Goal: Task Accomplishment & Management: Complete application form

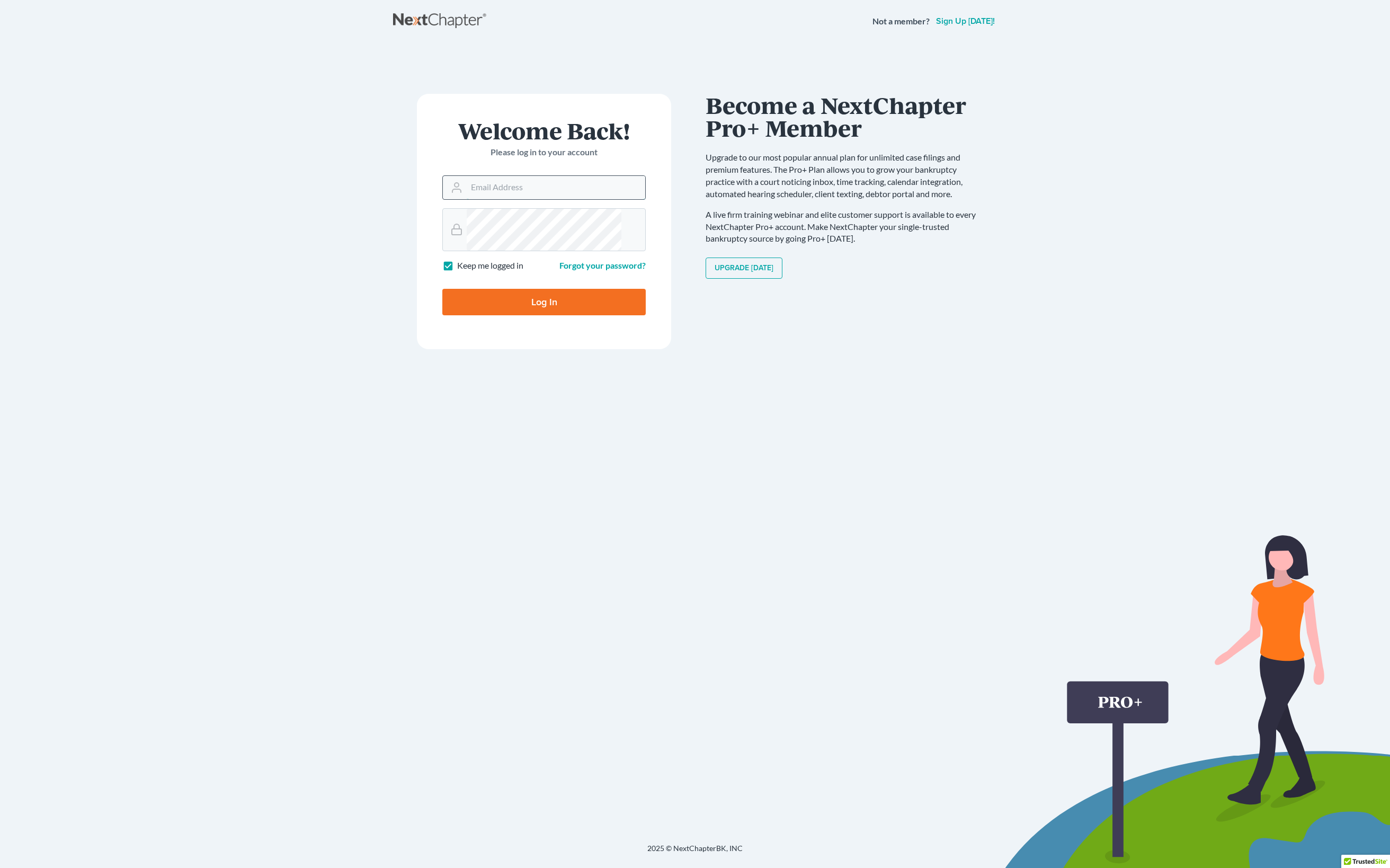
type input "[EMAIL_ADDRESS][DOMAIN_NAME]"
click at [544, 315] on input "Log In" at bounding box center [544, 302] width 203 height 26
type input "Thinking..."
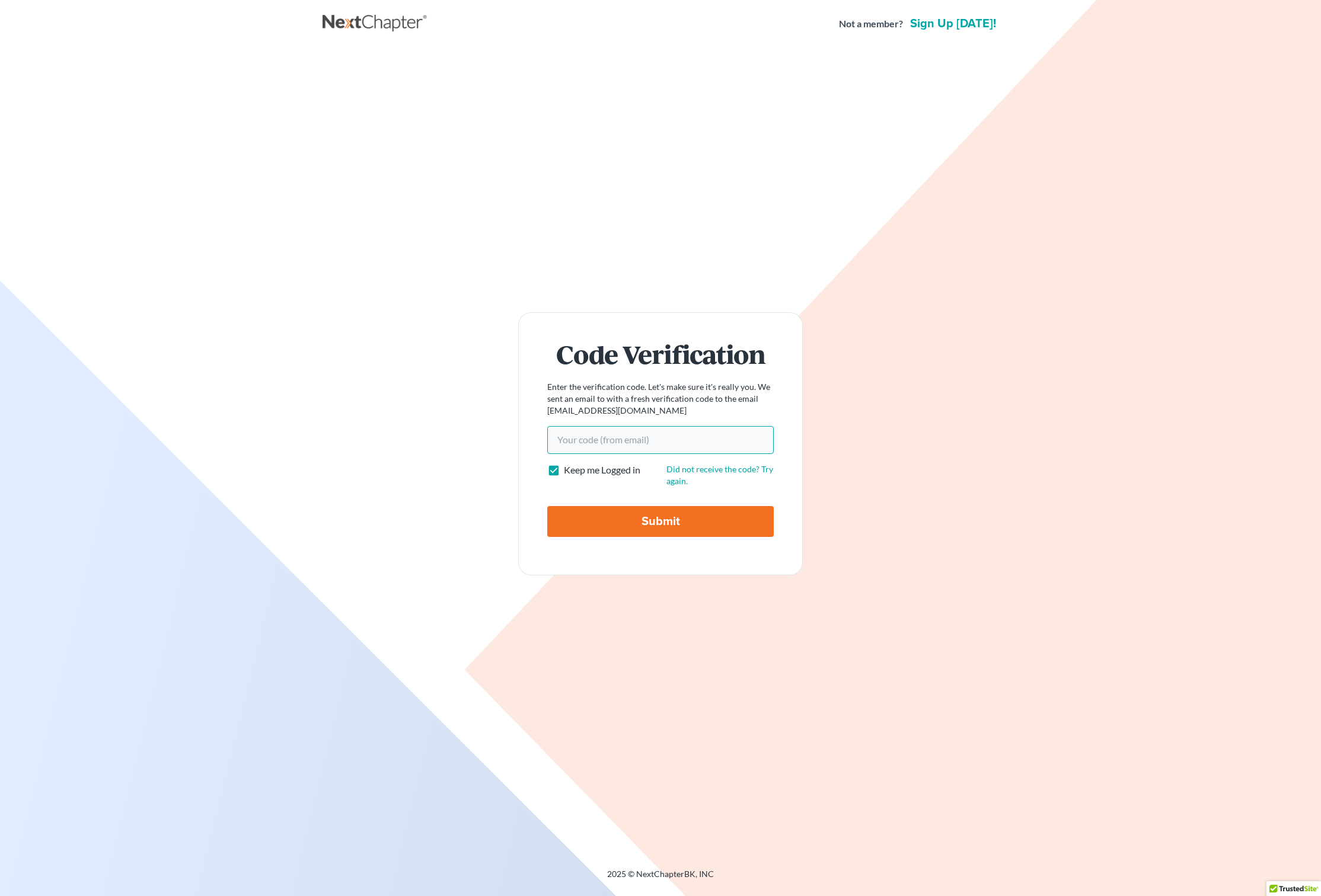
type input "[EMAIL_ADDRESS][DOMAIN_NAME]"
click at [660, 537] on input "Submit" at bounding box center [660, 522] width 226 height 31
type input "Thinking..."
paste input "56d6c0"
type input "56d6c0"
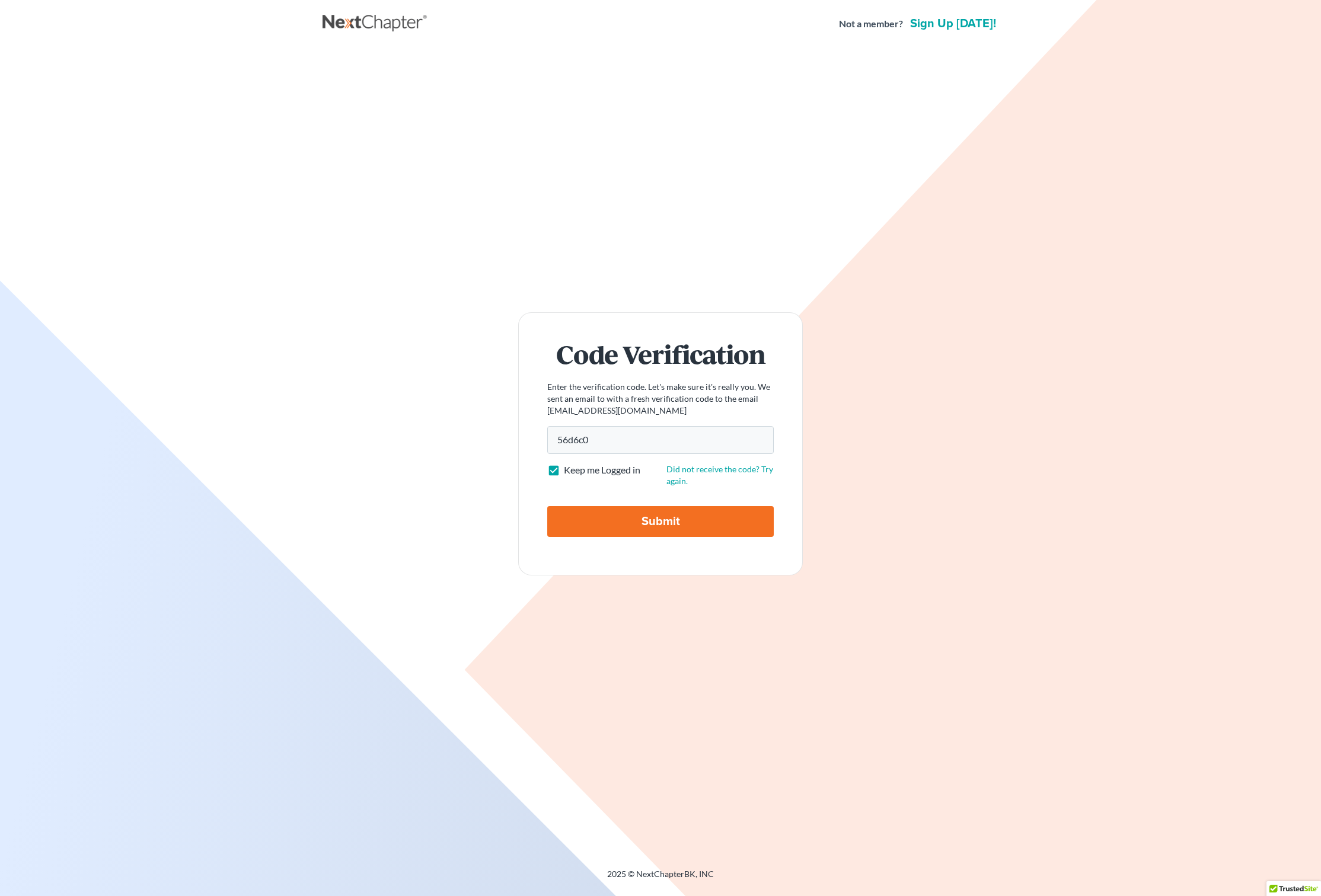
click at [645, 537] on input "Submit" at bounding box center [660, 522] width 226 height 31
type input "Thinking..."
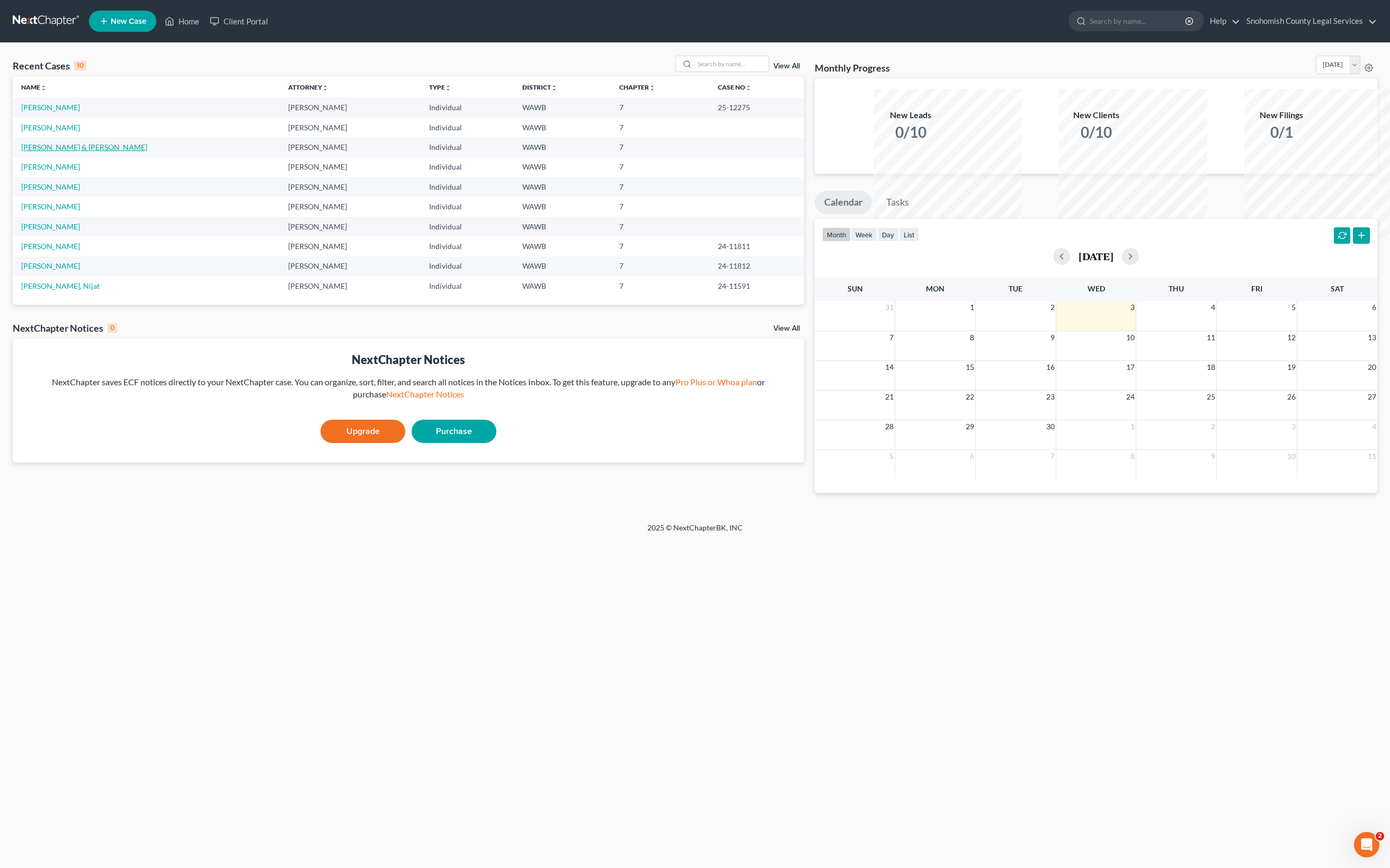
click at [134, 152] on link "[PERSON_NAME] & [PERSON_NAME]" at bounding box center [84, 147] width 126 height 9
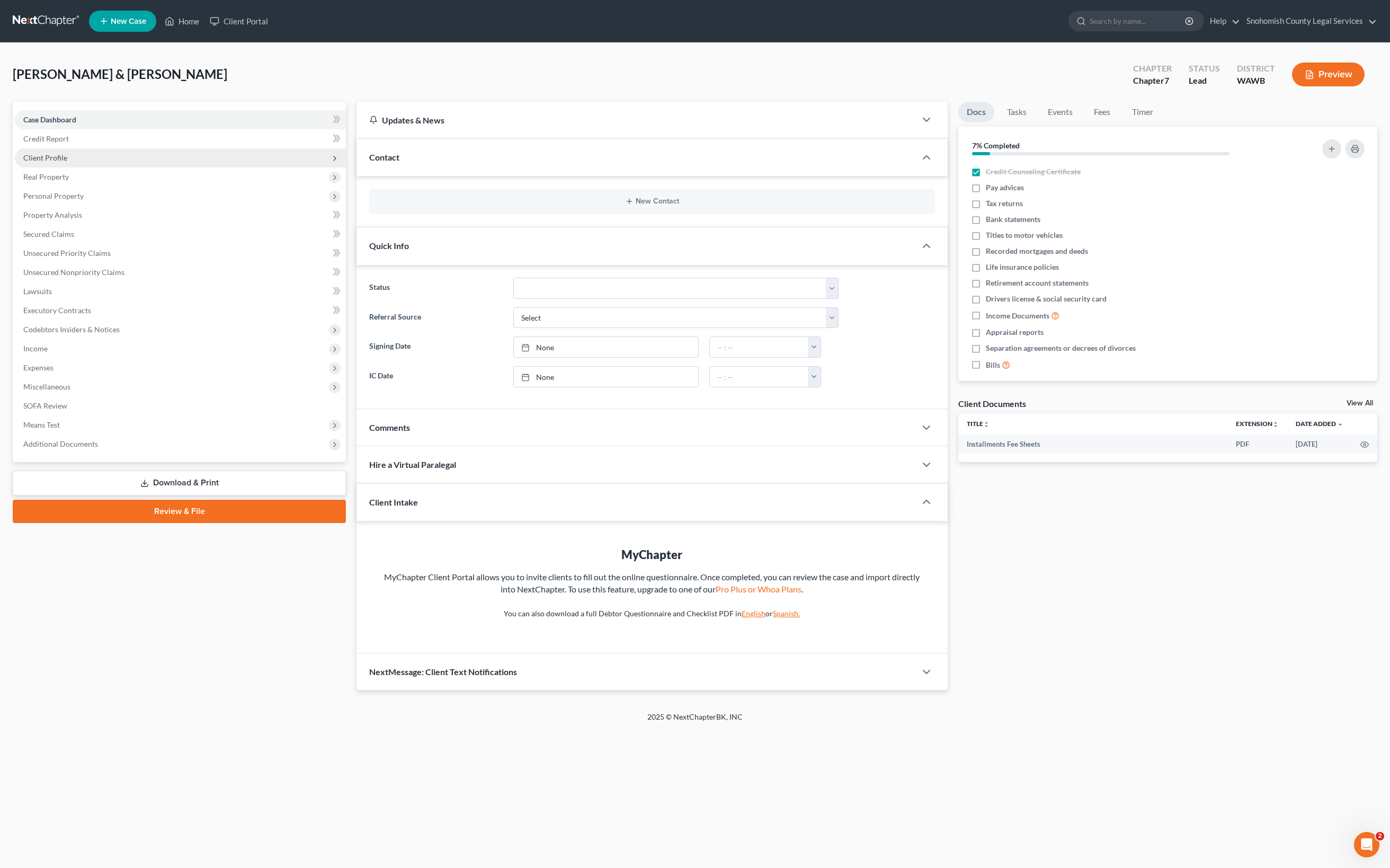
click at [67, 162] on span "Client Profile" at bounding box center [45, 158] width 44 height 9
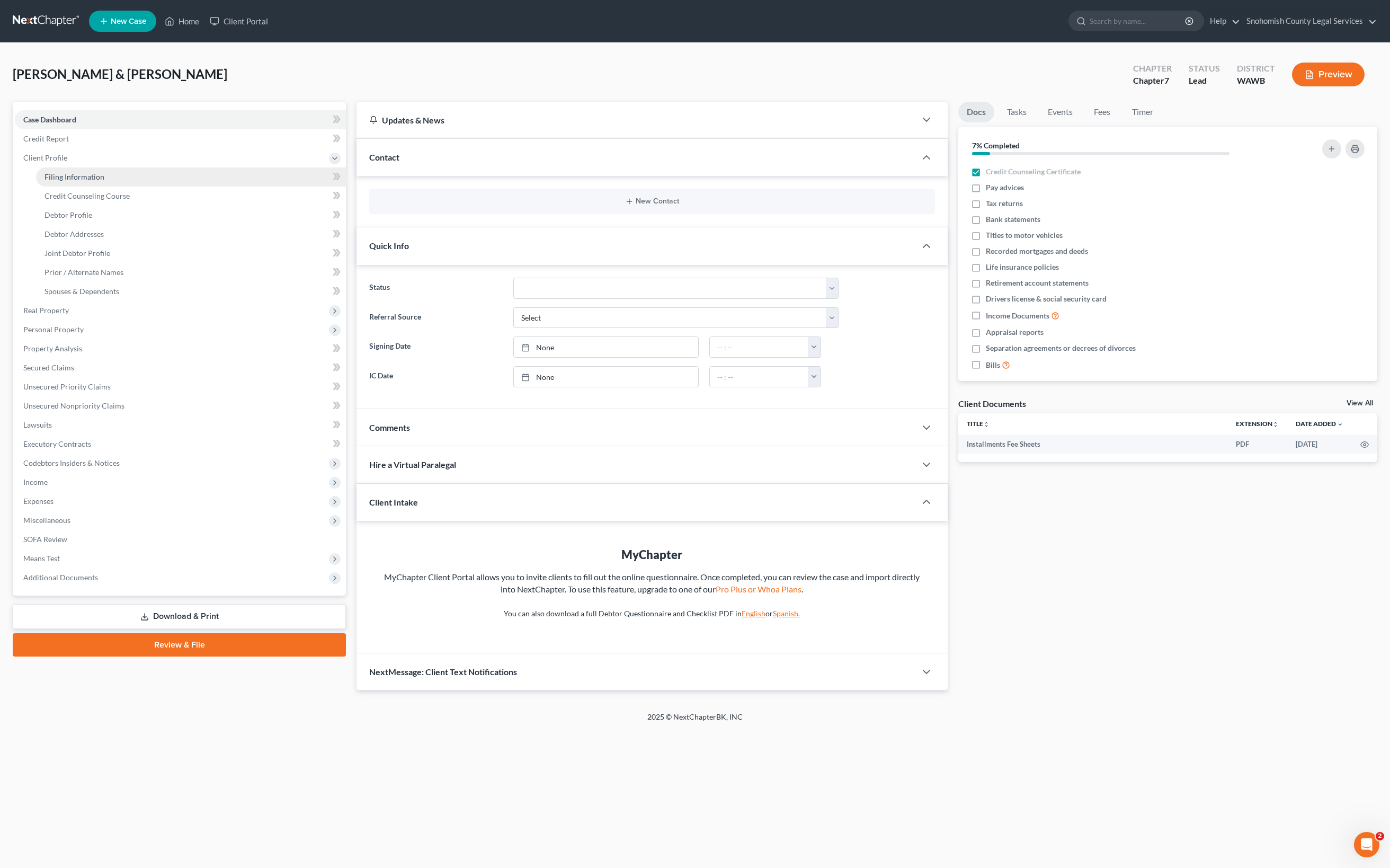
click at [104, 181] on span "Filing Information" at bounding box center [75, 177] width 60 height 9
select select "1"
select select "0"
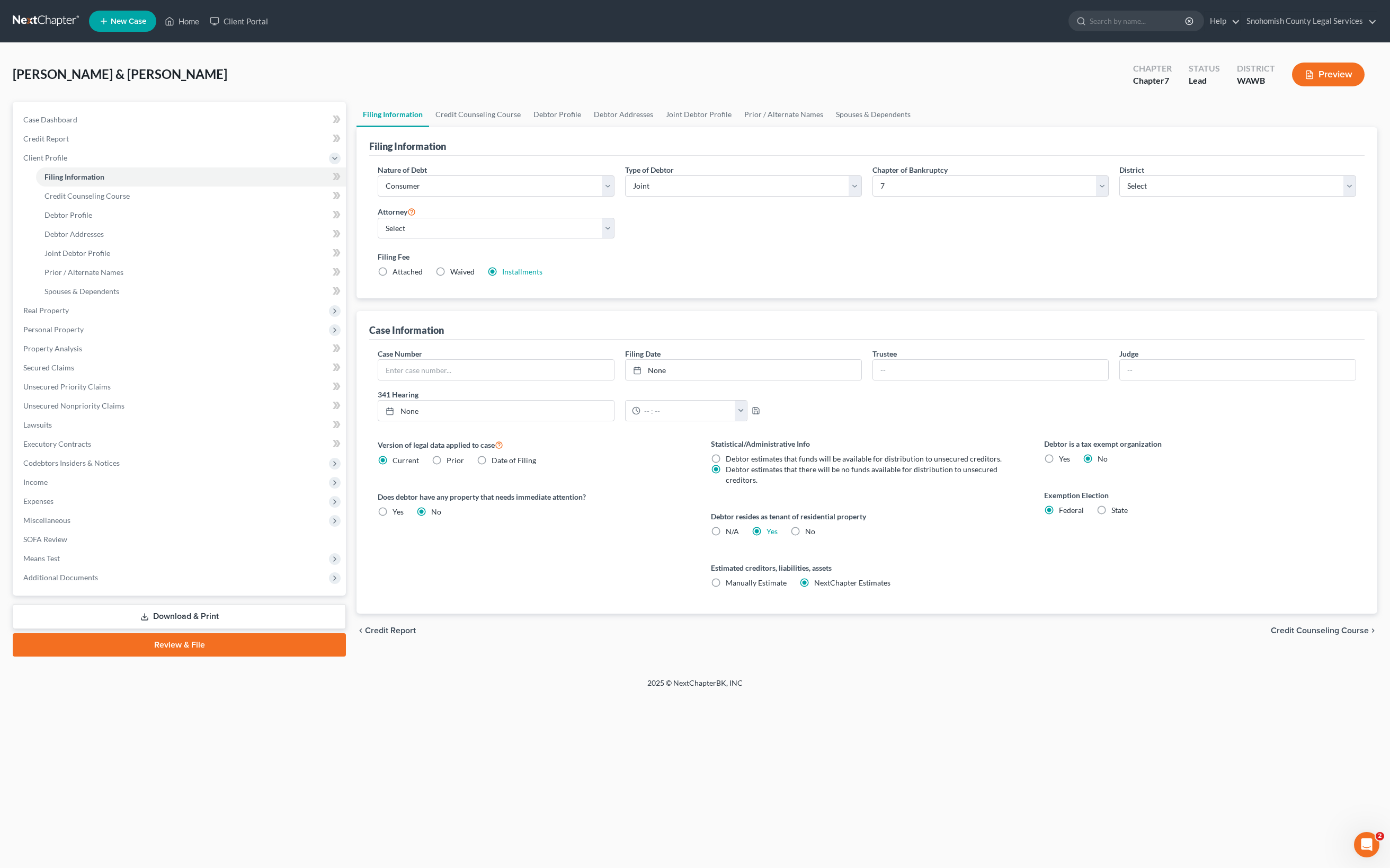
scroll to position [533, 0]
click at [416, 634] on span "Credit Report" at bounding box center [390, 630] width 51 height 9
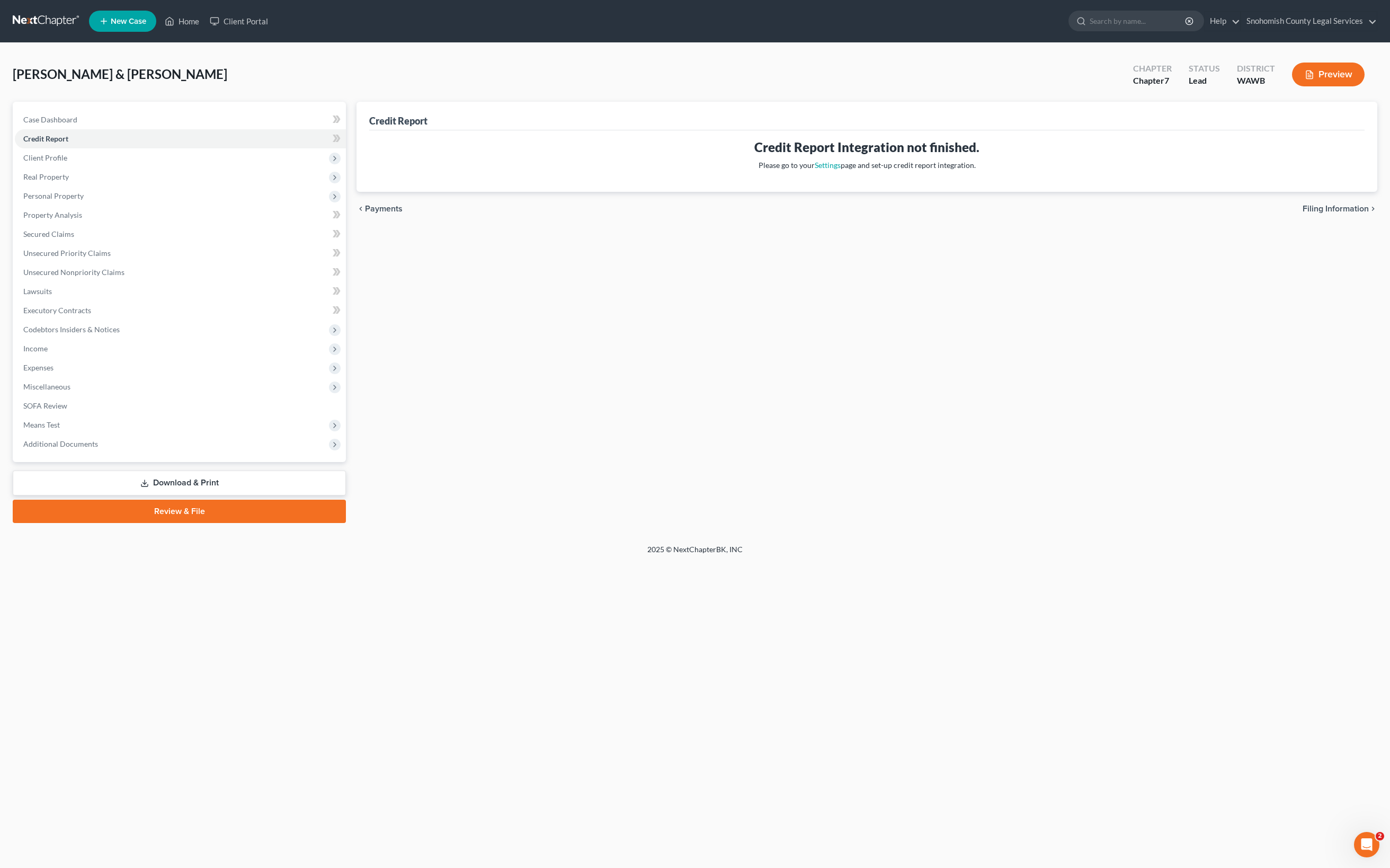
click at [1180, 213] on span "Filing Information" at bounding box center [1335, 208] width 66 height 9
select select "1"
select select "0"
select select "87"
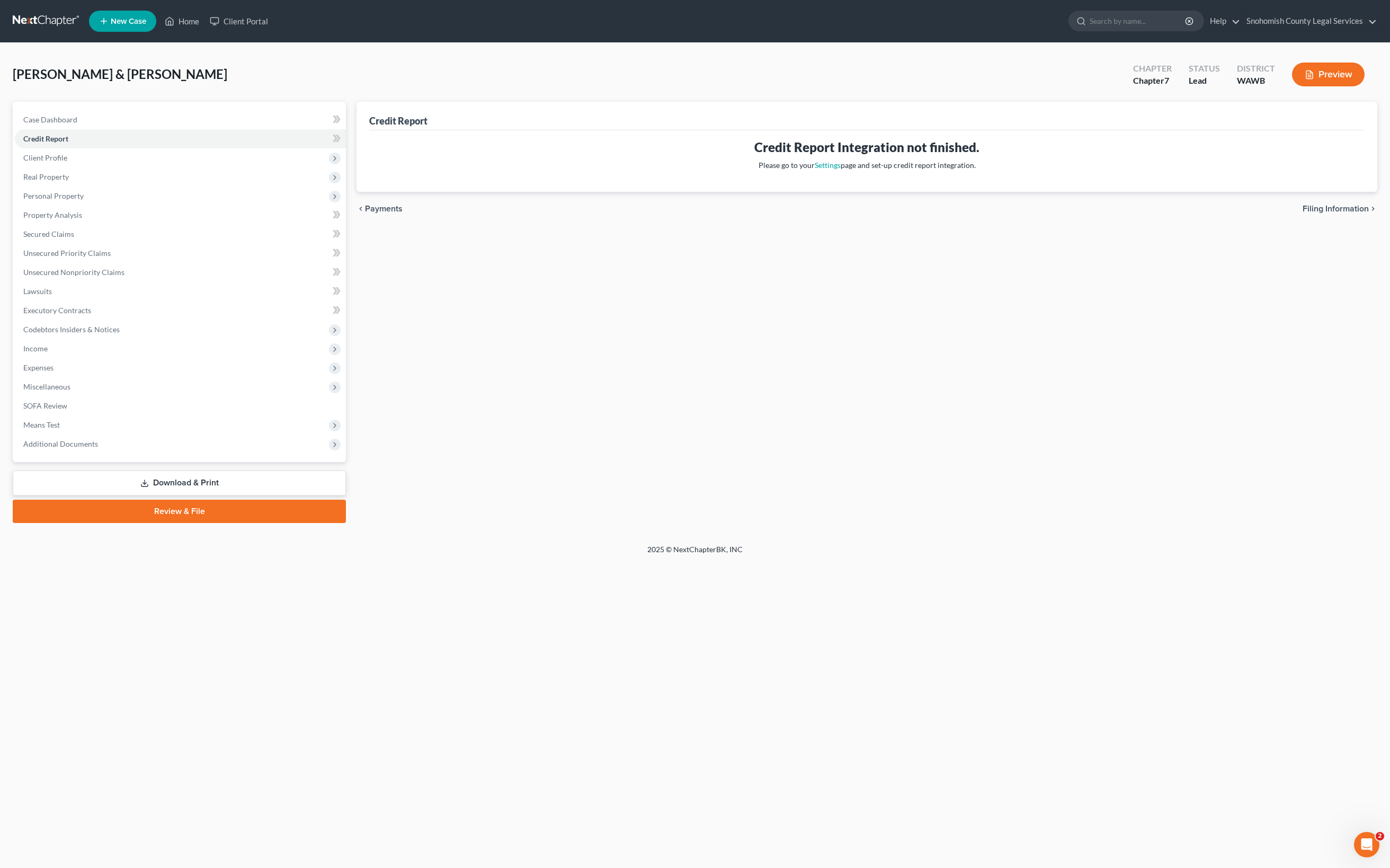
select select "0"
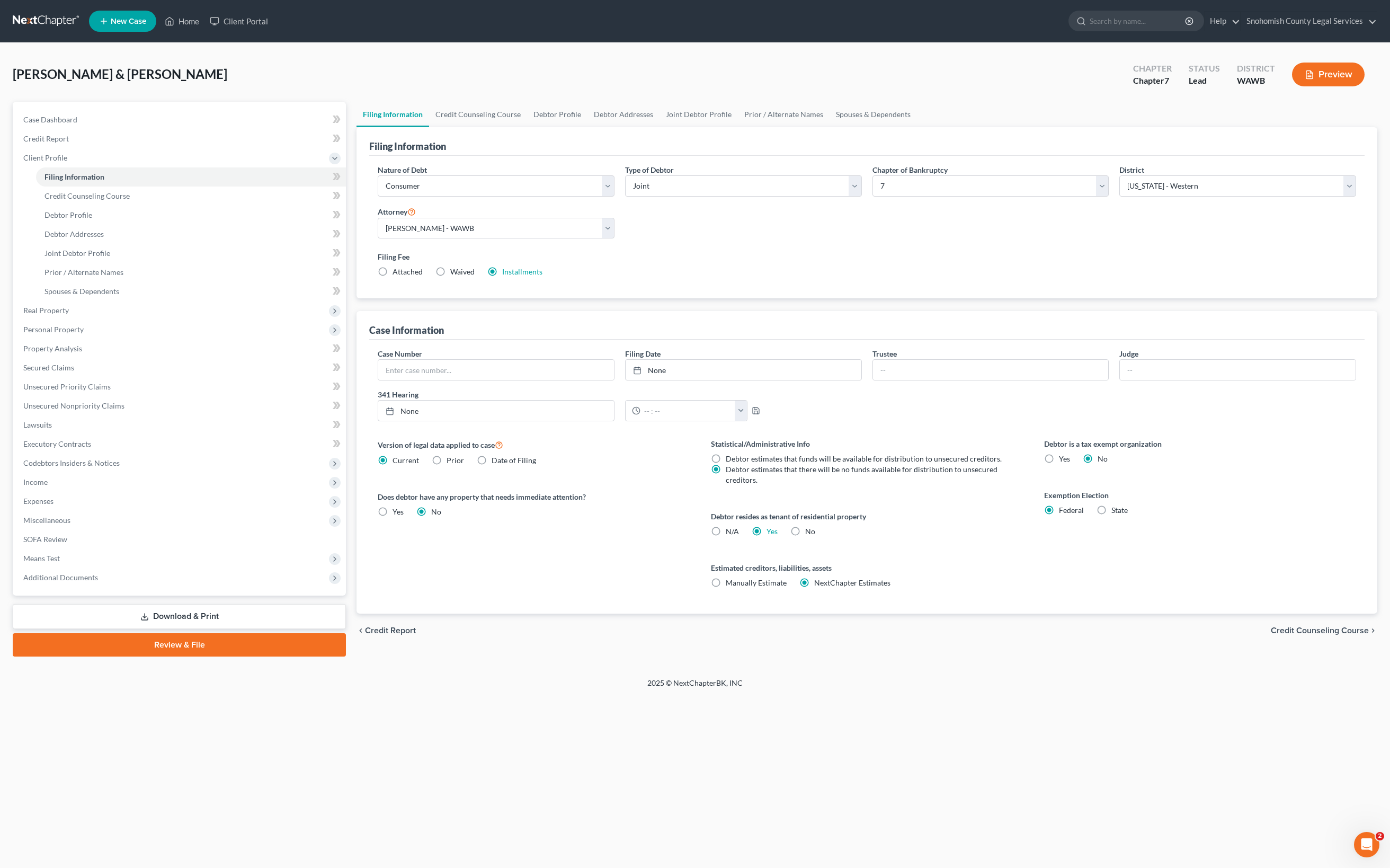
scroll to position [533, 0]
click at [1180, 634] on span "Credit Counseling Course" at bounding box center [1320, 630] width 98 height 9
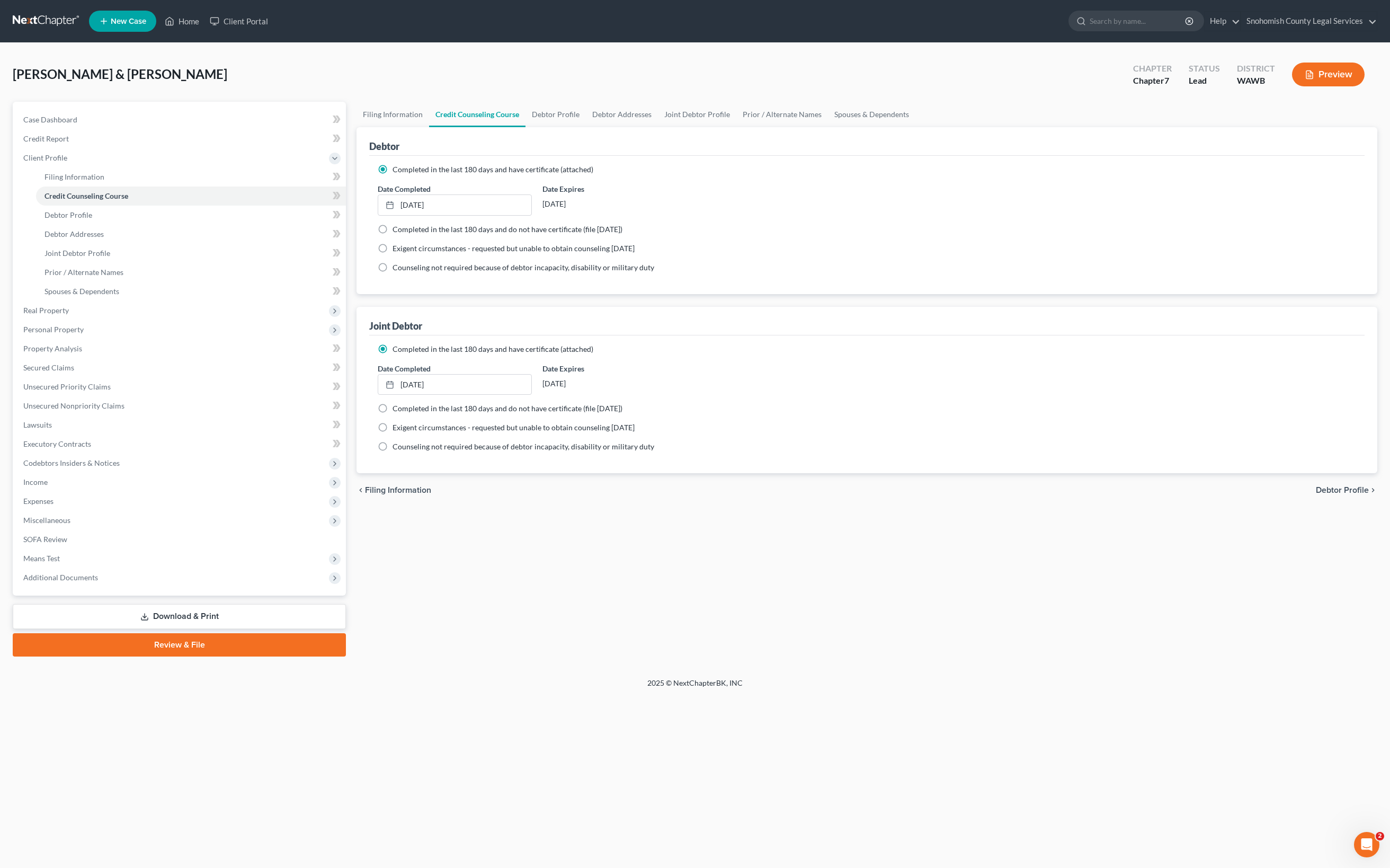
scroll to position [401, 0]
click at [1180, 494] on span "Debtor Profile" at bounding box center [1342, 490] width 53 height 9
select select "1"
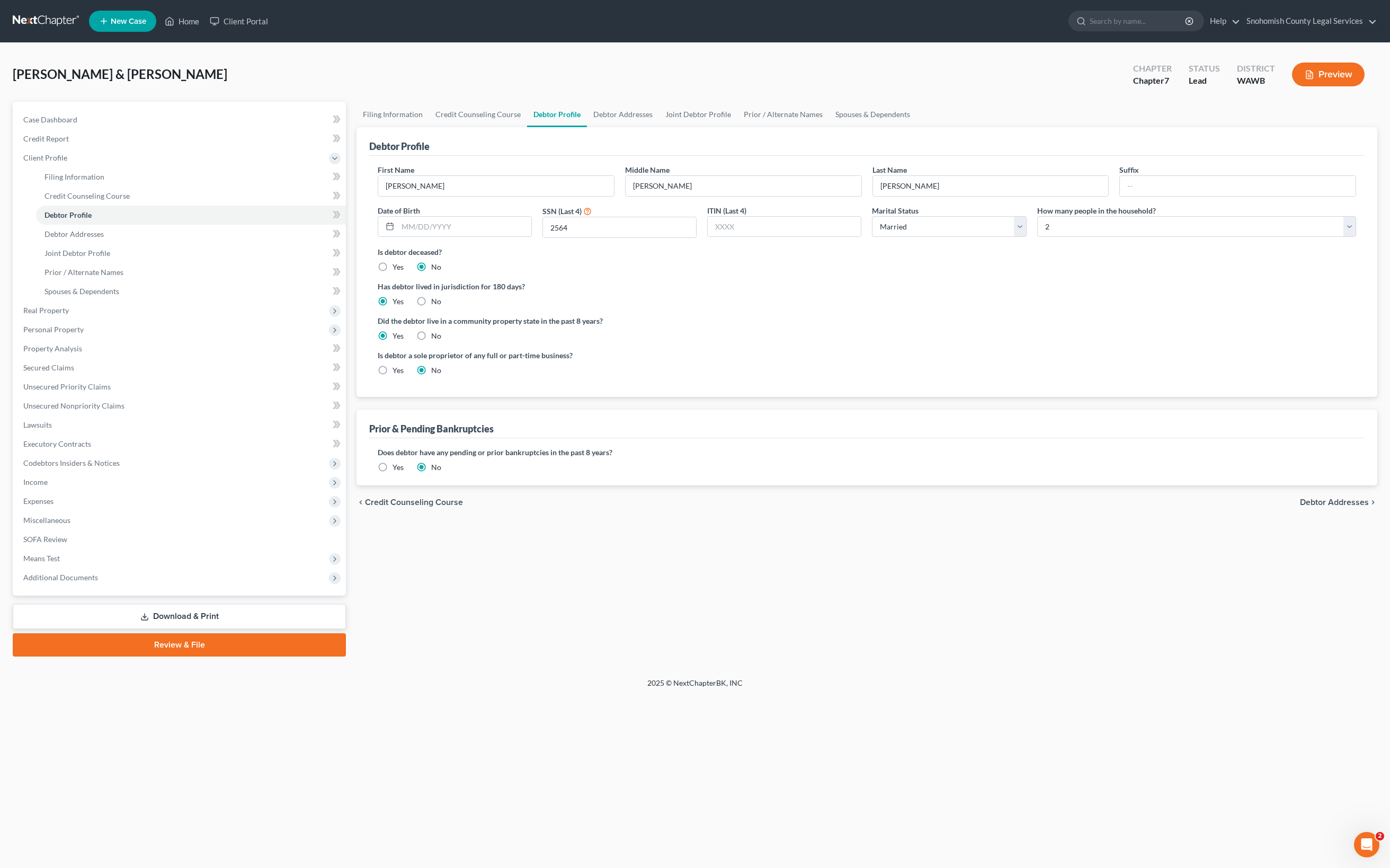
scroll to position [316, 0]
click at [1180, 506] on span "Debtor Addresses" at bounding box center [1334, 502] width 69 height 9
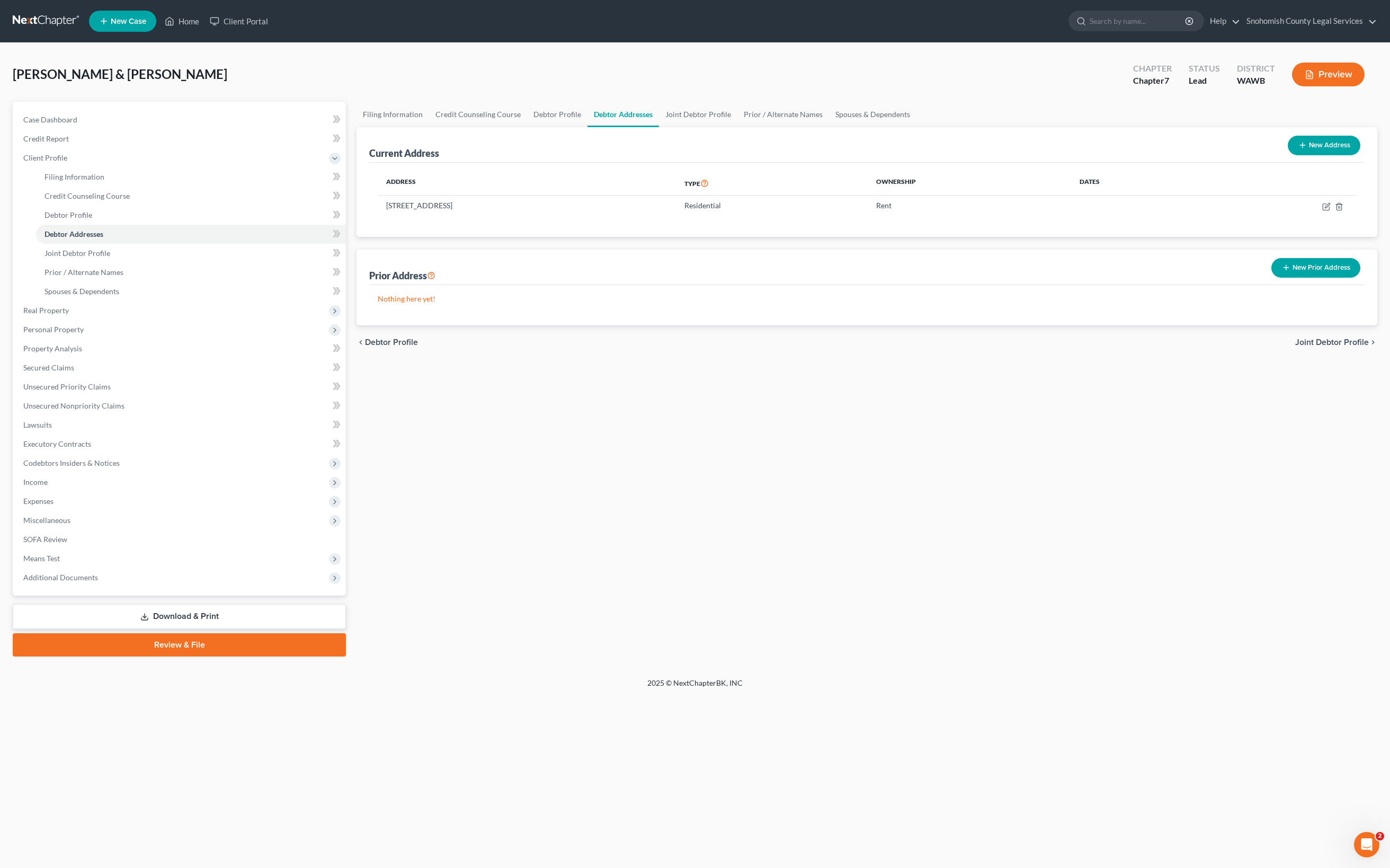
click at [1180, 346] on span "Joint Debtor Profile" at bounding box center [1332, 342] width 73 height 9
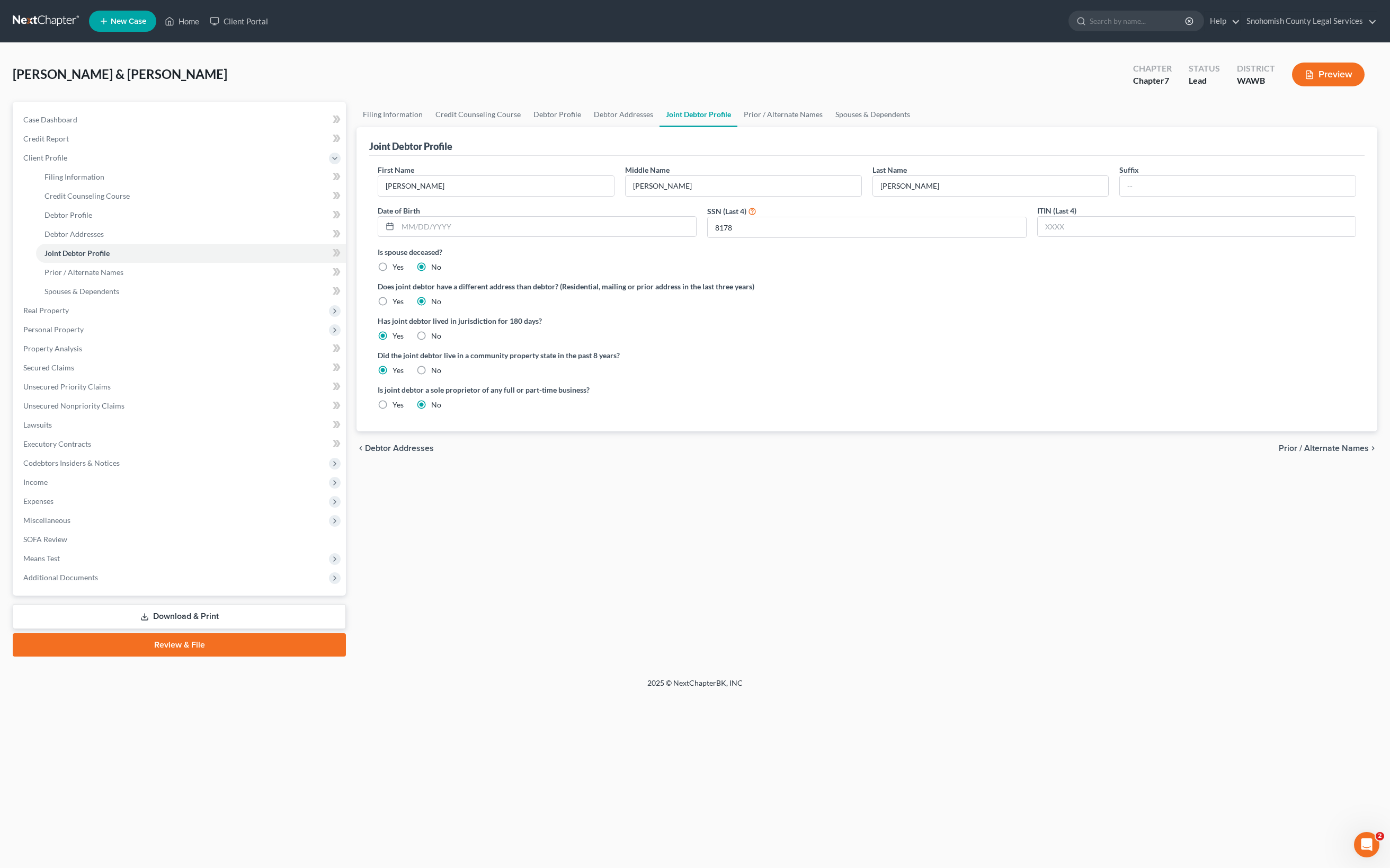
scroll to position [323, 0]
click at [1180, 452] on span "Prior / Alternate Names" at bounding box center [1324, 448] width 90 height 9
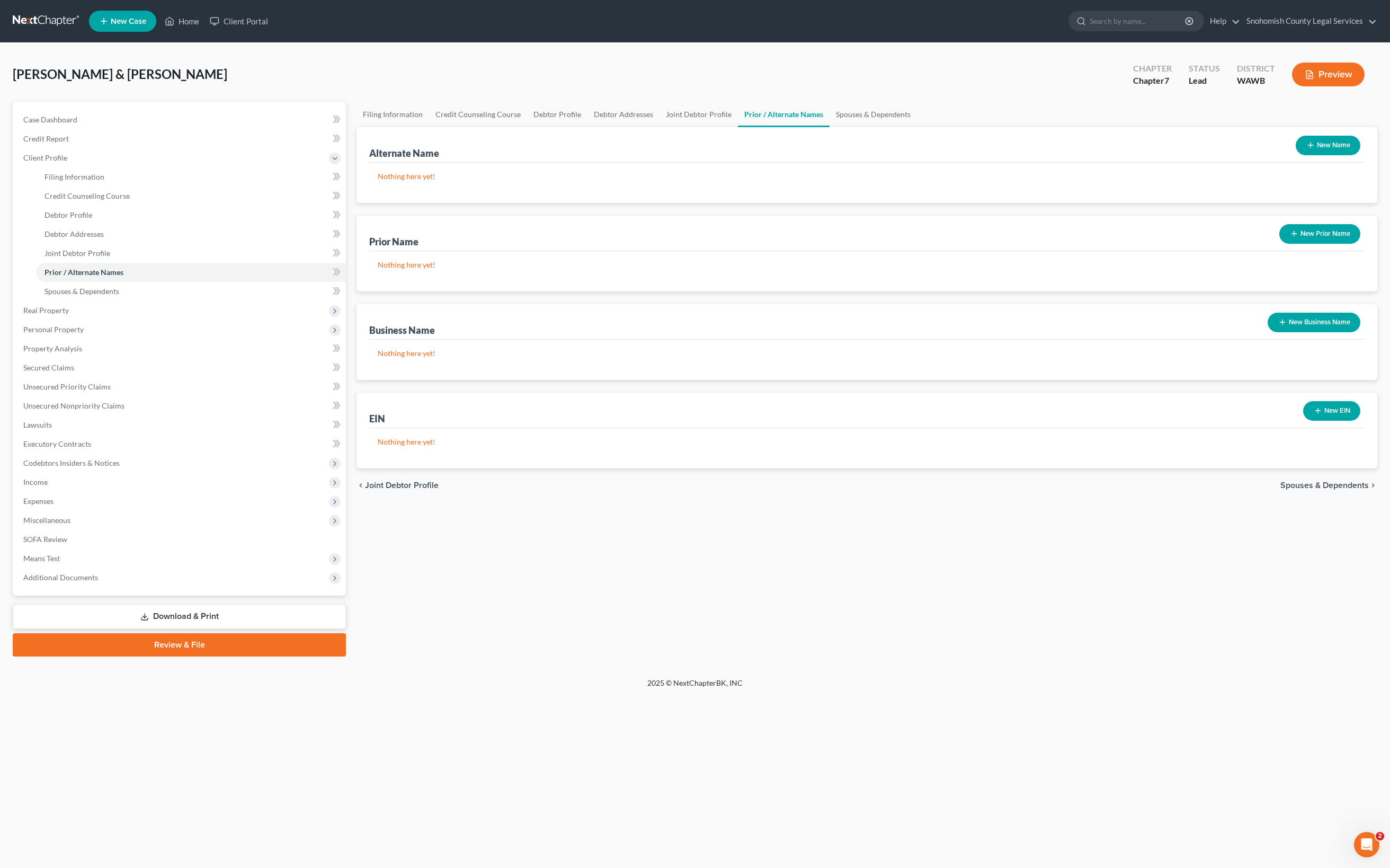
click at [1180, 155] on button "New Name" at bounding box center [1328, 145] width 65 height 20
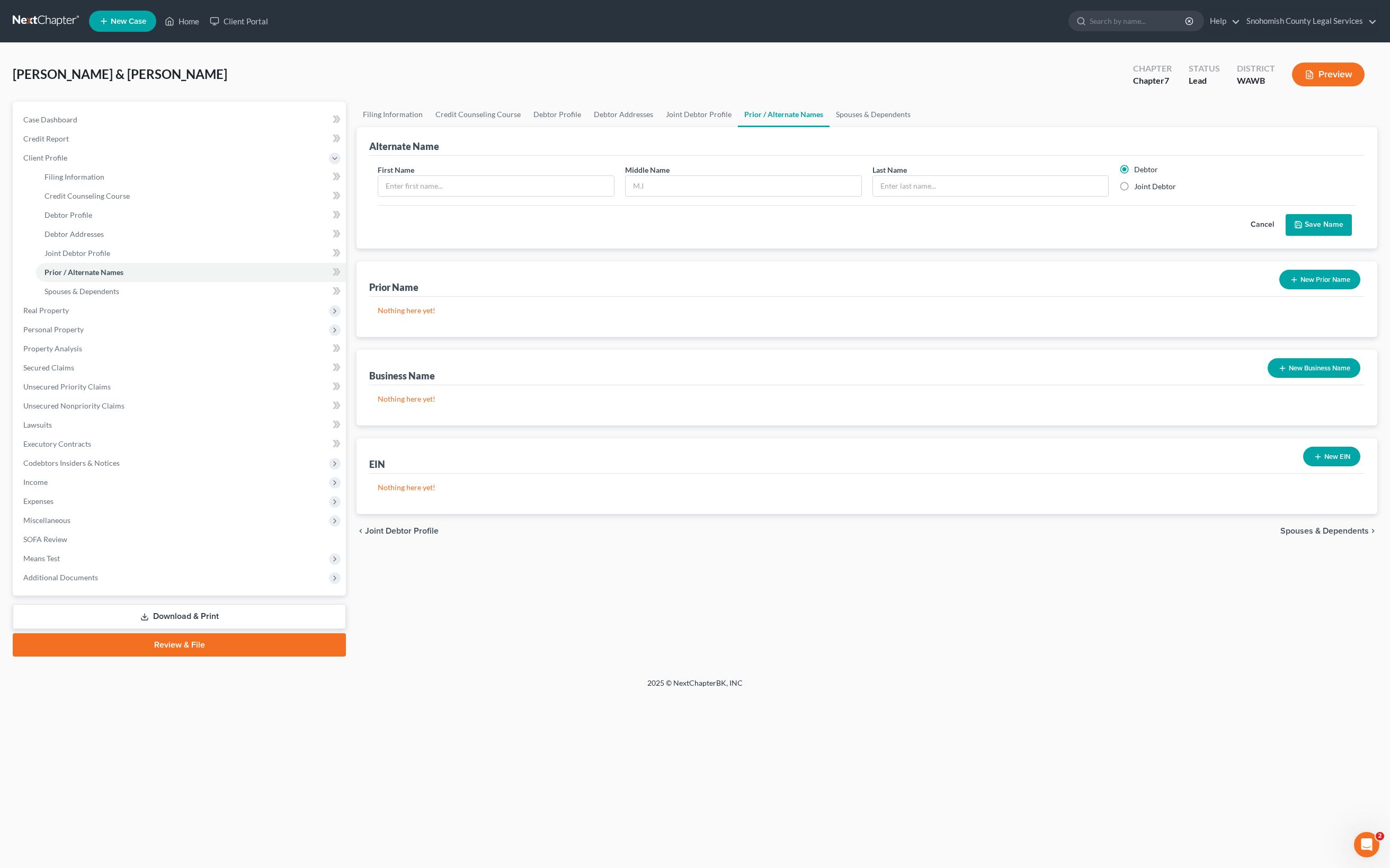
click at [1180, 236] on button "Cancel" at bounding box center [1262, 225] width 47 height 21
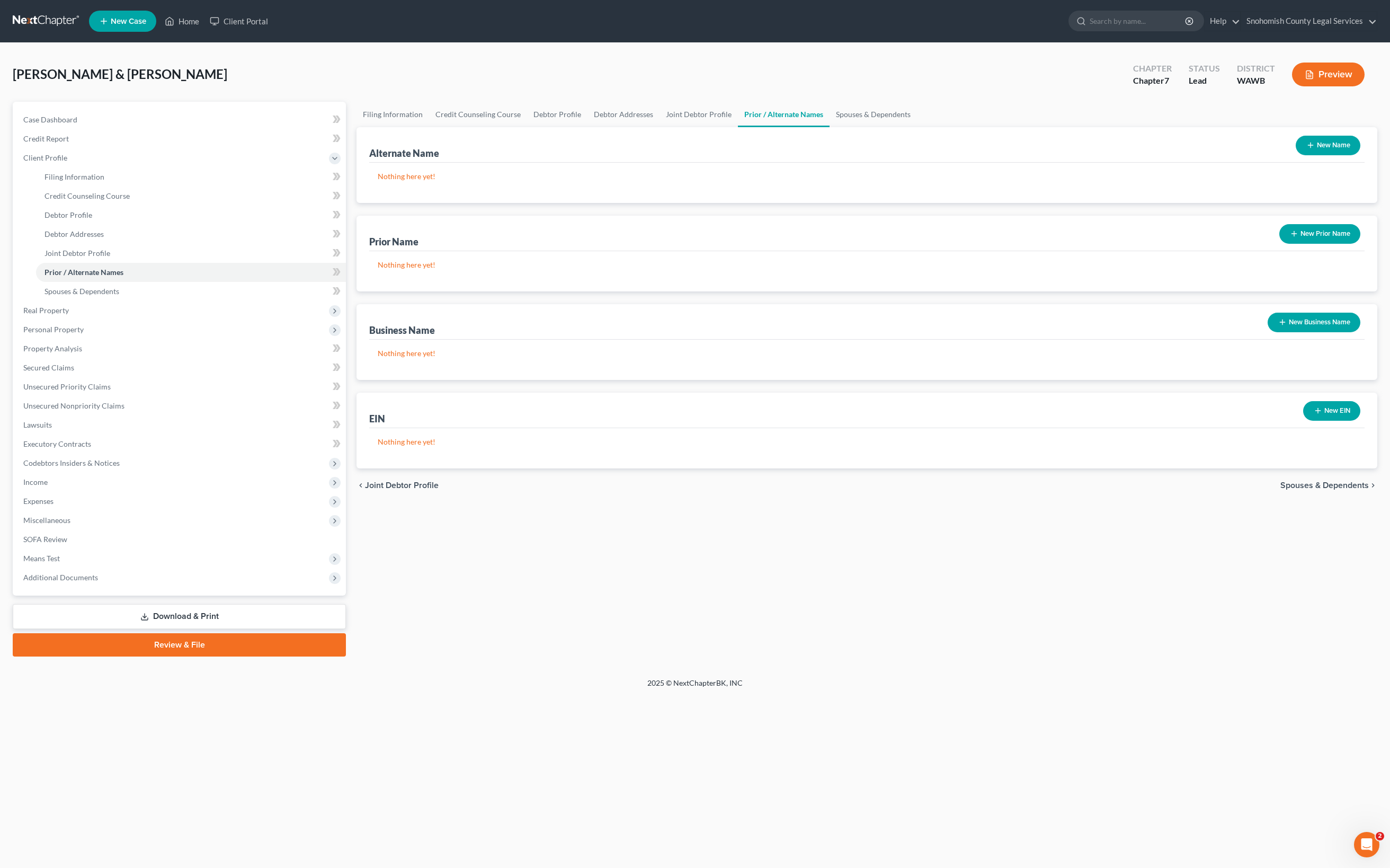
scroll to position [251, 0]
click at [1180, 490] on span "Spouses & Dependents" at bounding box center [1325, 485] width 88 height 9
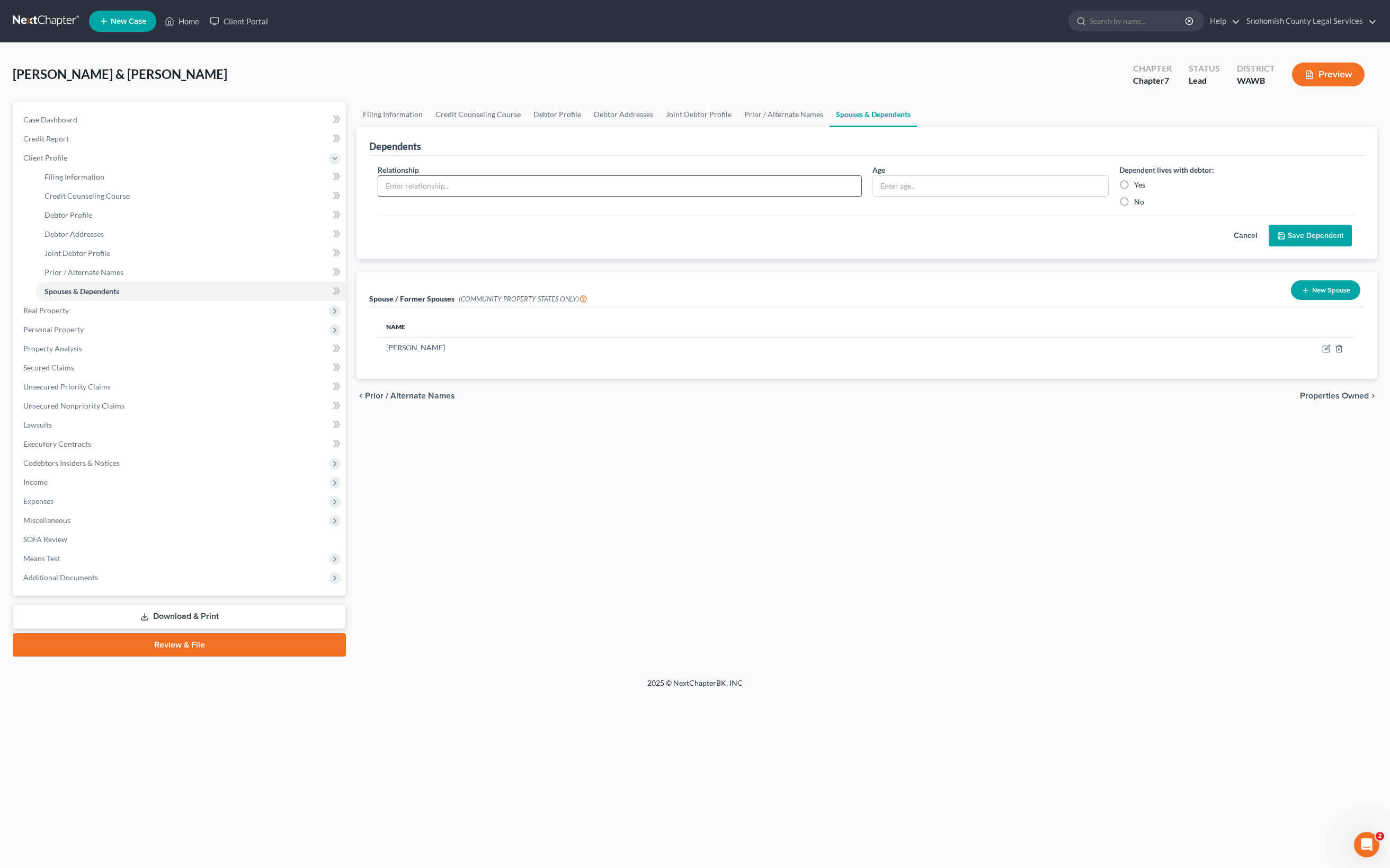
click at [850, 196] on input "text" at bounding box center [620, 185] width 483 height 20
click at [1180, 246] on button "Cancel" at bounding box center [1245, 235] width 47 height 21
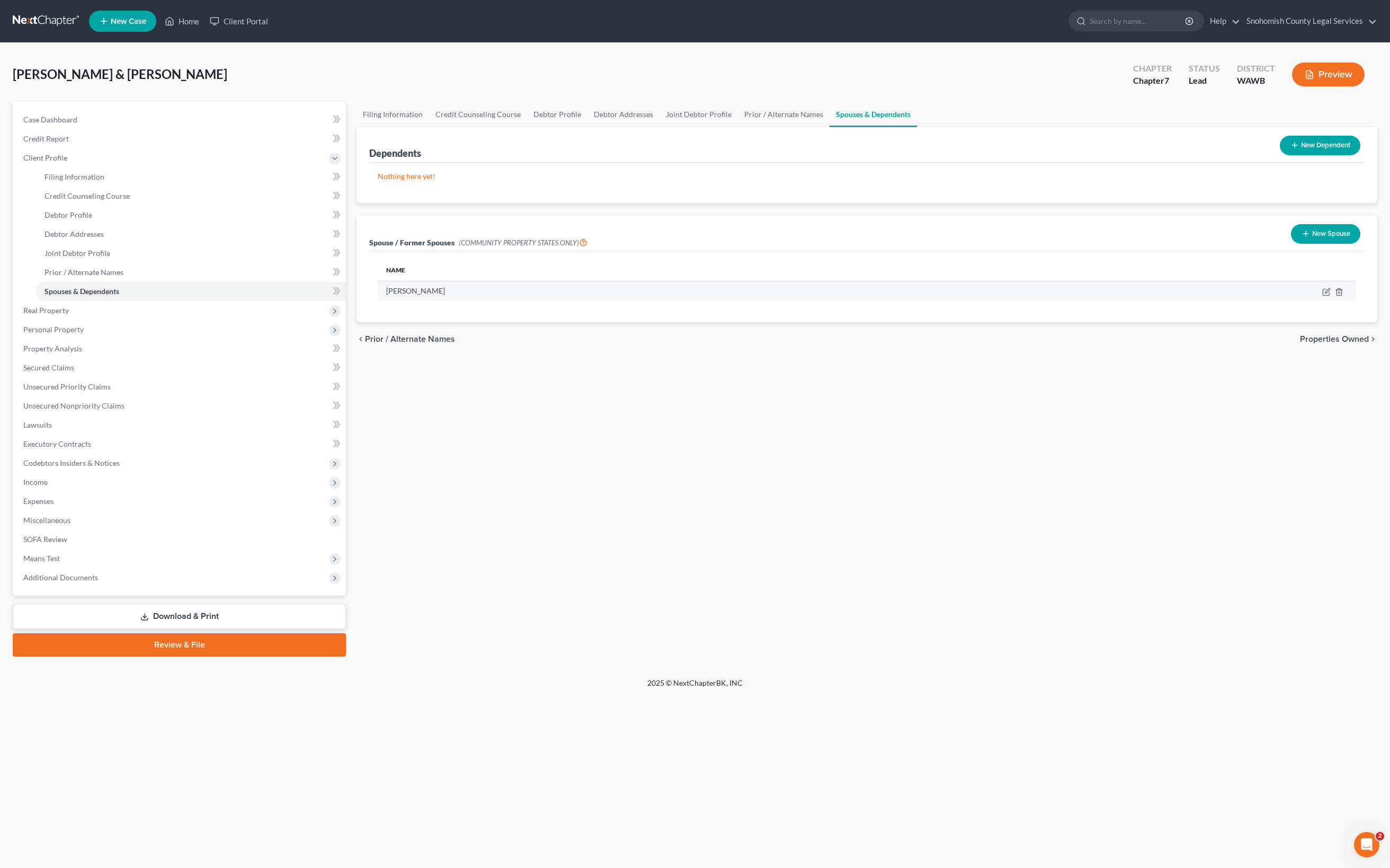
click at [1180, 301] on td at bounding box center [1181, 290] width 351 height 20
click at [1180, 343] on span "Properties Owned" at bounding box center [1334, 339] width 69 height 9
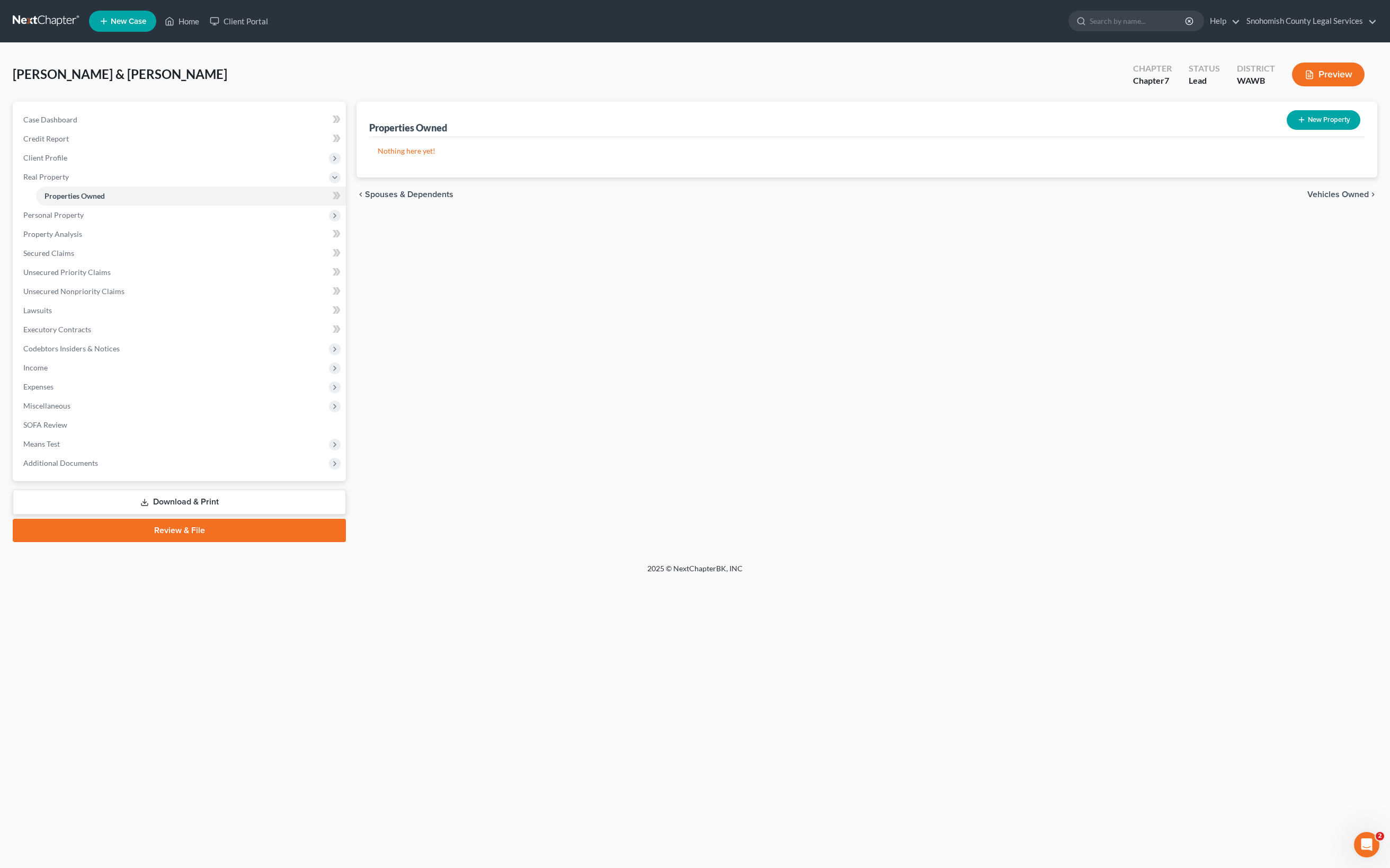
click at [1180, 199] on span "Vehicles Owned" at bounding box center [1338, 194] width 61 height 9
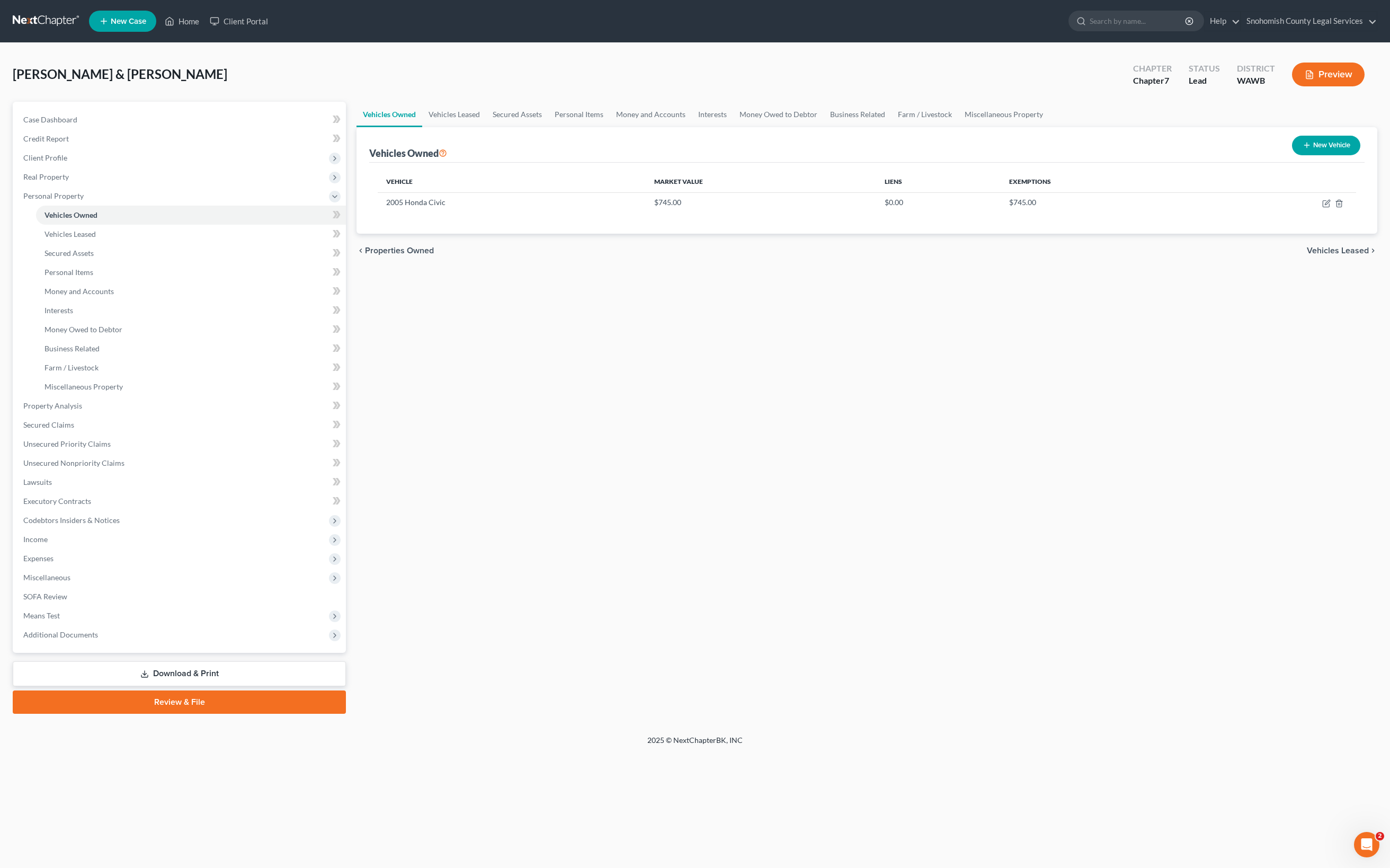
scroll to position [28, 0]
click at [1180, 255] on span "Vehicles Leased" at bounding box center [1338, 250] width 62 height 9
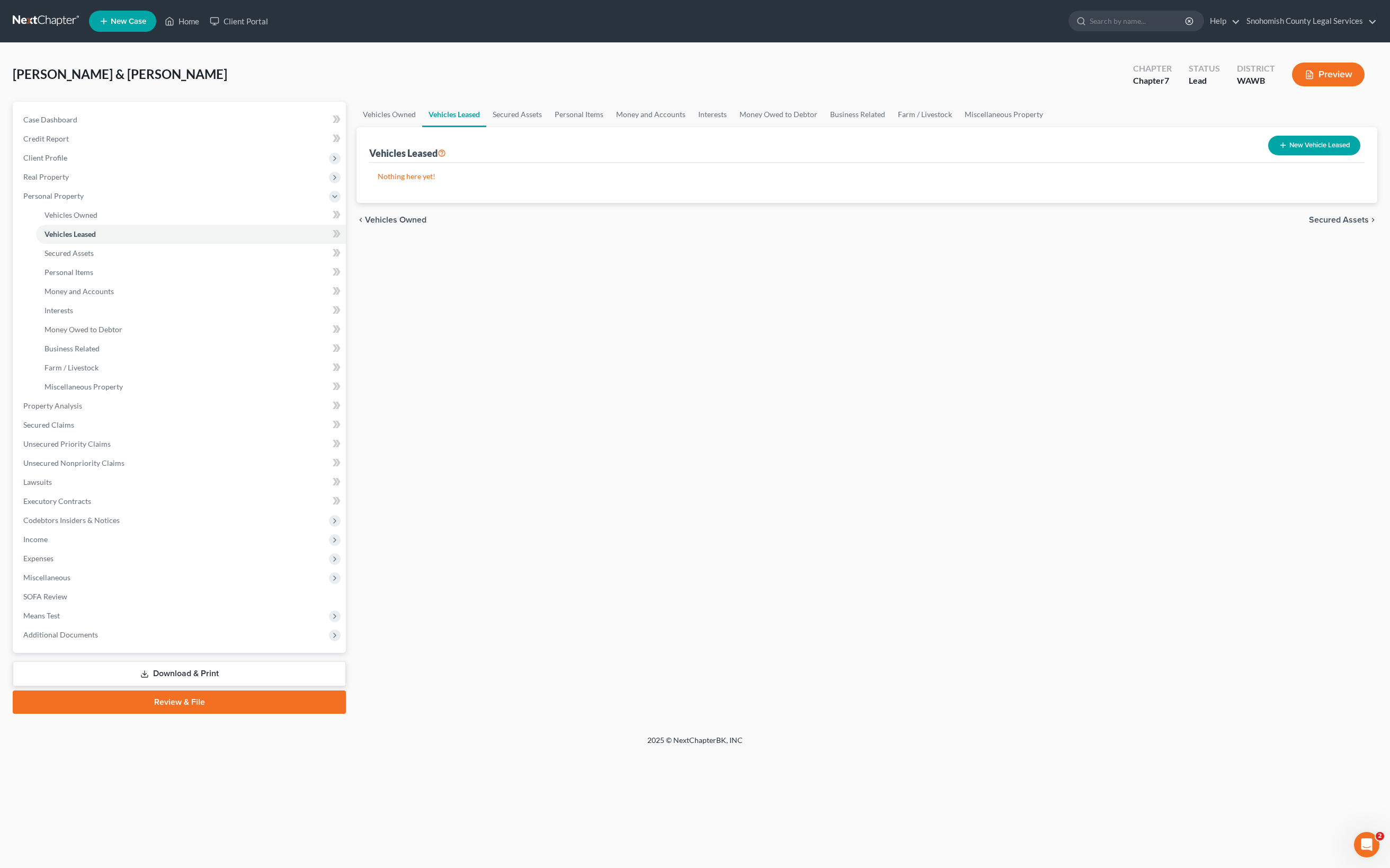
click at [1180, 224] on span "Secured Assets" at bounding box center [1339, 220] width 60 height 9
click at [1180, 224] on span "Personal Items" at bounding box center [1341, 220] width 57 height 9
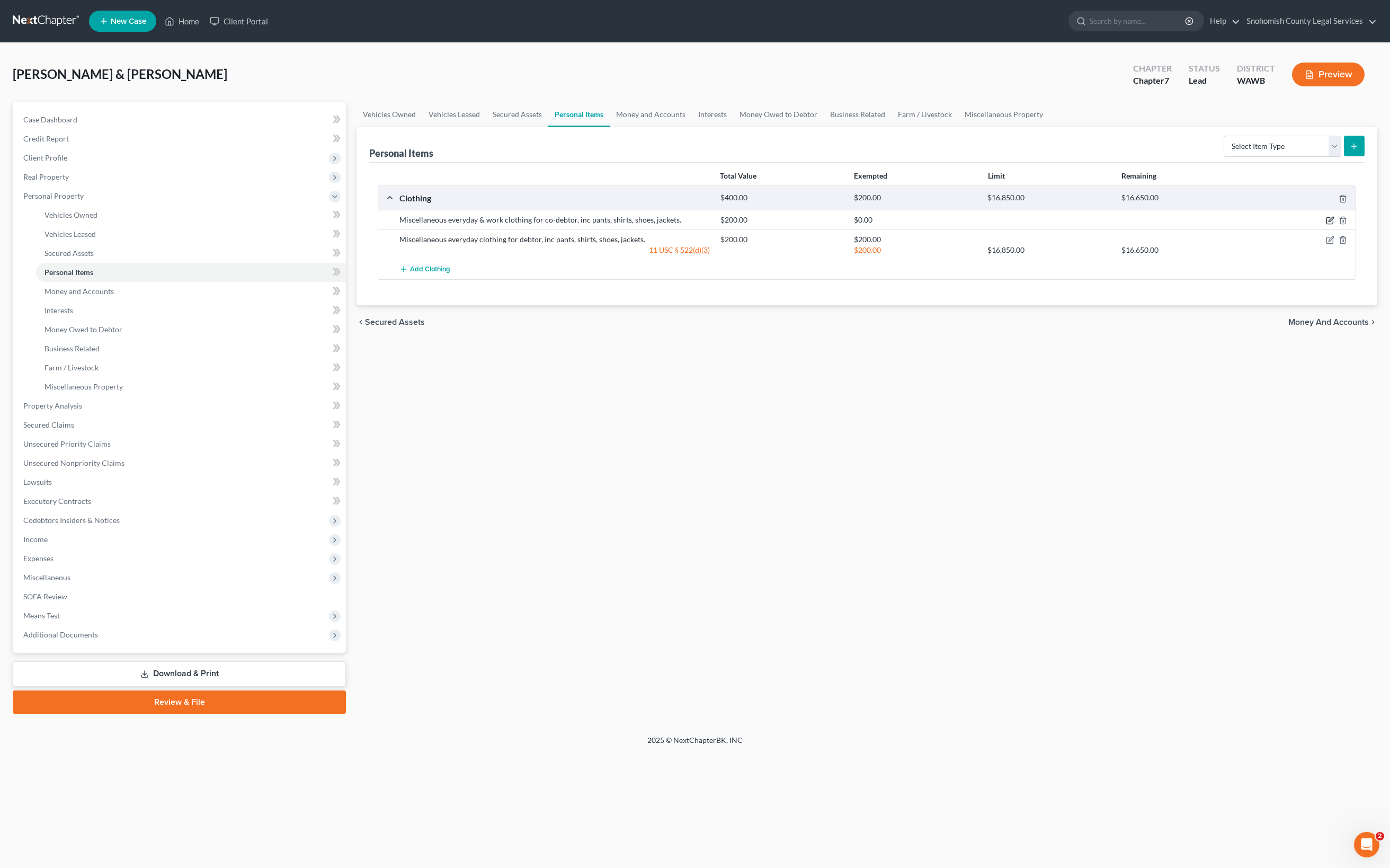
click at [1180, 224] on icon "button" at bounding box center [1330, 220] width 9 height 9
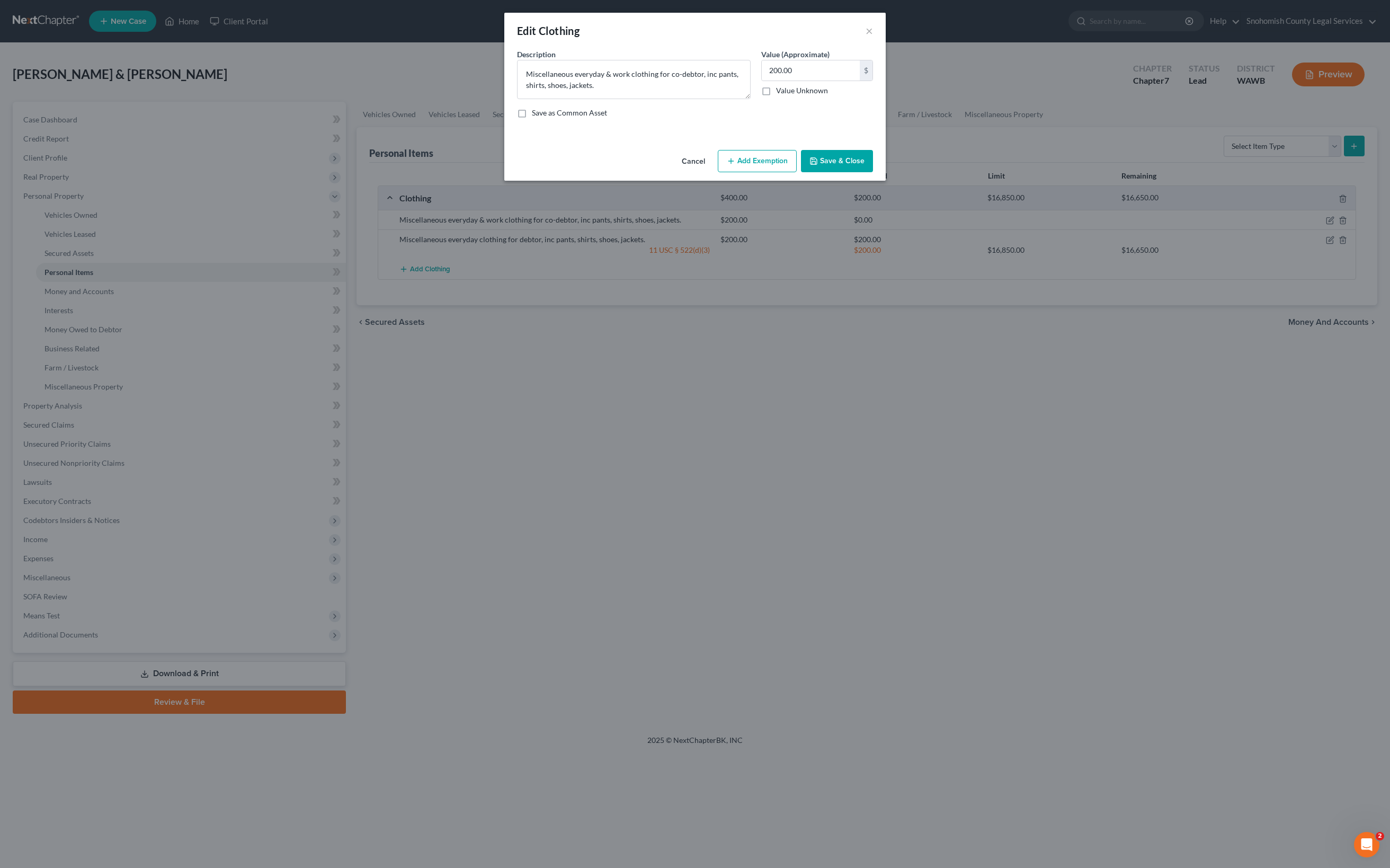
click at [532, 118] on label "Save as Common Asset" at bounding box center [569, 113] width 75 height 10
click at [536, 114] on input "Save as Common Asset" at bounding box center [540, 111] width 7 height 7
checkbox input "true"
click at [785, 172] on button "Add Exemption" at bounding box center [757, 161] width 79 height 22
select select "2"
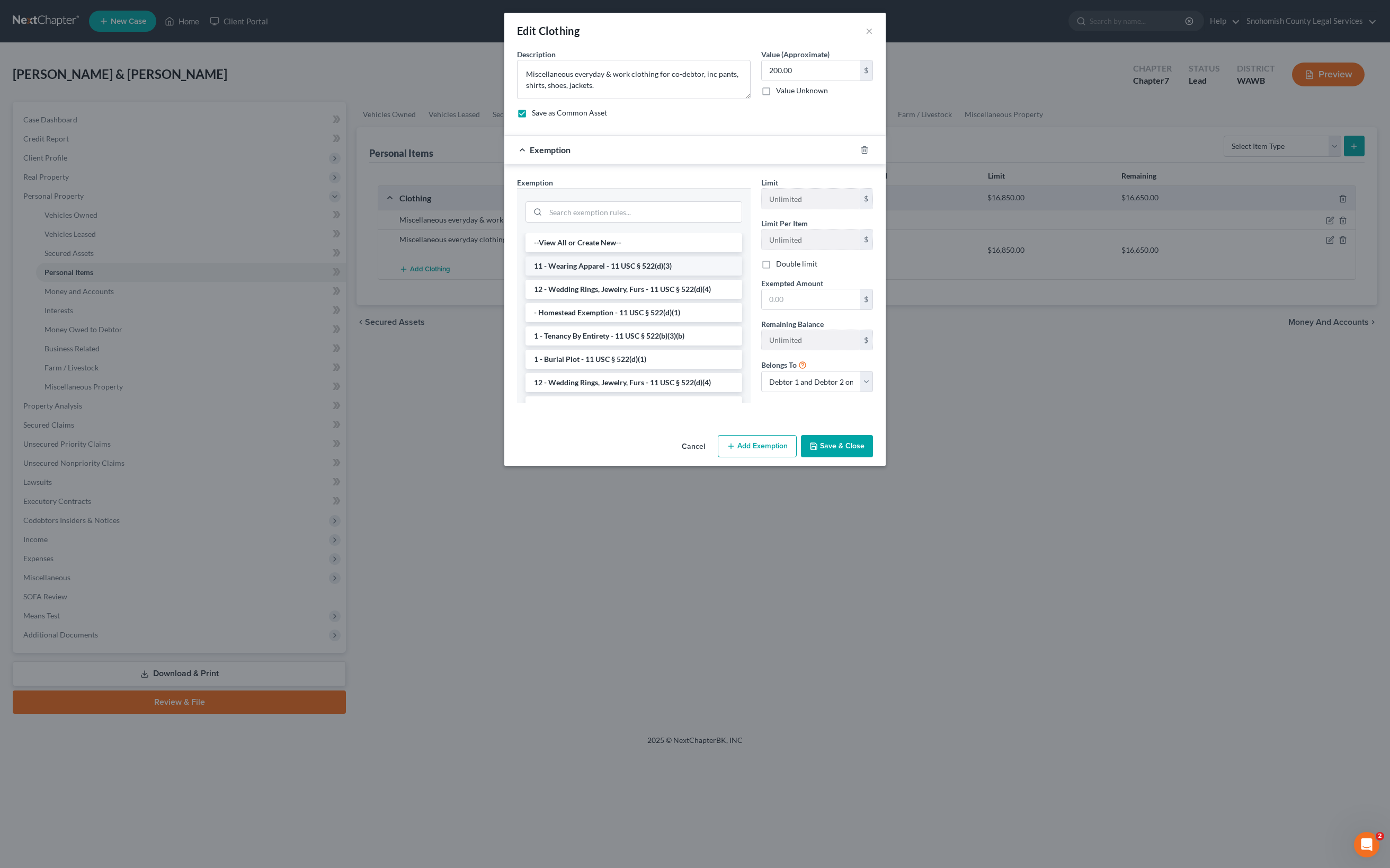
click at [717, 276] on li "11 - Wearing Apparel - 11 USC § 522(d)(3)" at bounding box center [633, 266] width 216 height 19
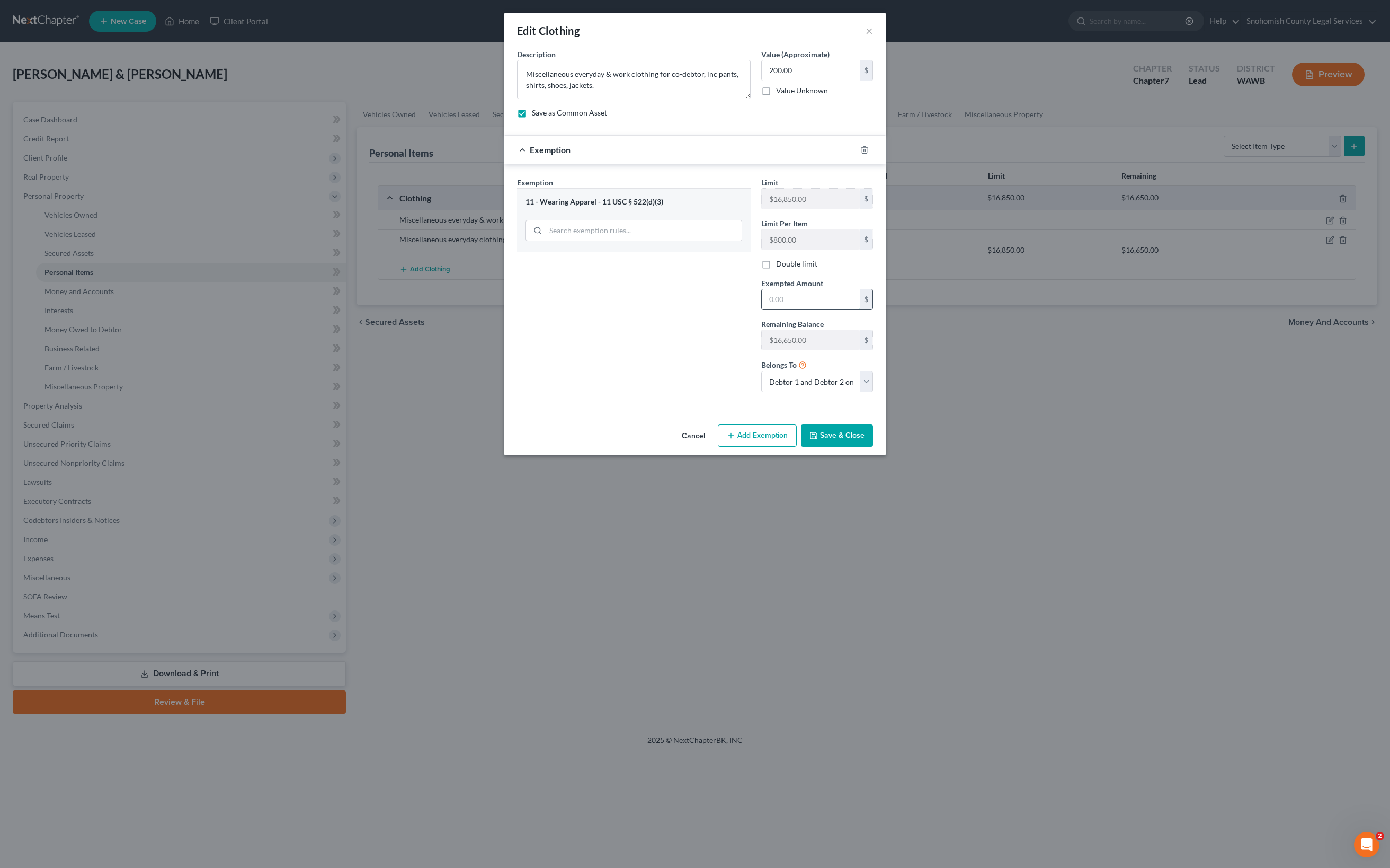
click at [860, 309] on input "text" at bounding box center [811, 299] width 98 height 20
type input "200"
click at [886, 409] on div "Exemption Set must be selected for CA. Exemption * 11 - Wearing Apparel - 11 US…" at bounding box center [695, 286] width 381 height 245
click at [873, 447] on button "Save & Close" at bounding box center [837, 435] width 72 height 22
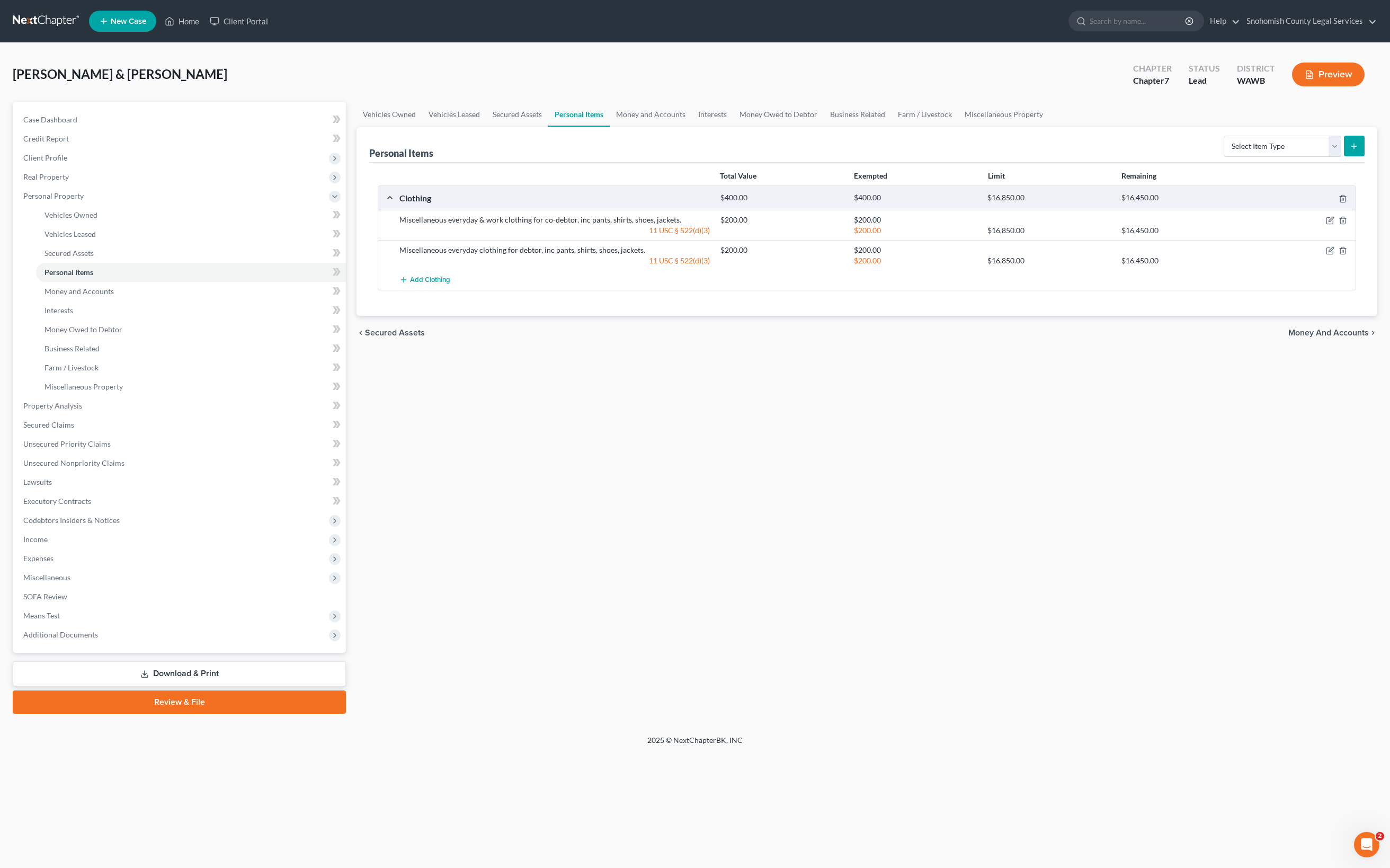
scroll to position [348, 0]
click at [48, 544] on span "Income" at bounding box center [36, 539] width 24 height 9
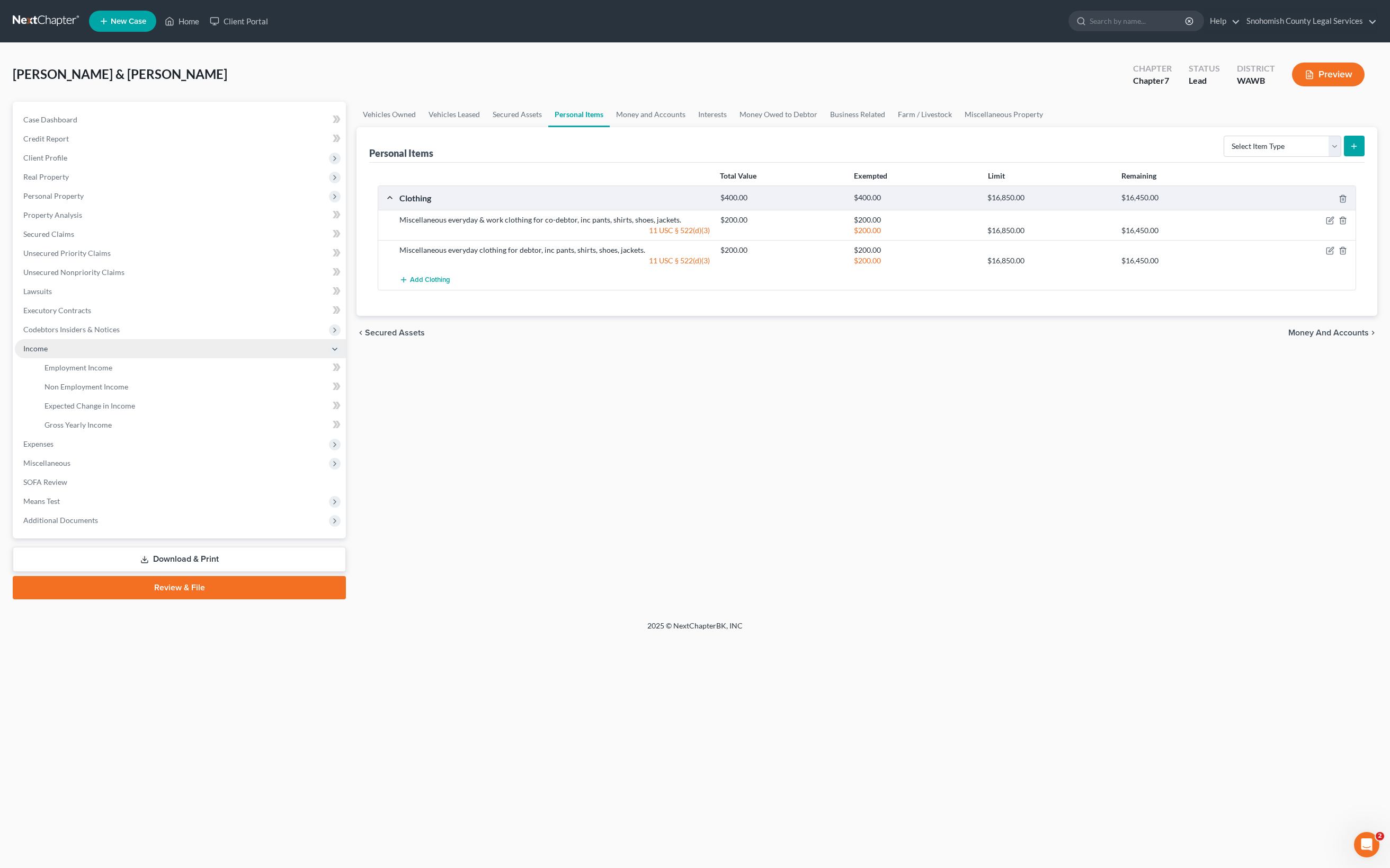
scroll to position [305, 0]
click at [83, 363] on span "Employment Income" at bounding box center [79, 367] width 68 height 9
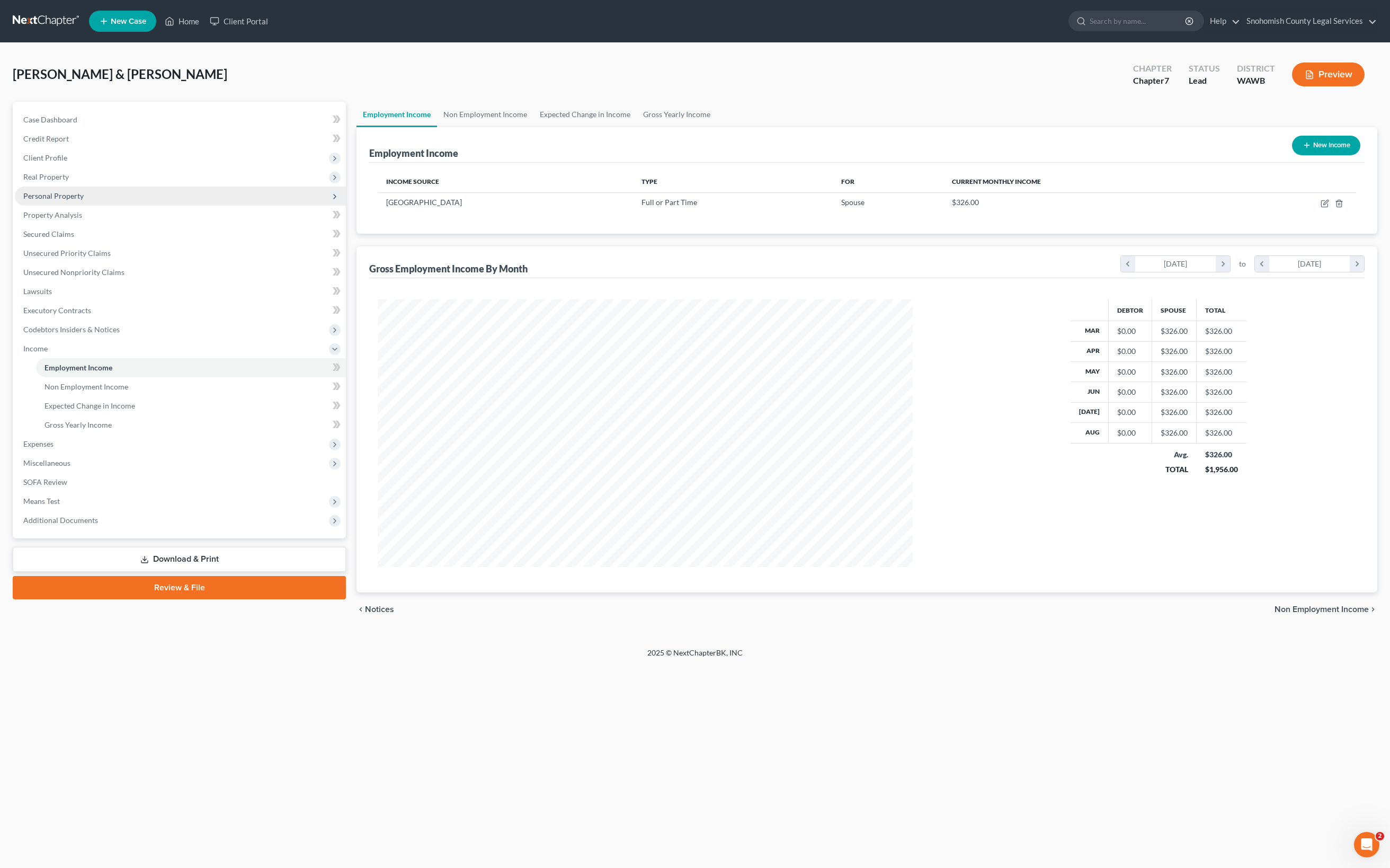
scroll to position [359, 556]
click at [48, 353] on span "Income" at bounding box center [36, 348] width 24 height 9
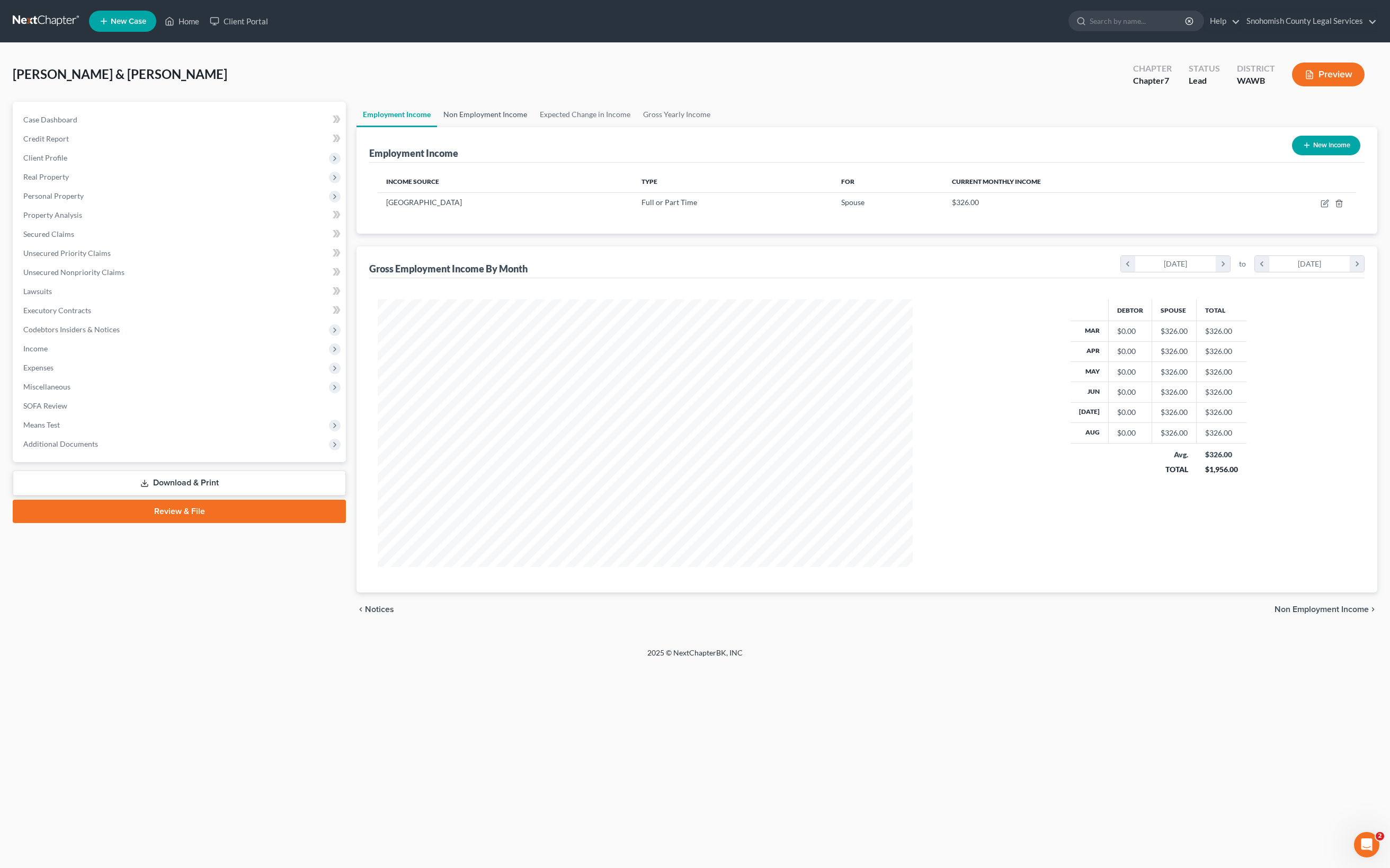
click at [533, 127] on link "Non Employment Income" at bounding box center [485, 114] width 96 height 25
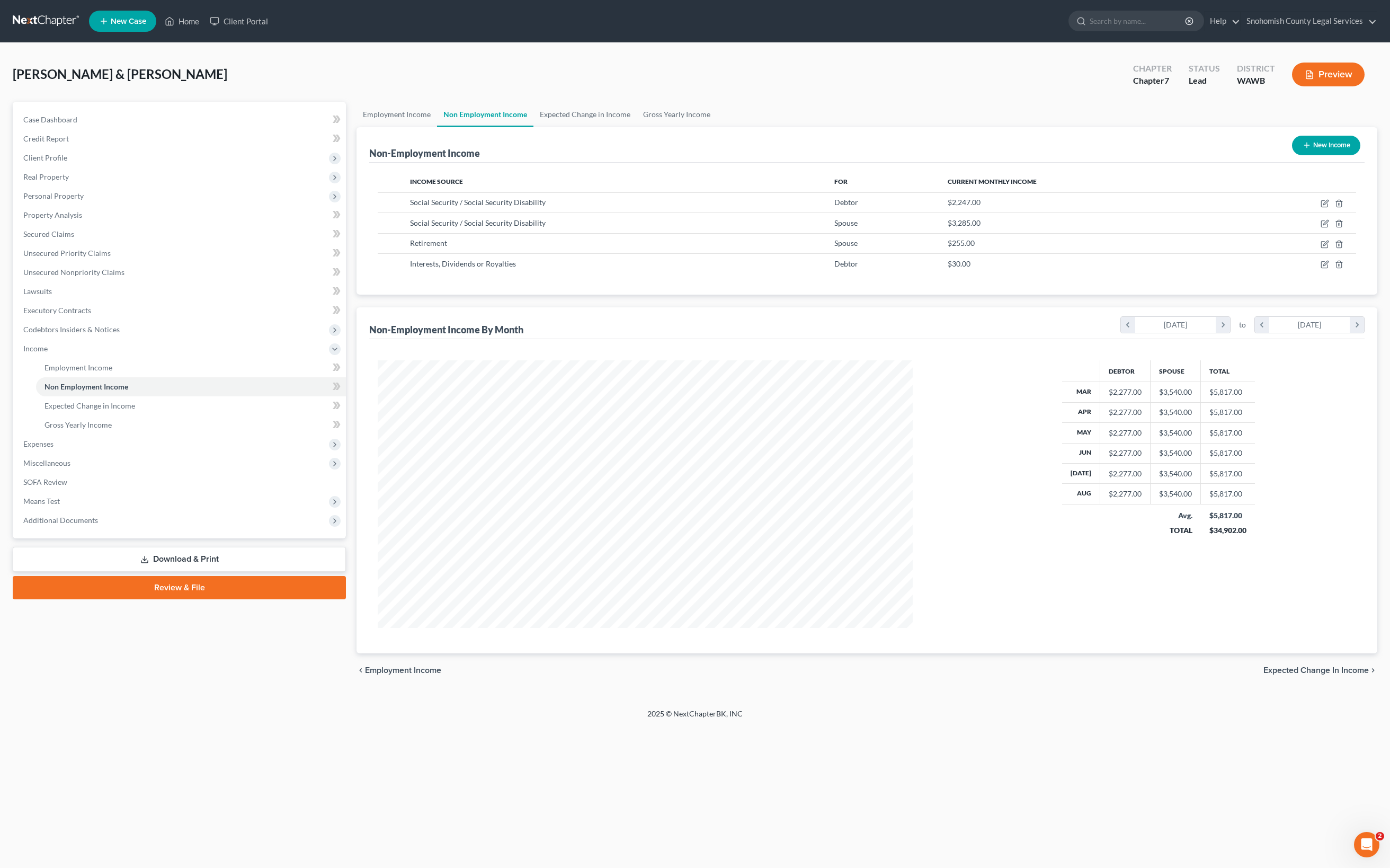
scroll to position [359, 556]
click at [637, 127] on link "Expected Change in Income" at bounding box center [585, 114] width 103 height 25
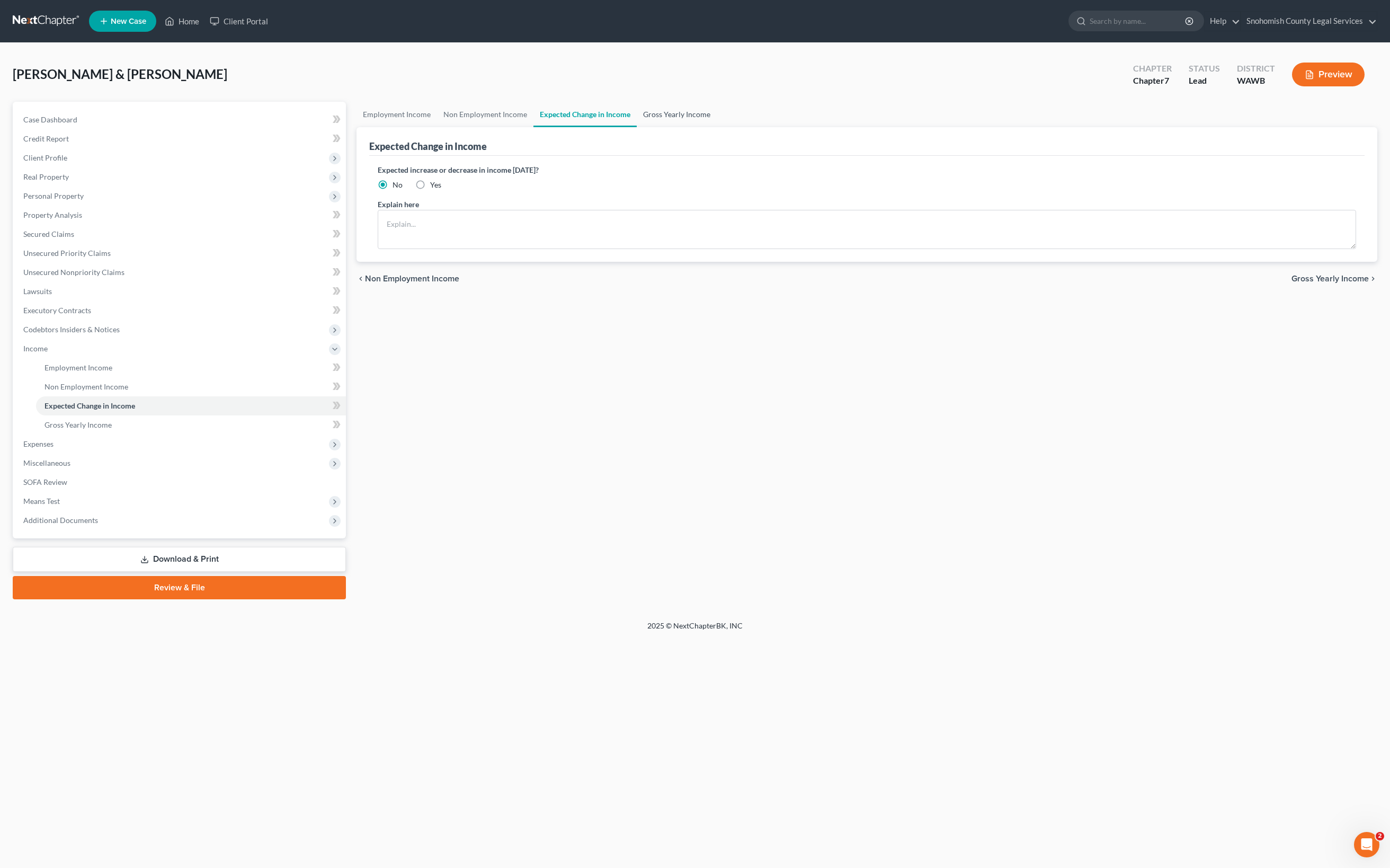
click at [717, 127] on link "Gross Yearly Income" at bounding box center [676, 114] width 80 height 25
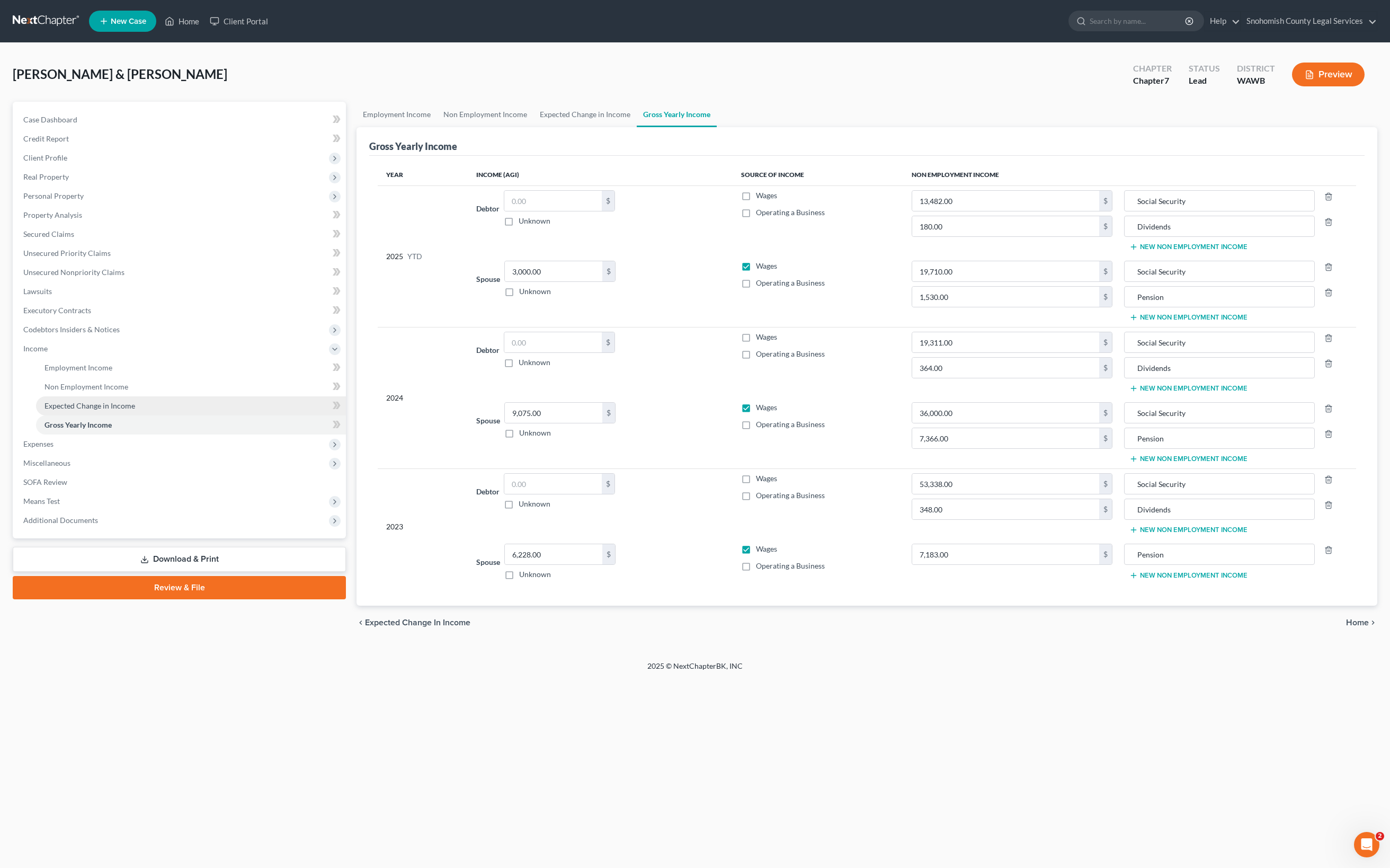
scroll to position [264, 0]
click at [111, 249] on span "Unsecured Priority Claims" at bounding box center [67, 253] width 87 height 9
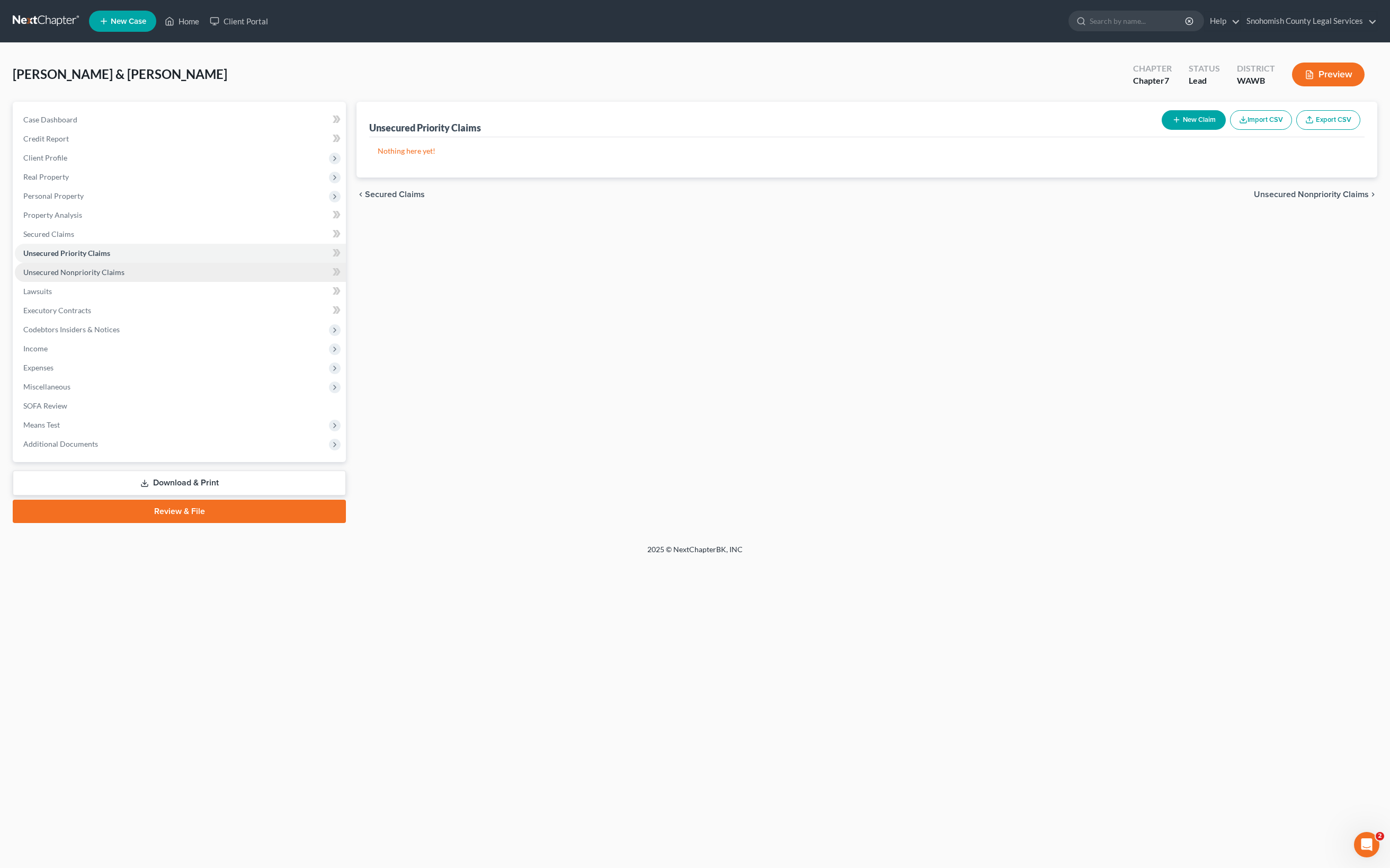
click at [125, 277] on span "Unsecured Nonpriority Claims" at bounding box center [74, 272] width 101 height 9
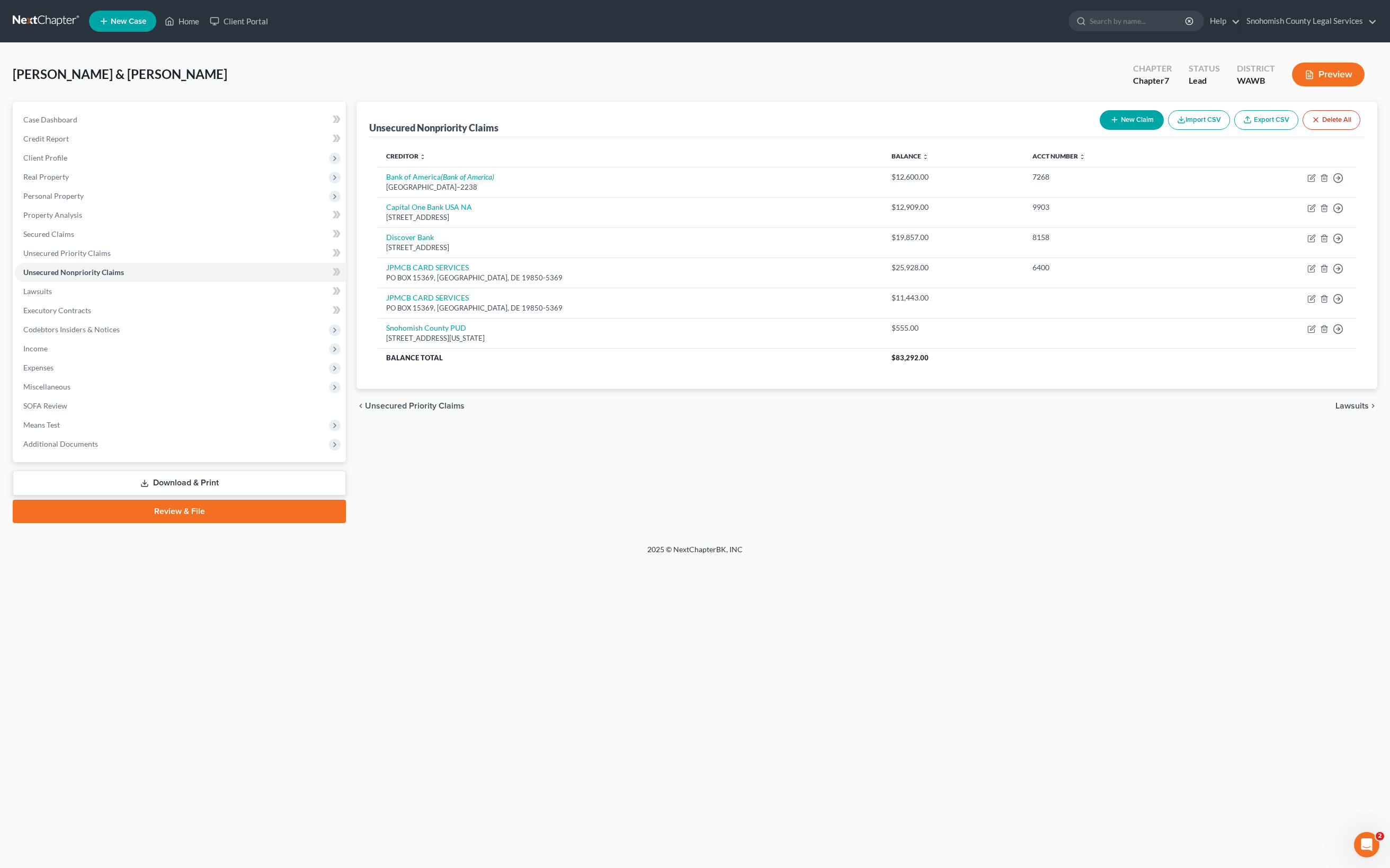
click at [1100, 130] on button "New Claim" at bounding box center [1132, 120] width 64 height 20
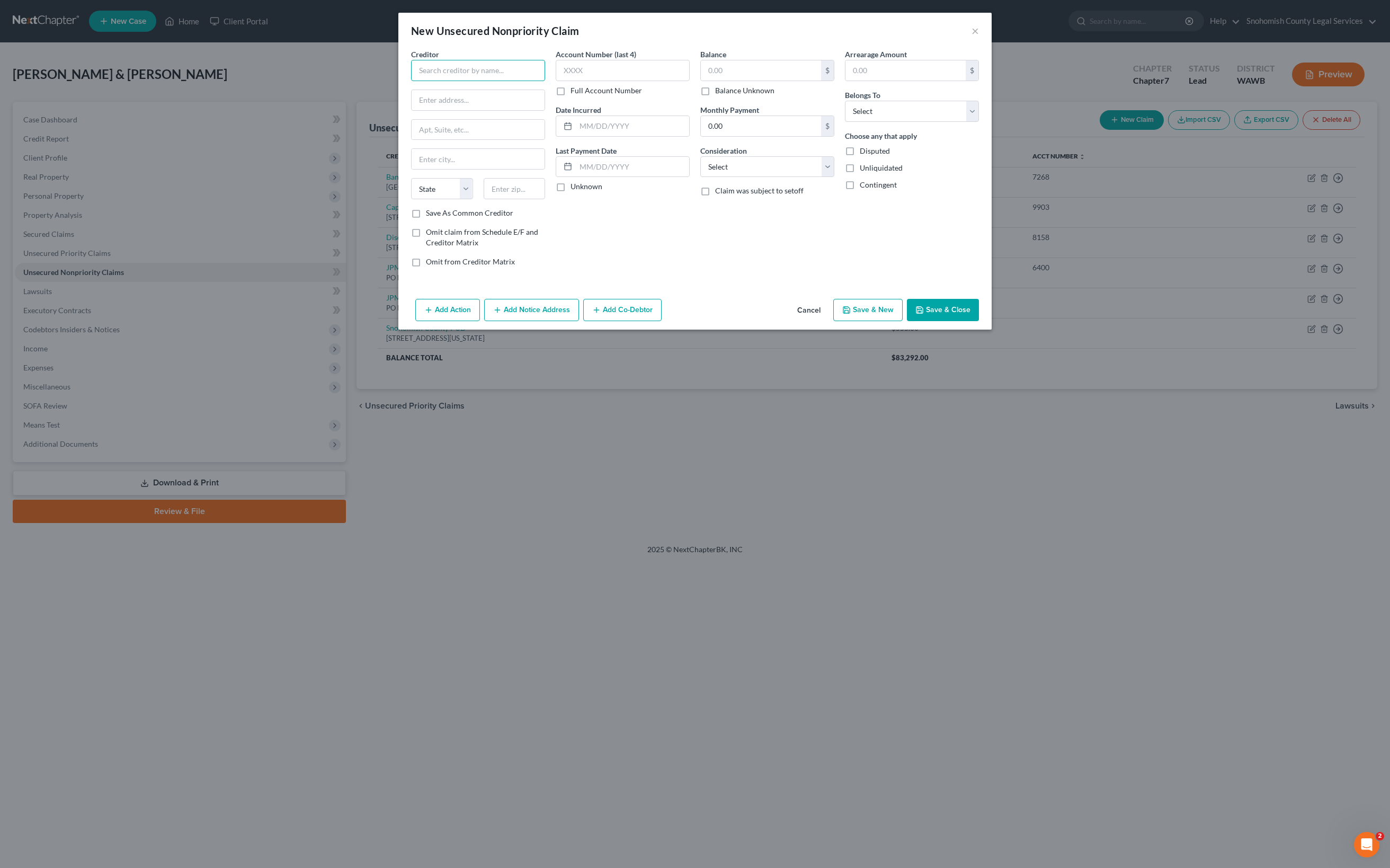
click at [417, 81] on input "text" at bounding box center [478, 70] width 134 height 21
select select "9"
select select "4"
click at [733, 80] on input "text" at bounding box center [761, 70] width 120 height 20
type input "2,022"
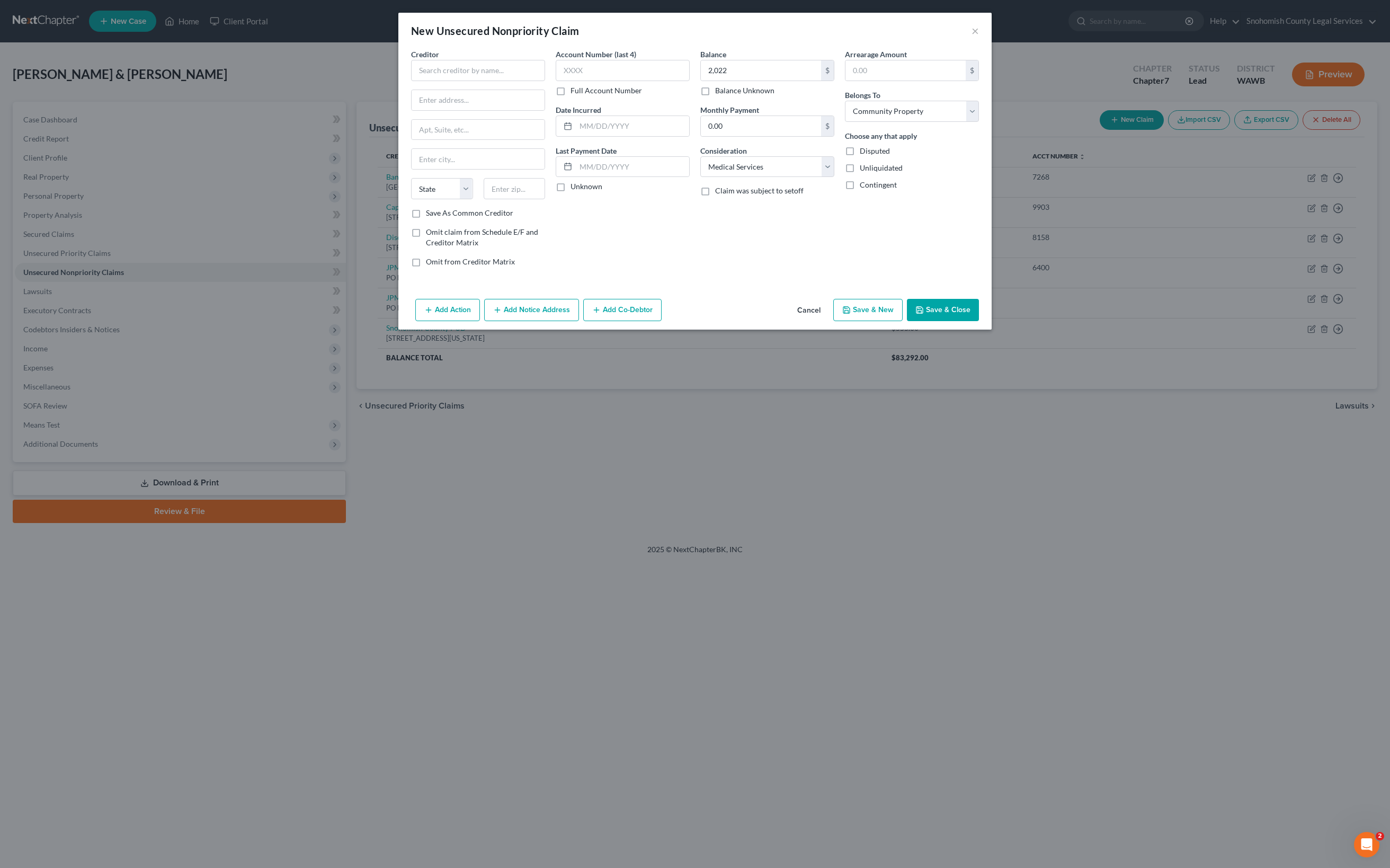
click at [979, 321] on button "Save & Close" at bounding box center [943, 309] width 72 height 22
click at [411, 81] on input "text" at bounding box center [478, 70] width 134 height 21
type input "Medical Debt"
click at [979, 321] on button "Save & Close" at bounding box center [943, 309] width 72 height 22
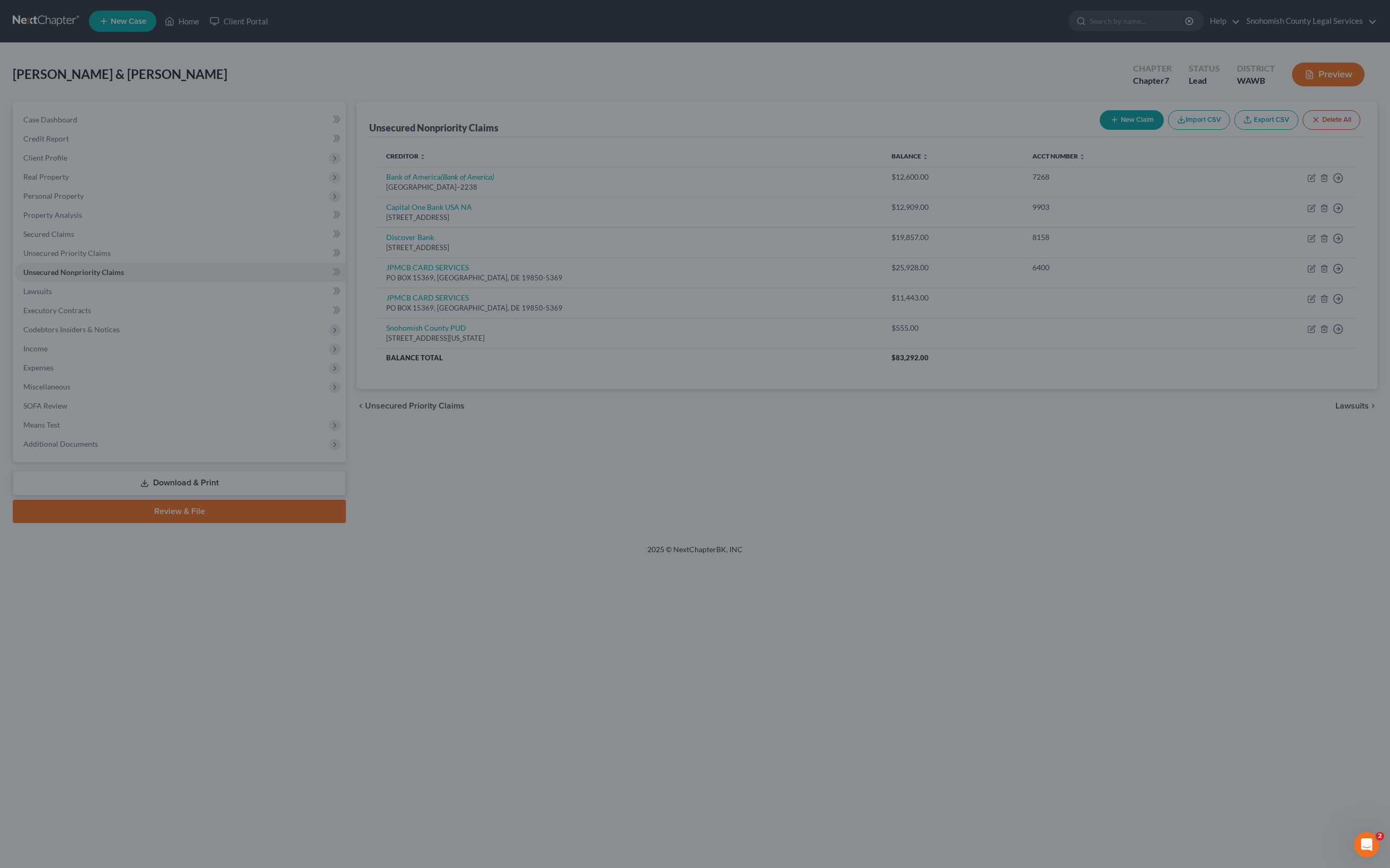
type input "2,022.00"
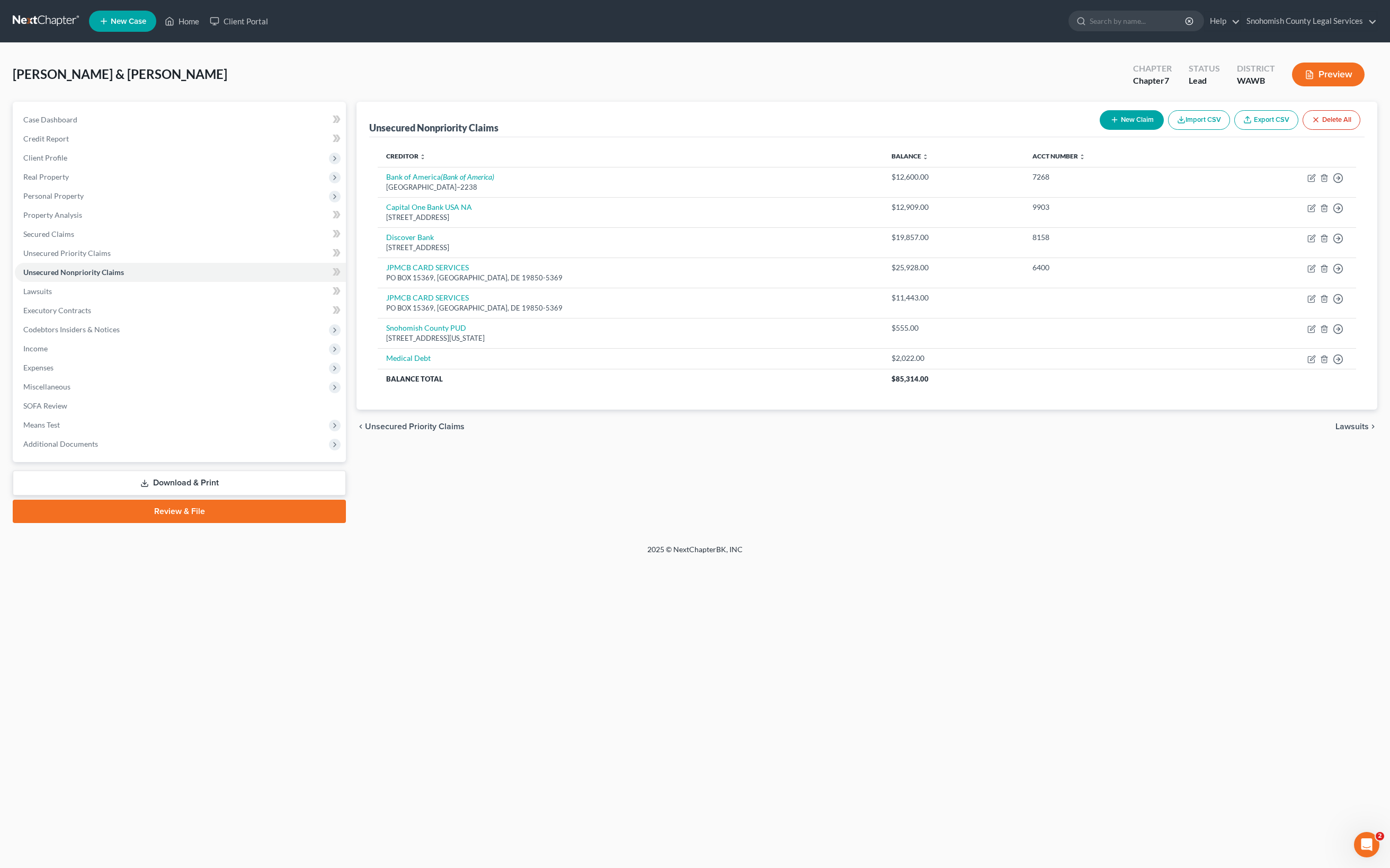
click at [1100, 130] on button "New Claim" at bounding box center [1132, 120] width 64 height 20
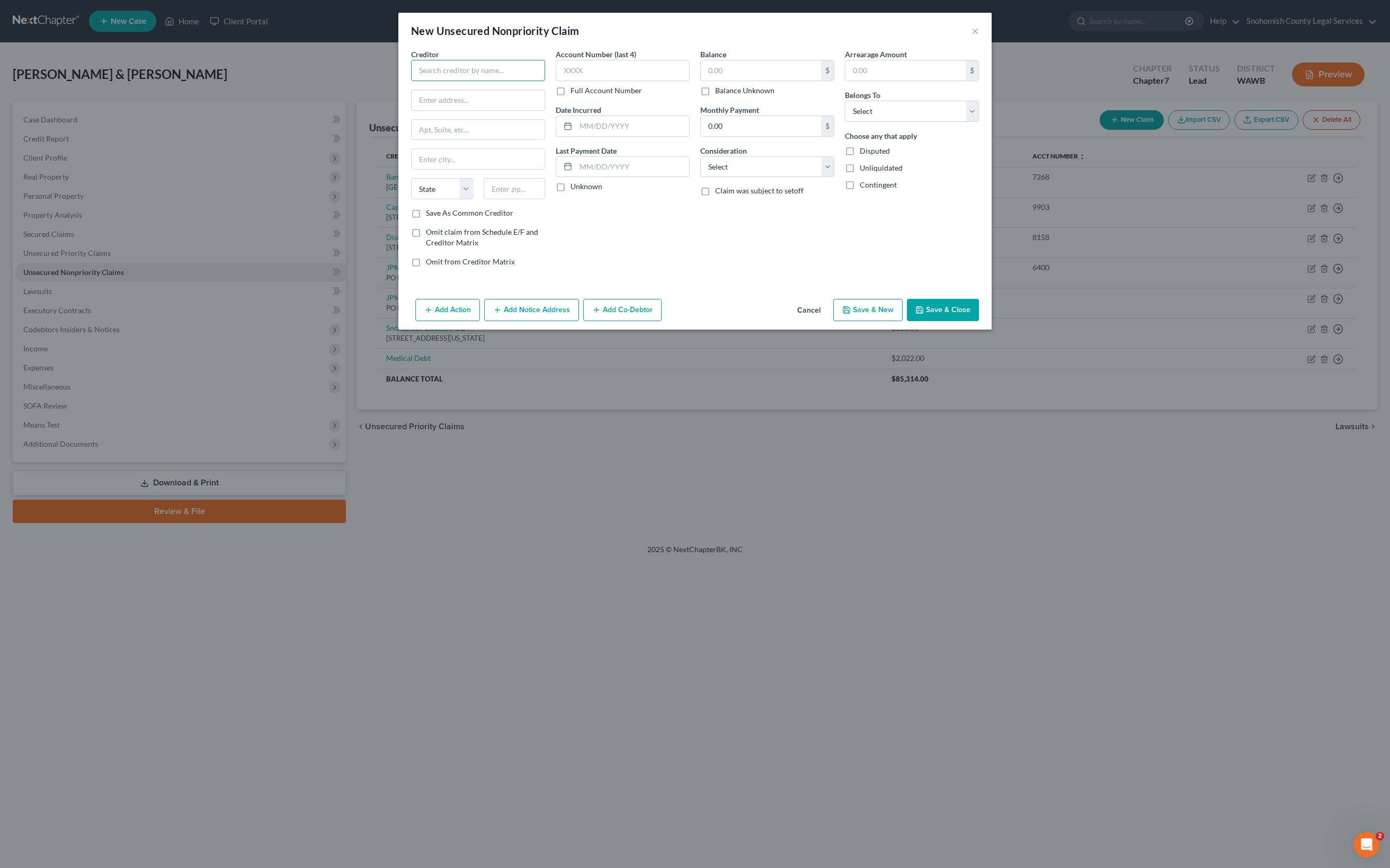
click at [411, 81] on input "text" at bounding box center [478, 70] width 134 height 21
type input "TruStage Insurance Loan"
click at [706, 80] on input "text" at bounding box center [761, 70] width 120 height 20
type input "12,303"
select select "14"
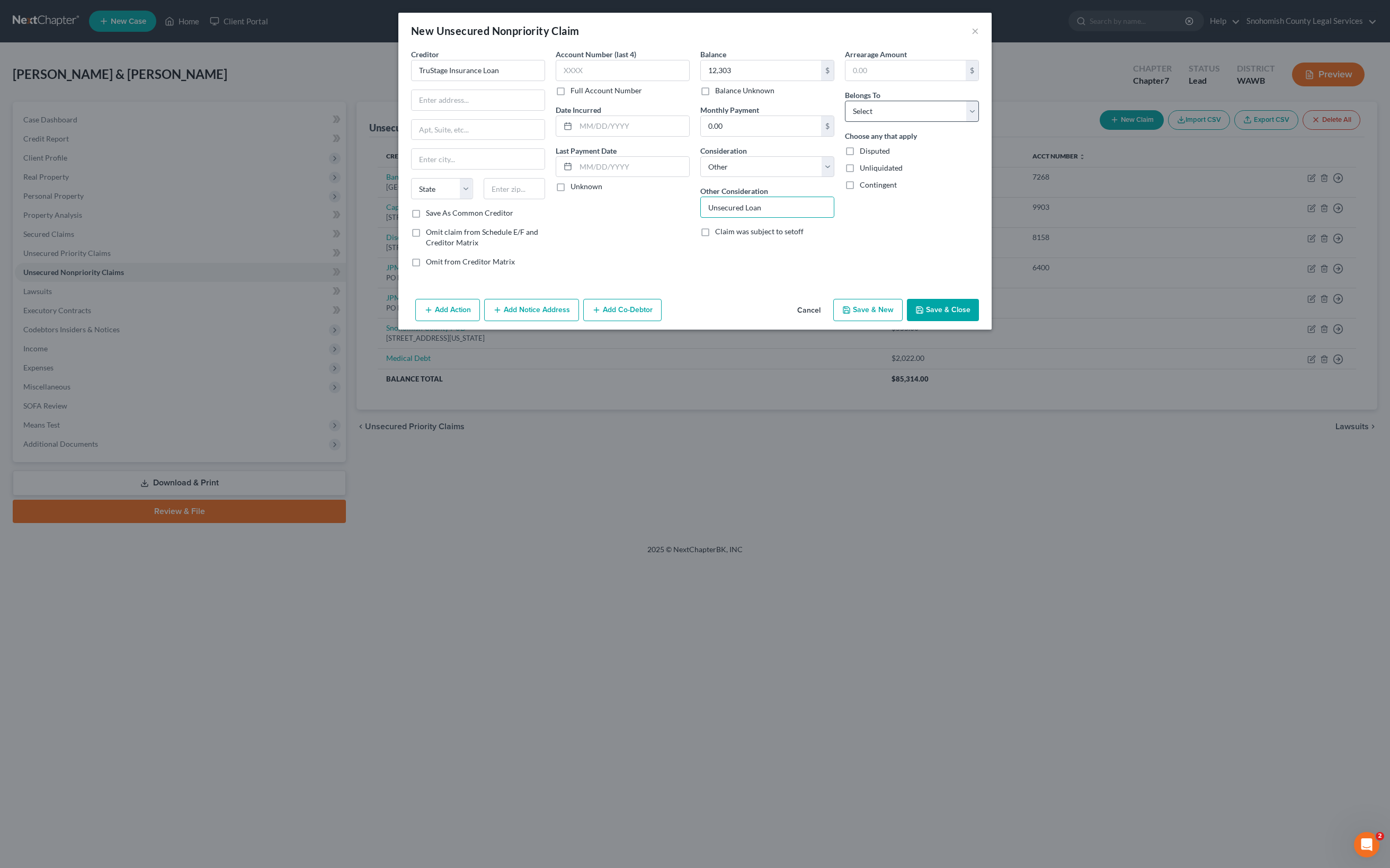
type input "Unsecured Loan"
select select "4"
click at [979, 321] on button "Save & Close" at bounding box center [943, 309] width 72 height 22
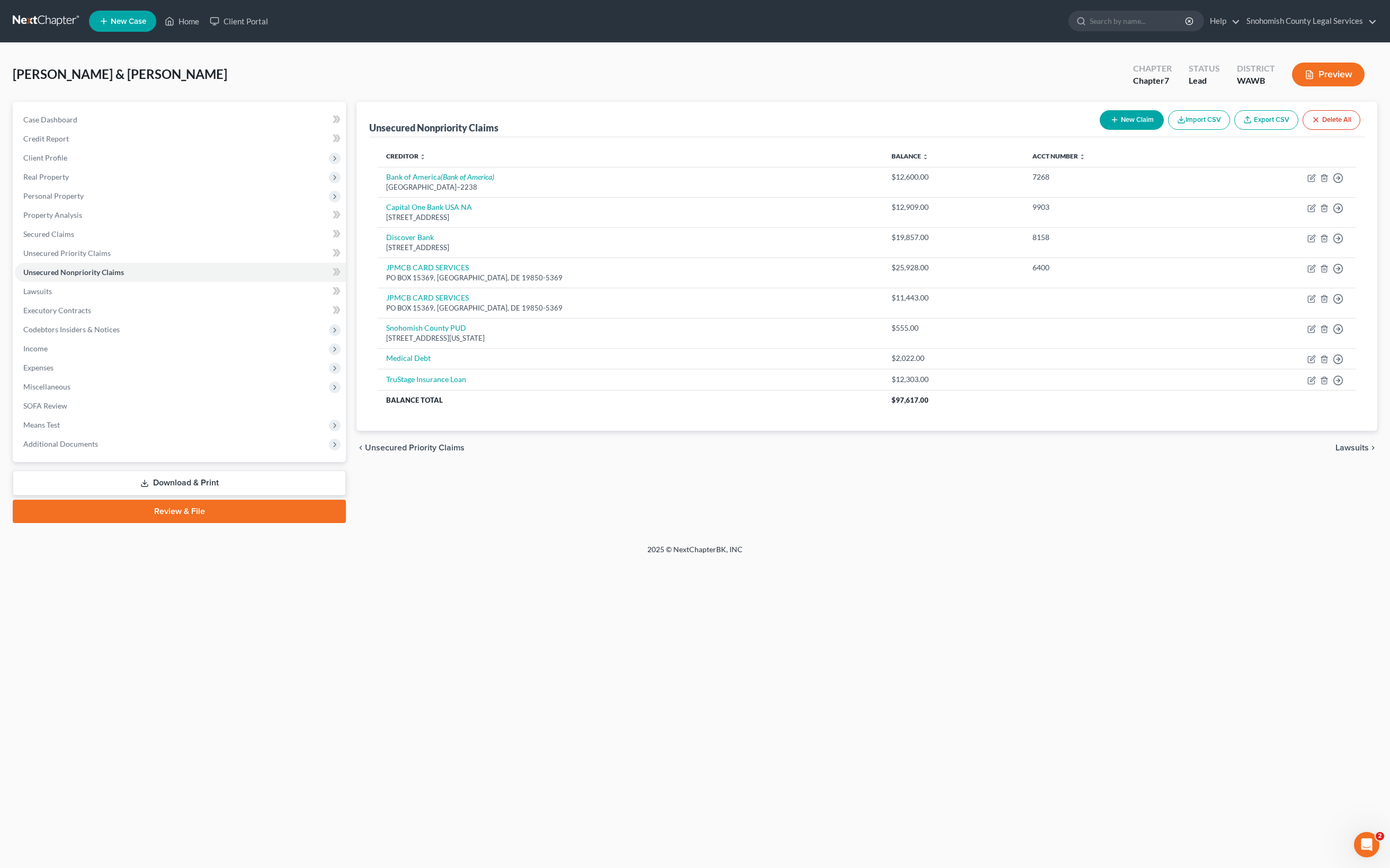
click at [1100, 130] on button "New Claim" at bounding box center [1132, 120] width 64 height 20
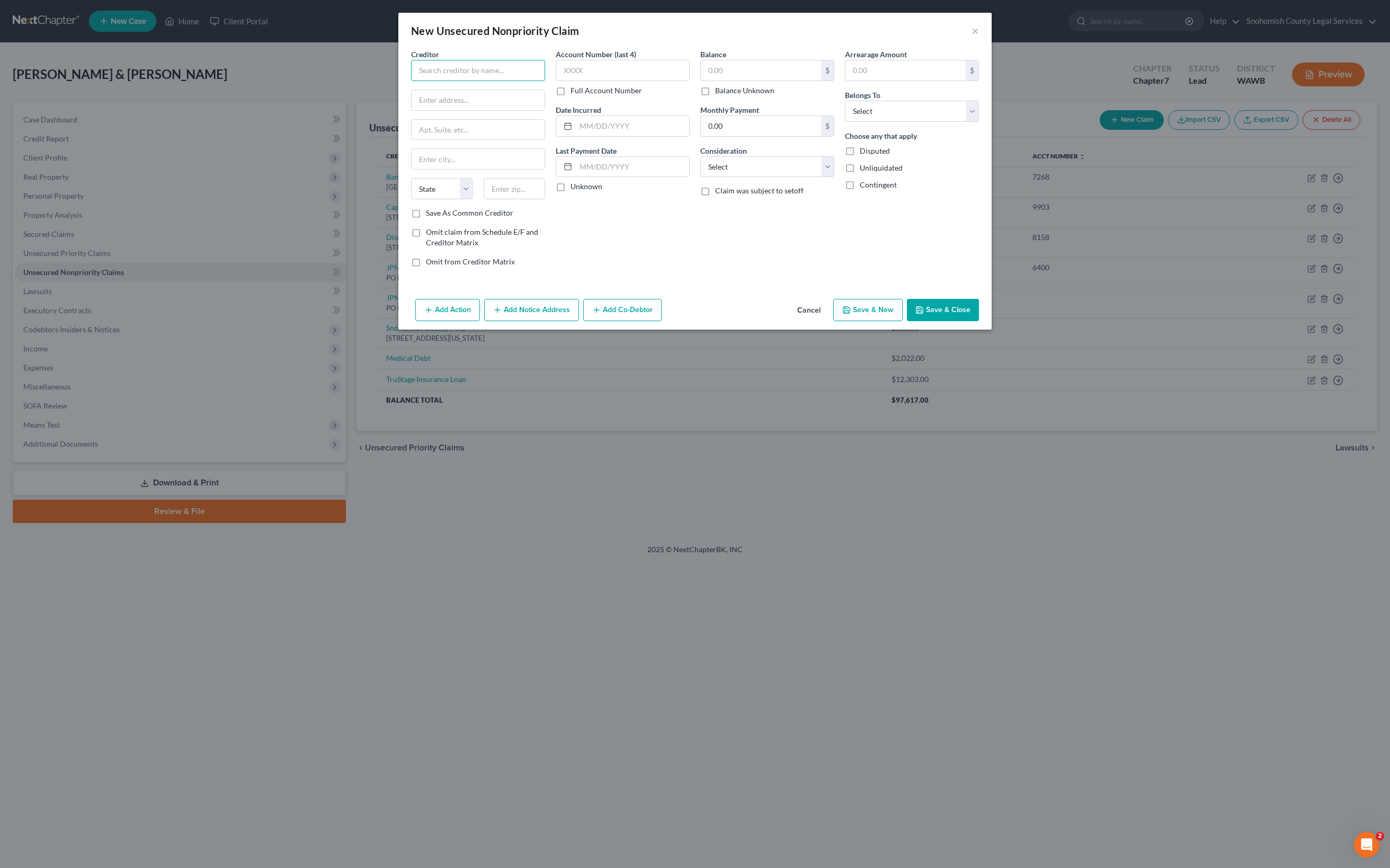
click at [411, 81] on input "text" at bounding box center [478, 70] width 134 height 21
type input "Back Rent"
click at [708, 80] on input "text" at bounding box center [761, 70] width 120 height 20
type input "3,568"
select select "14"
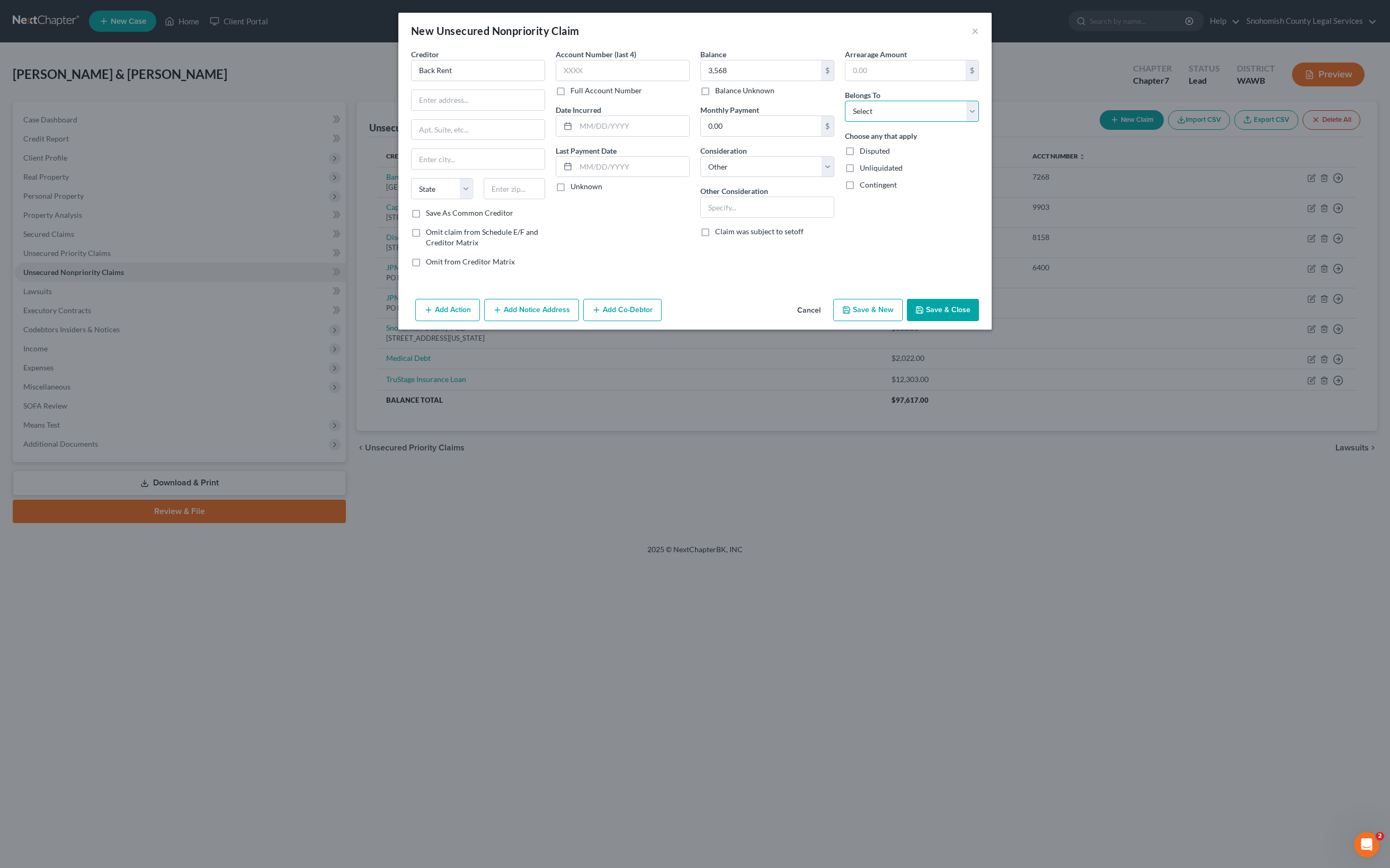
select select "4"
click at [979, 321] on button "Save & Close" at bounding box center [943, 309] width 72 height 22
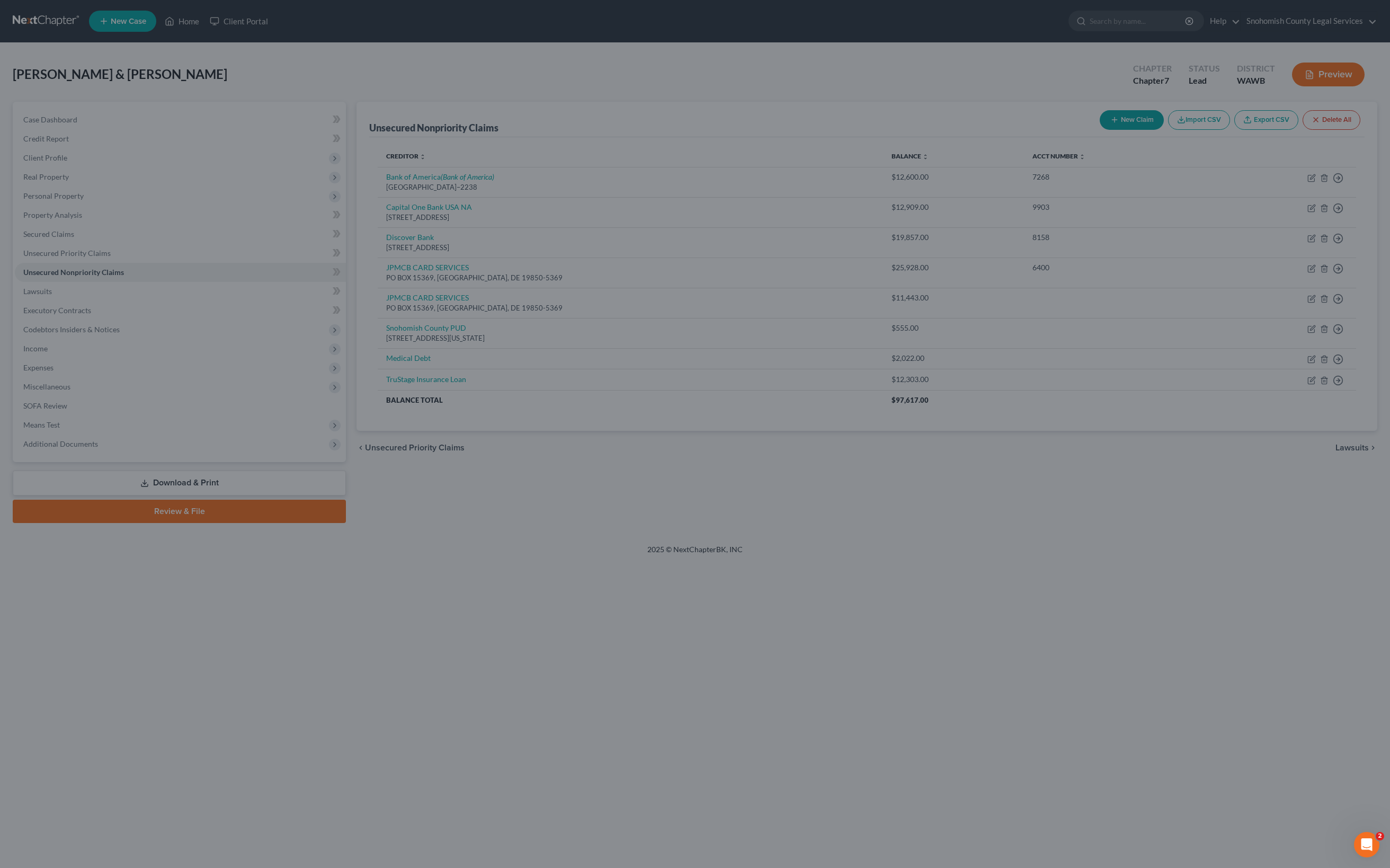
type input "3,568.00"
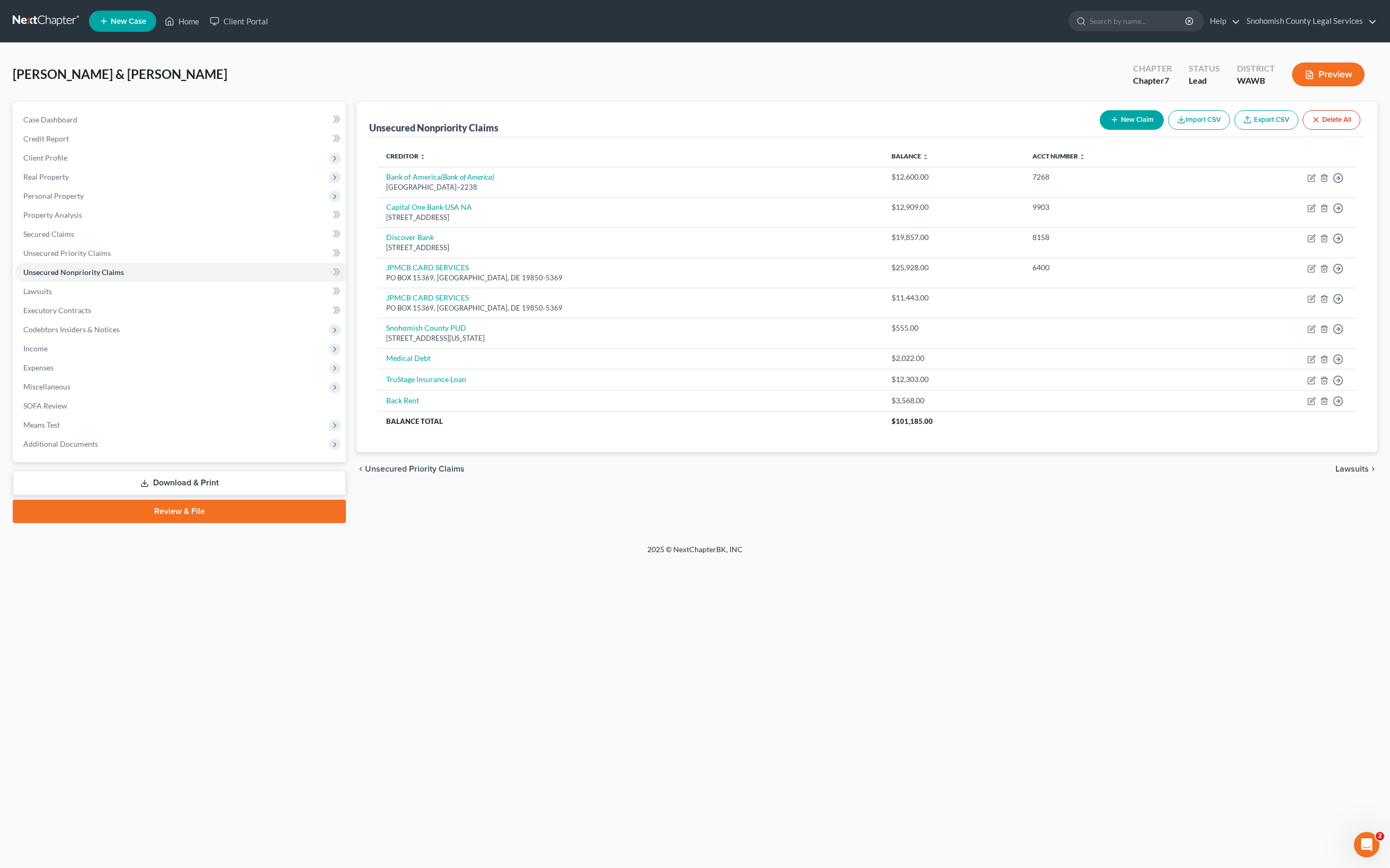
click at [1100, 130] on button "New Claim" at bounding box center [1132, 120] width 64 height 20
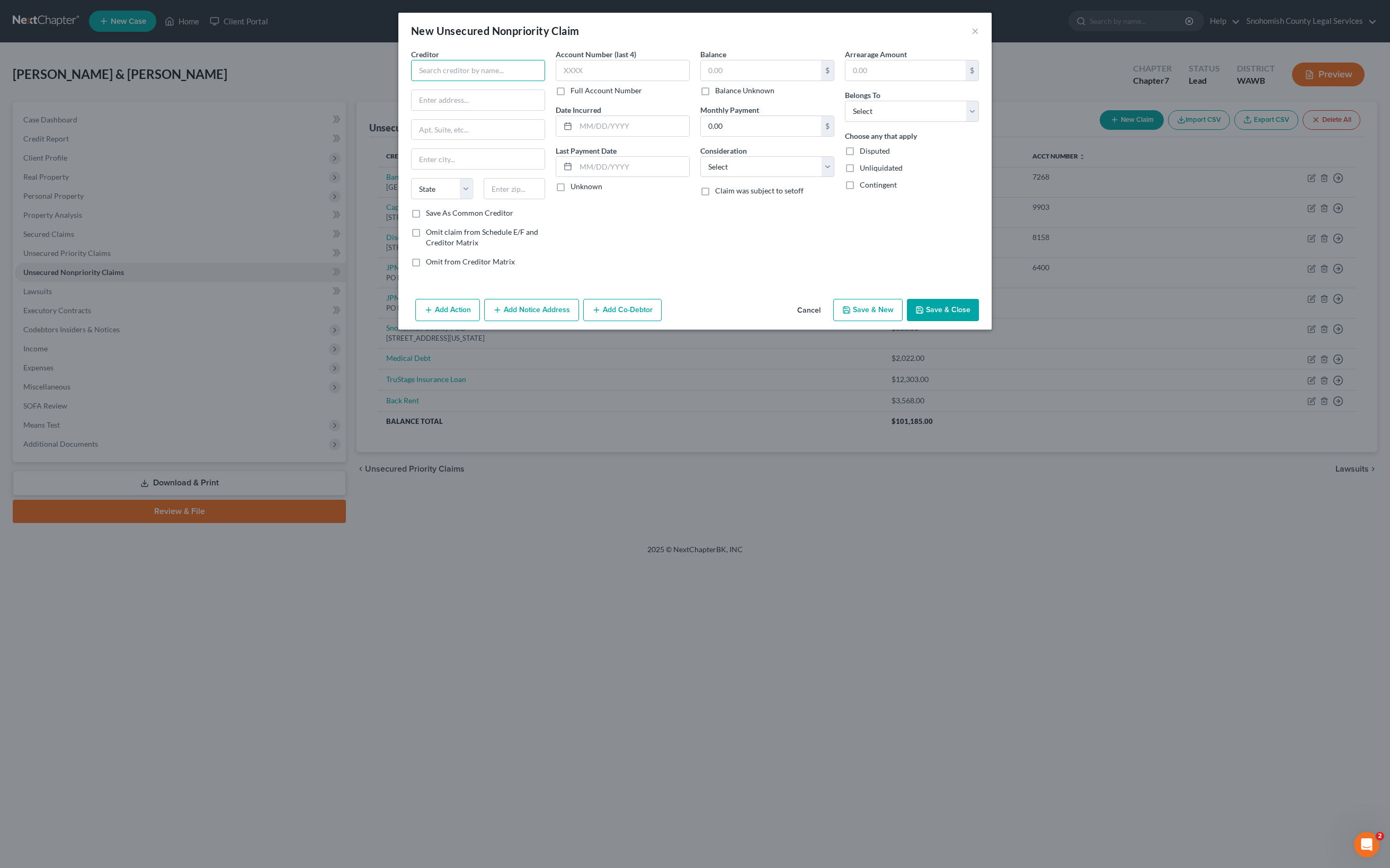
click at [411, 81] on input "text" at bounding box center [478, 70] width 134 height 21
click at [411, 81] on input "Utilies" at bounding box center [478, 70] width 134 height 21
type input "Back Utilies"
click at [784, 80] on input "text" at bounding box center [761, 70] width 120 height 20
type input "346"
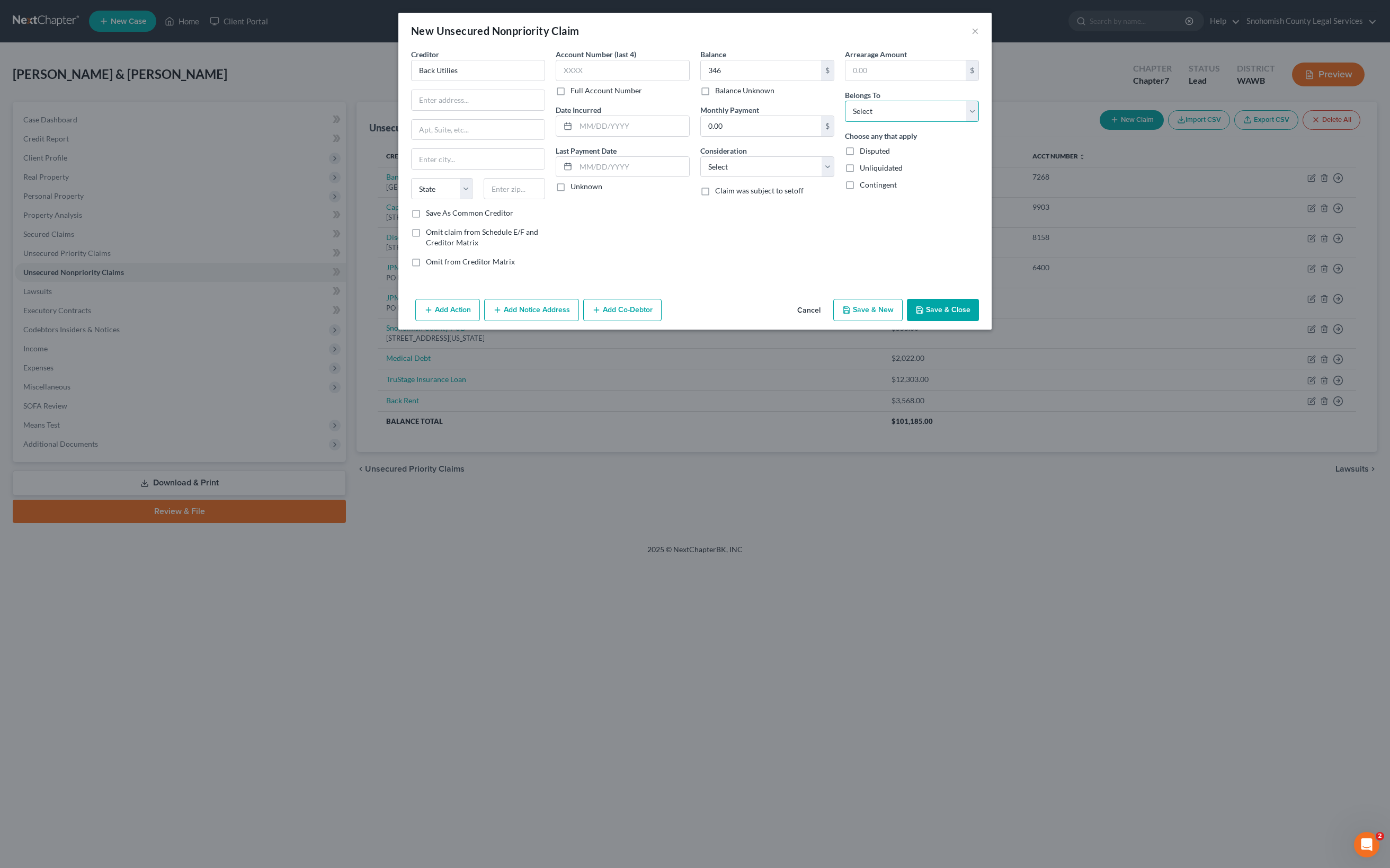
select select "4"
click at [979, 321] on button "Save & Close" at bounding box center [943, 309] width 72 height 22
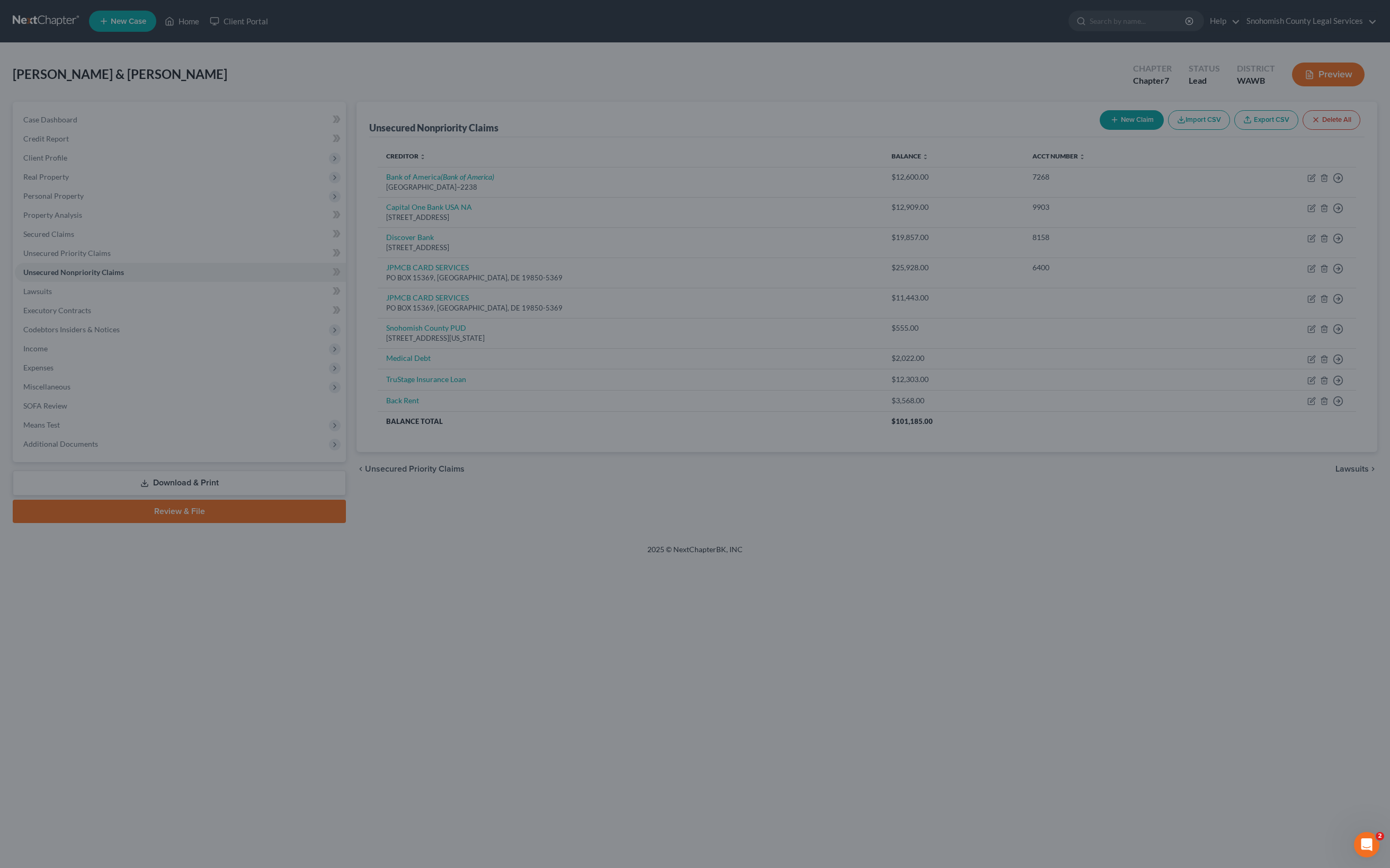
type input "346.00"
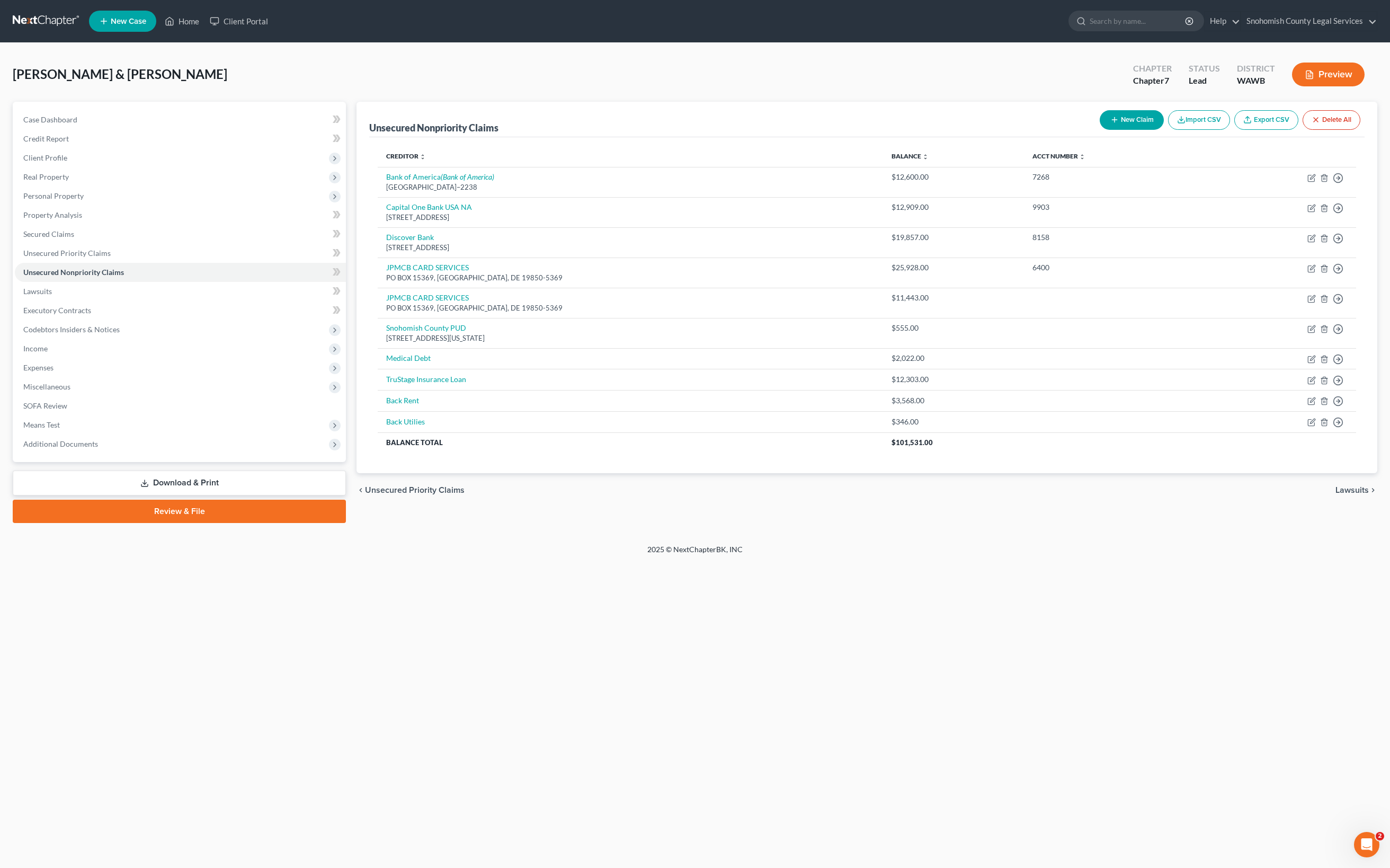
click at [1100, 130] on button "New Claim" at bounding box center [1132, 120] width 64 height 20
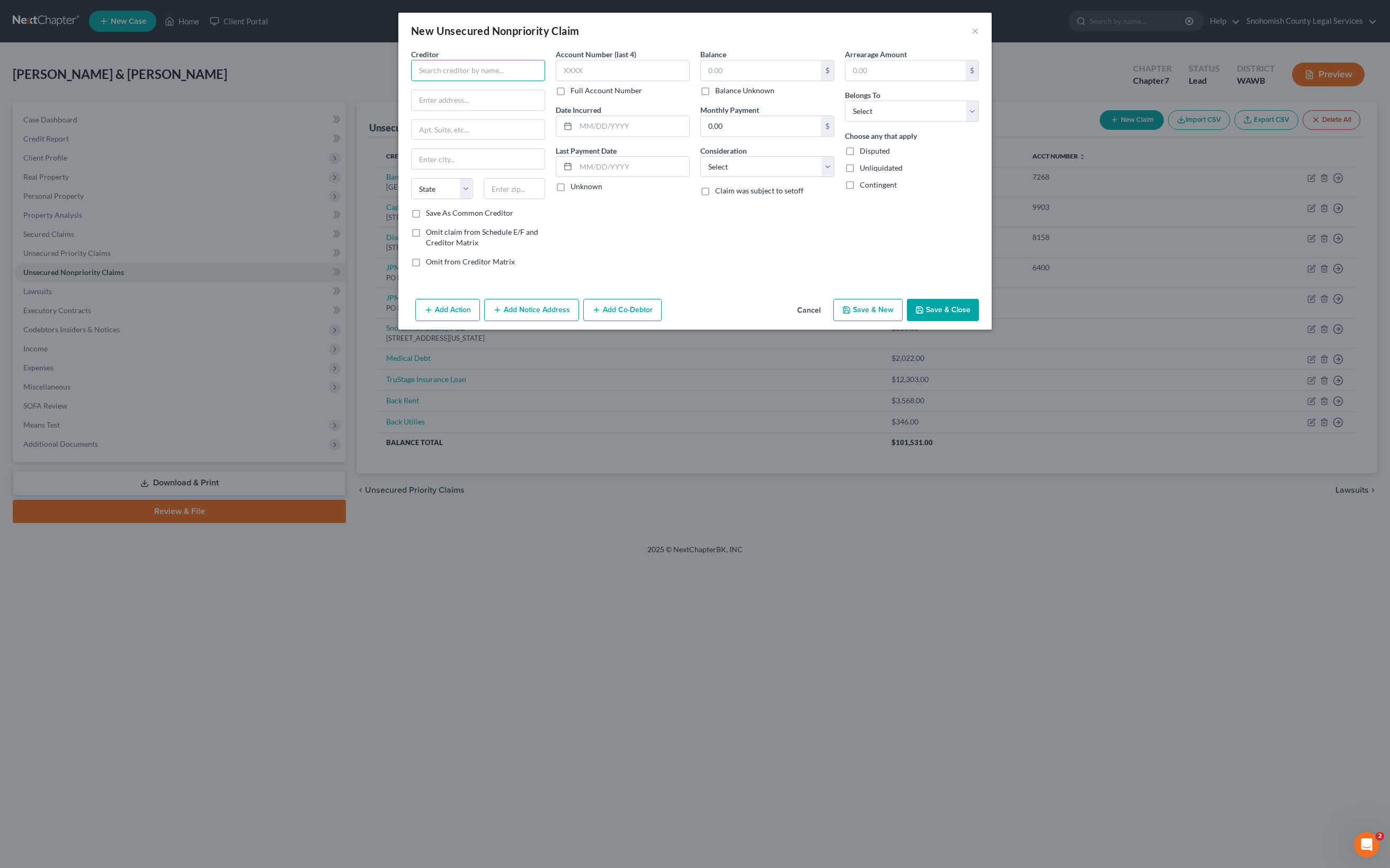
click at [411, 81] on input "text" at bounding box center [478, 70] width 134 height 21
type input "Storage Units"
click at [753, 80] on input "text" at bounding box center [761, 70] width 120 height 20
type input "2,293"
select select "4"
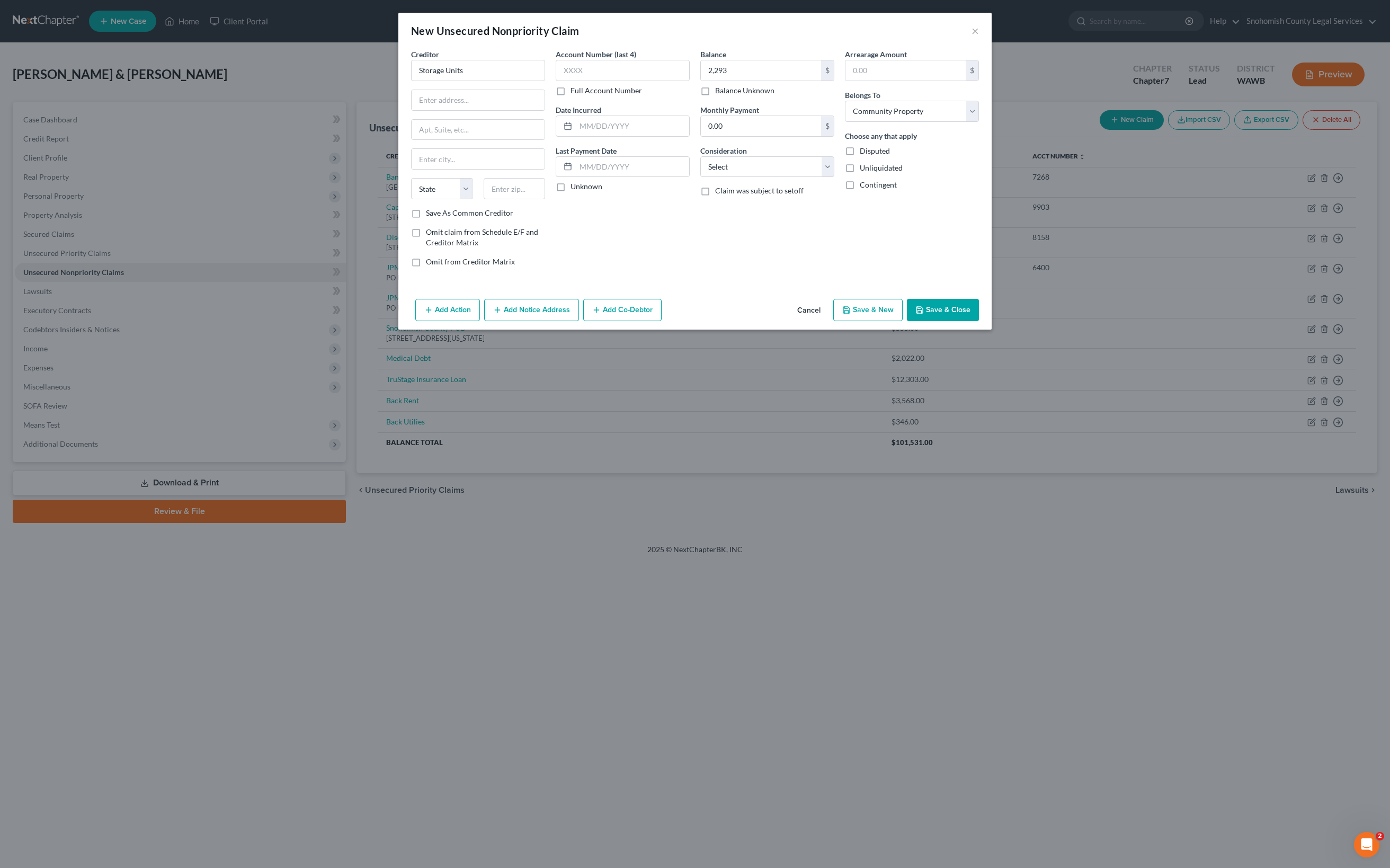
click at [979, 321] on button "Save & Close" at bounding box center [943, 309] width 72 height 22
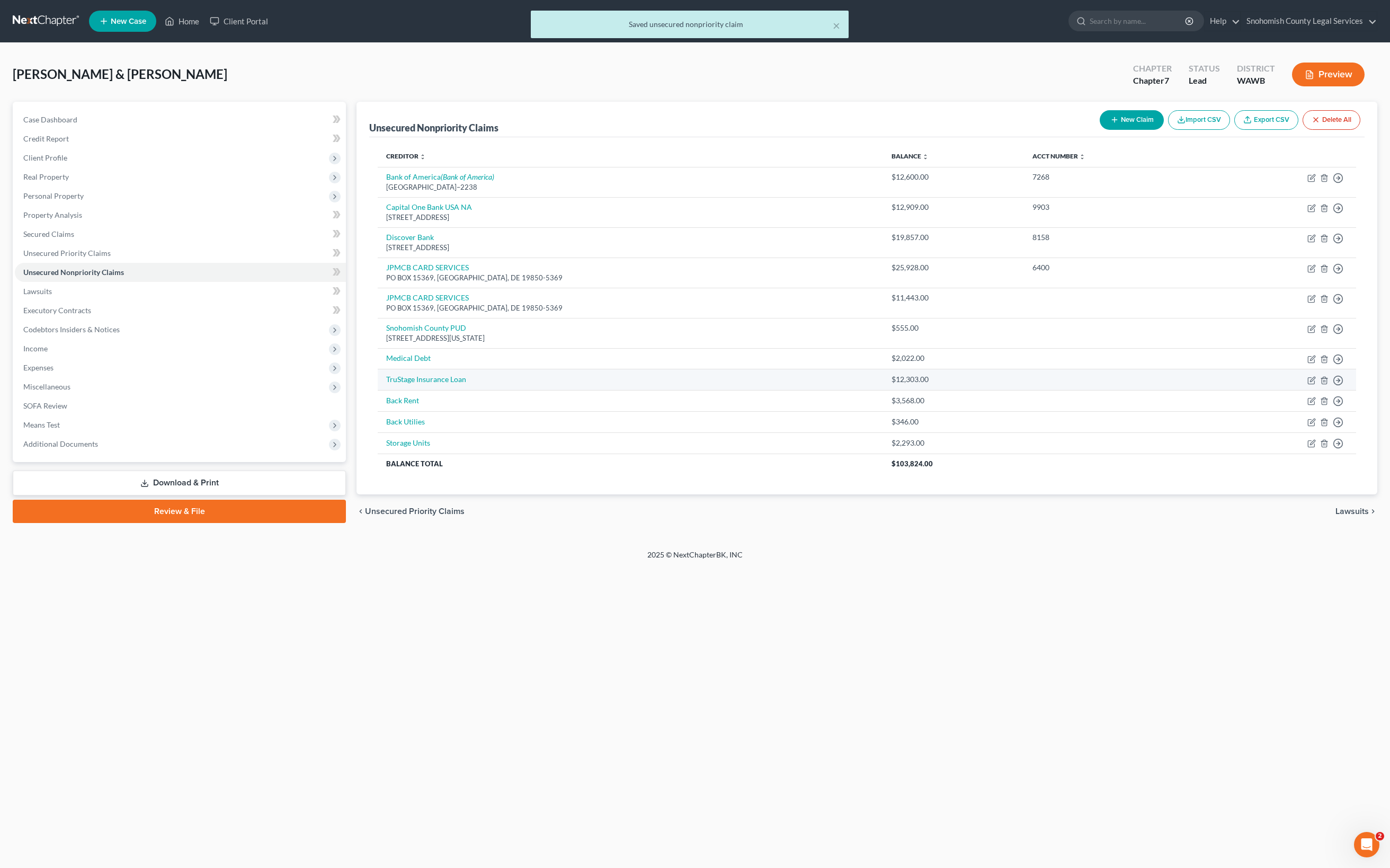
scroll to position [119, 0]
click at [1180, 516] on span "Lawsuits" at bounding box center [1352, 511] width 33 height 9
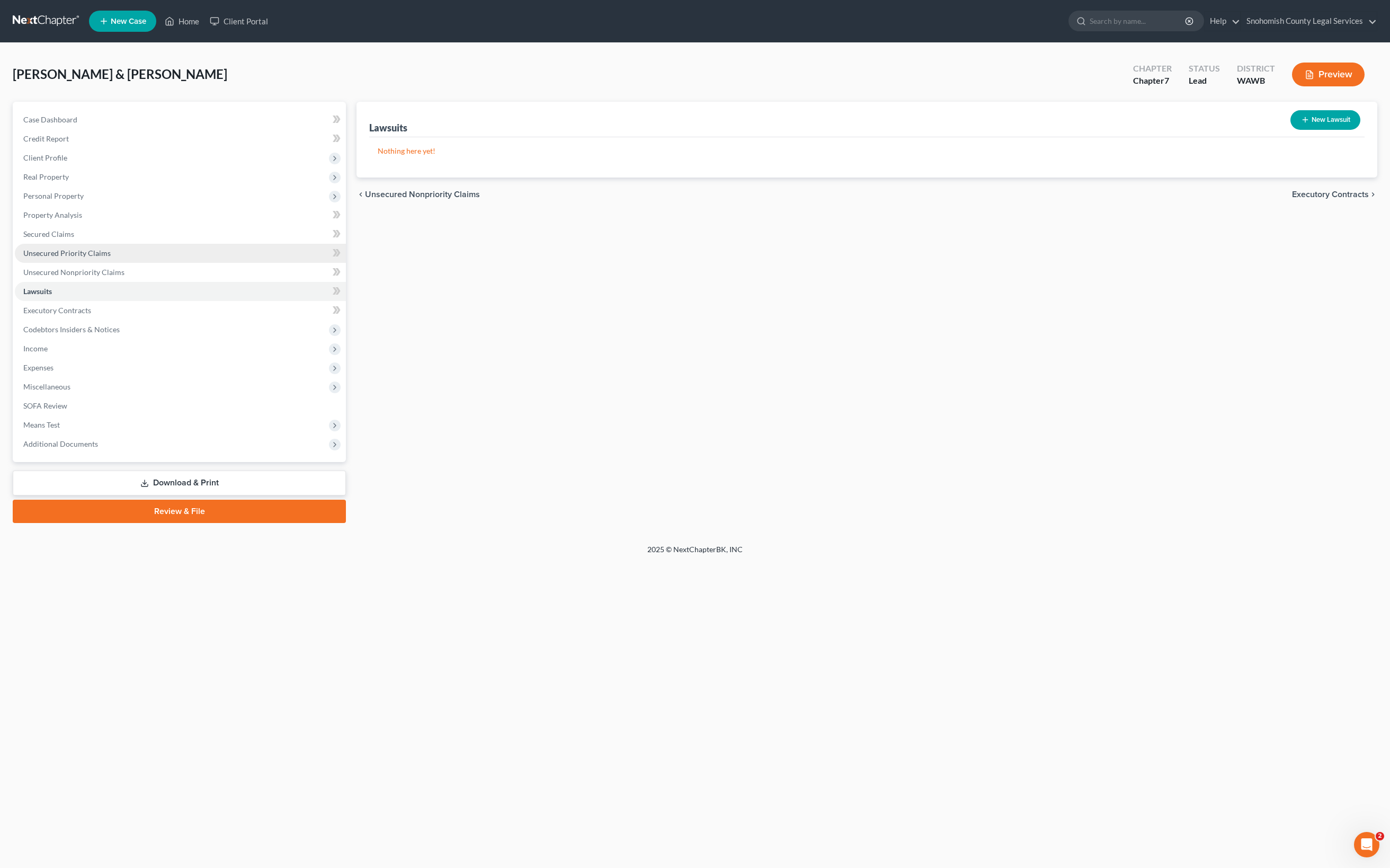
click at [111, 257] on span "Unsecured Priority Claims" at bounding box center [67, 253] width 87 height 9
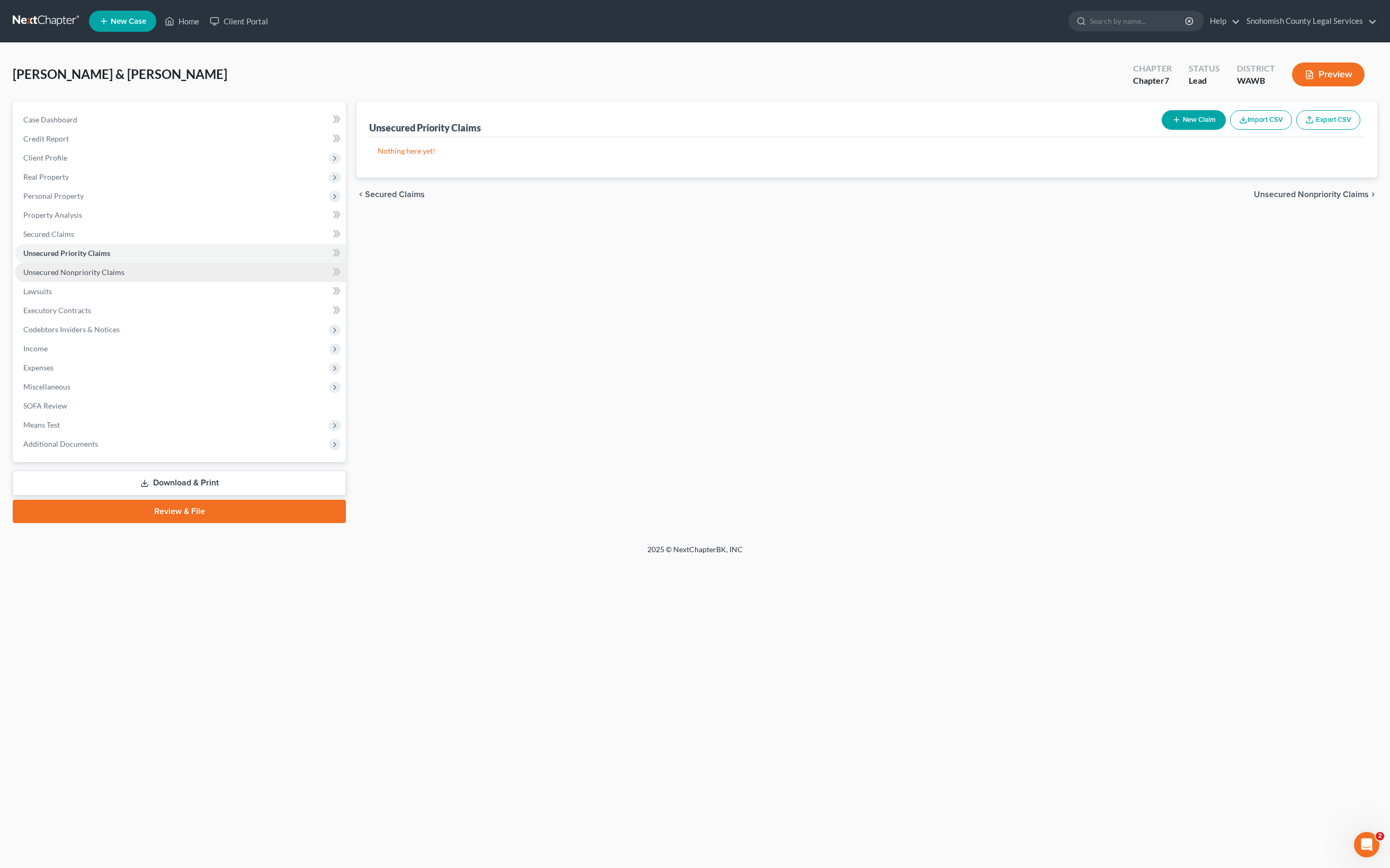
click at [118, 277] on span "Unsecured Nonpriority Claims" at bounding box center [74, 272] width 101 height 9
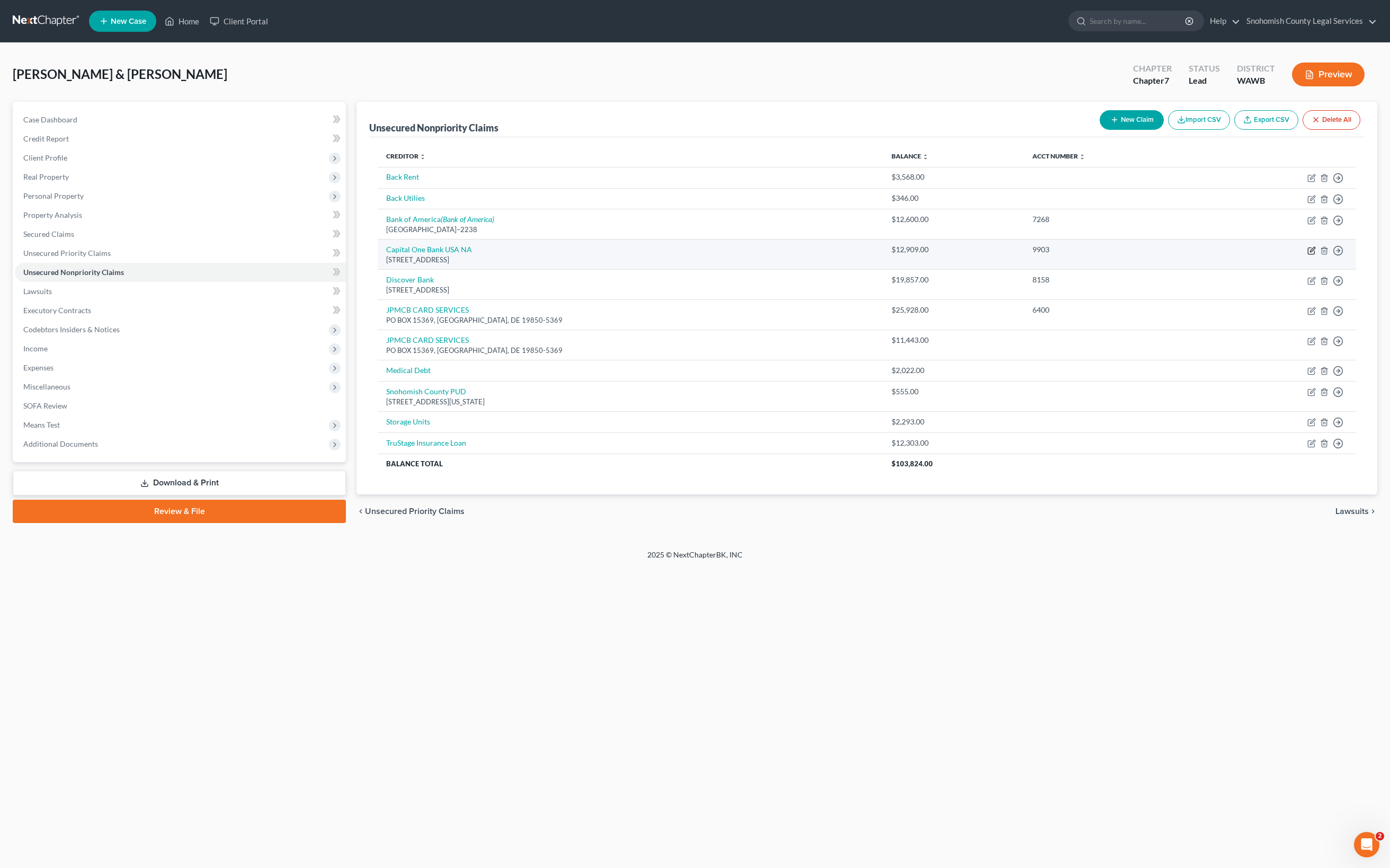
click at [1180, 255] on icon "button" at bounding box center [1311, 250] width 9 height 9
select select "46"
select select "2"
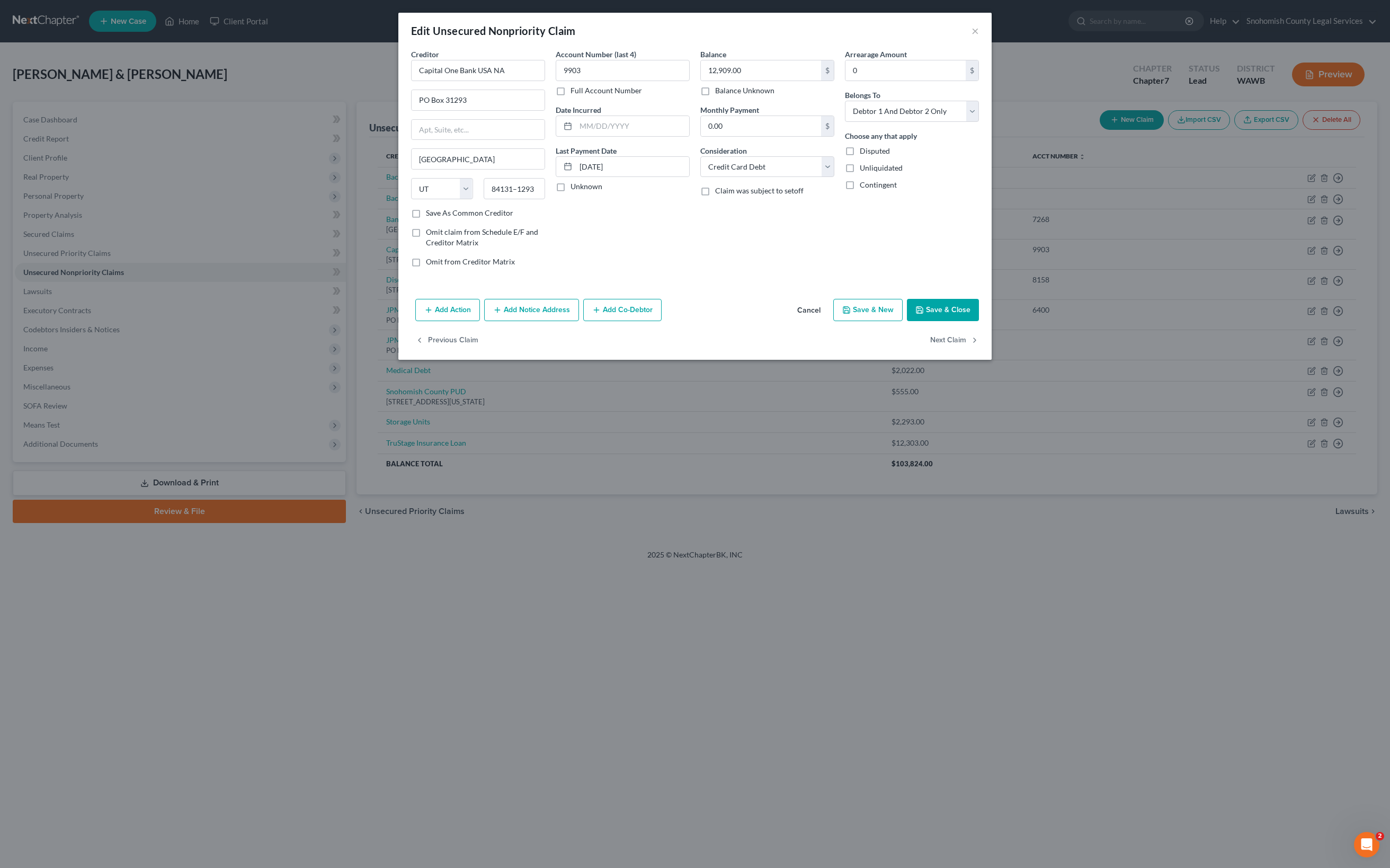
click at [484, 321] on button "Add Notice Address" at bounding box center [531, 309] width 95 height 22
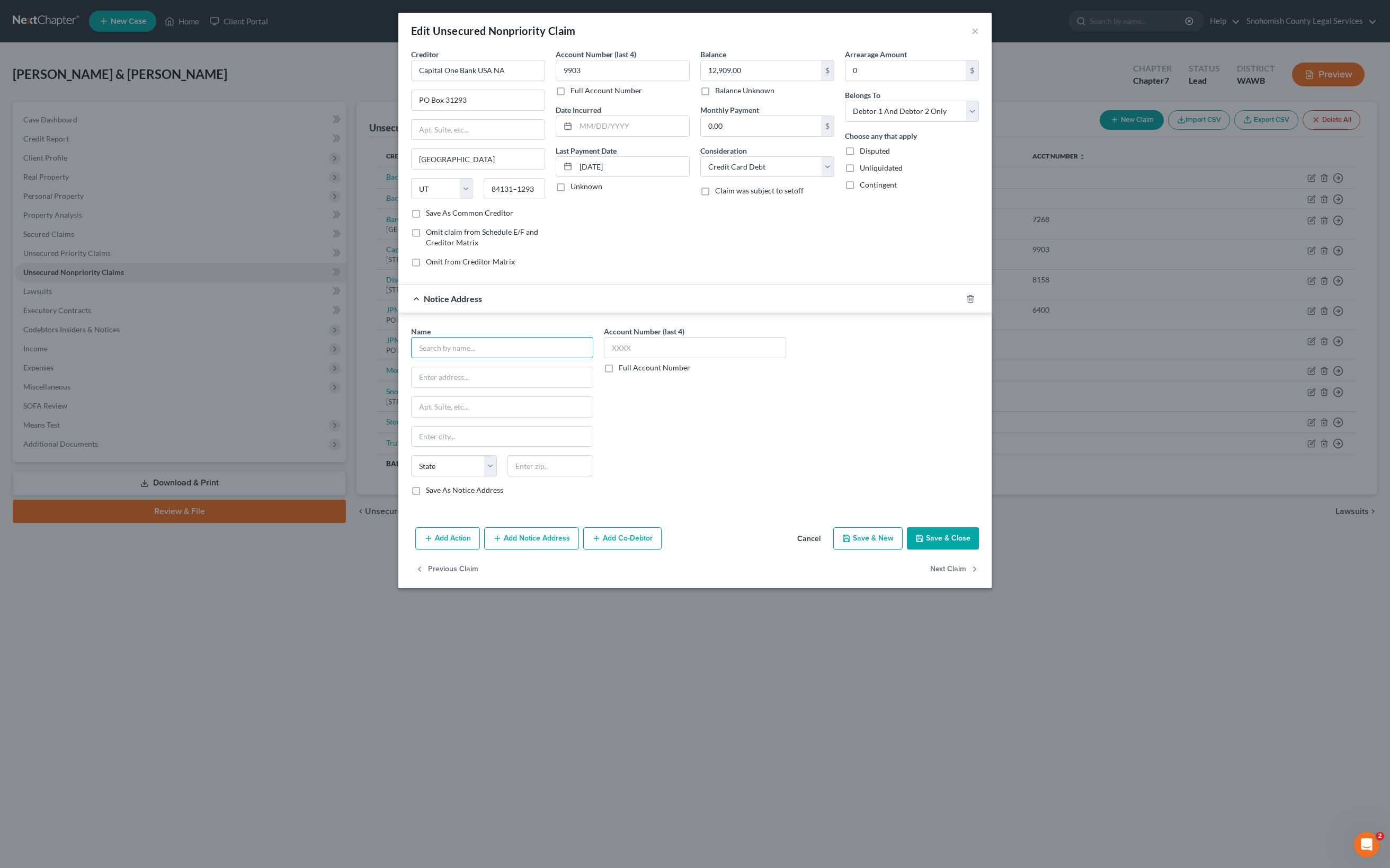
click at [411, 358] on input "text" at bounding box center [502, 347] width 182 height 21
paste input "Radius Global Solutions, LLC"
type input "Radius Global Solutions, LLC"
paste input "[STREET_ADDRESS]"
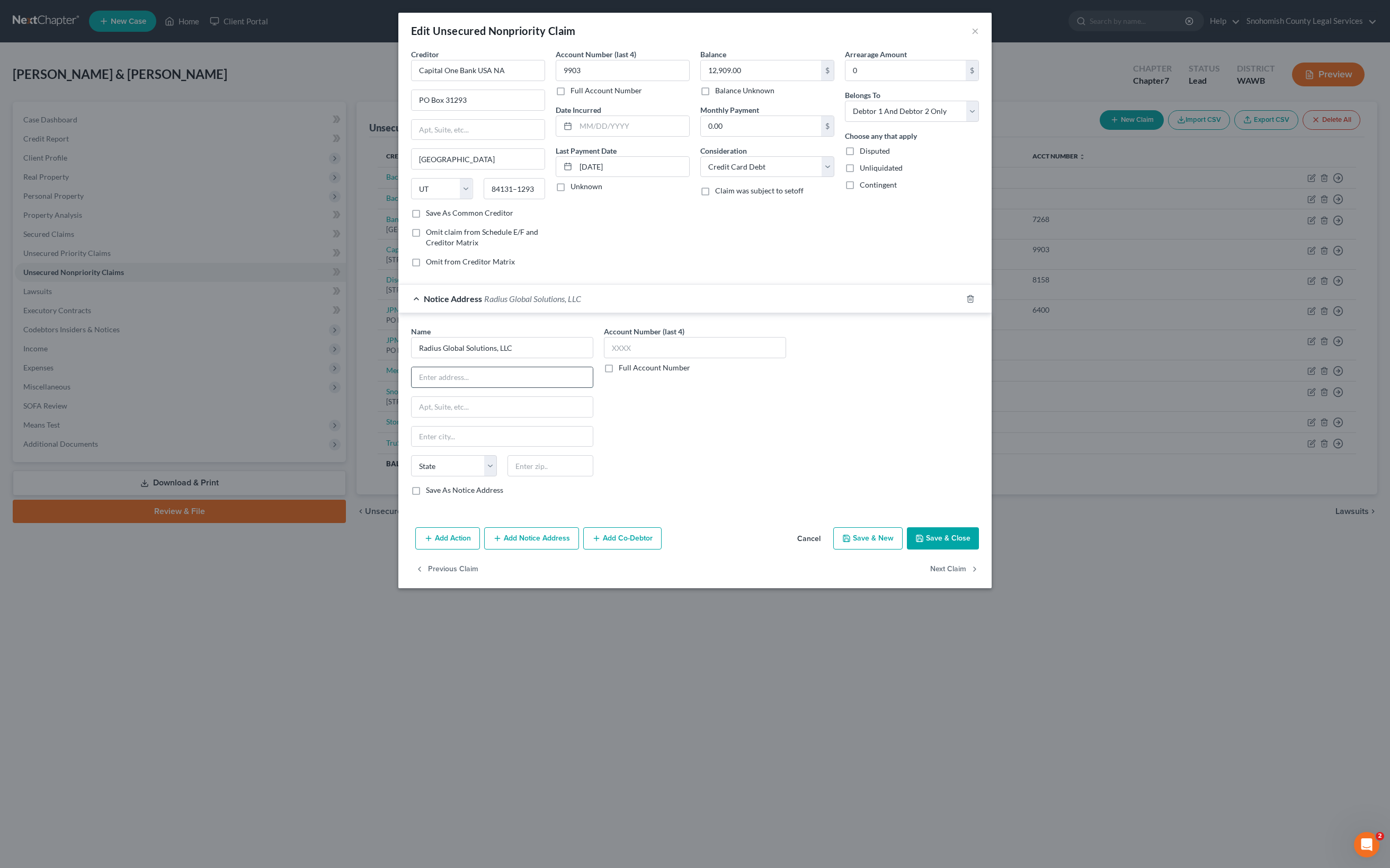
type input "[STREET_ADDRESS]"
type input "55439"
type input "[GEOGRAPHIC_DATA]"
select select "24"
click at [412, 388] on input "text" at bounding box center [502, 377] width 181 height 20
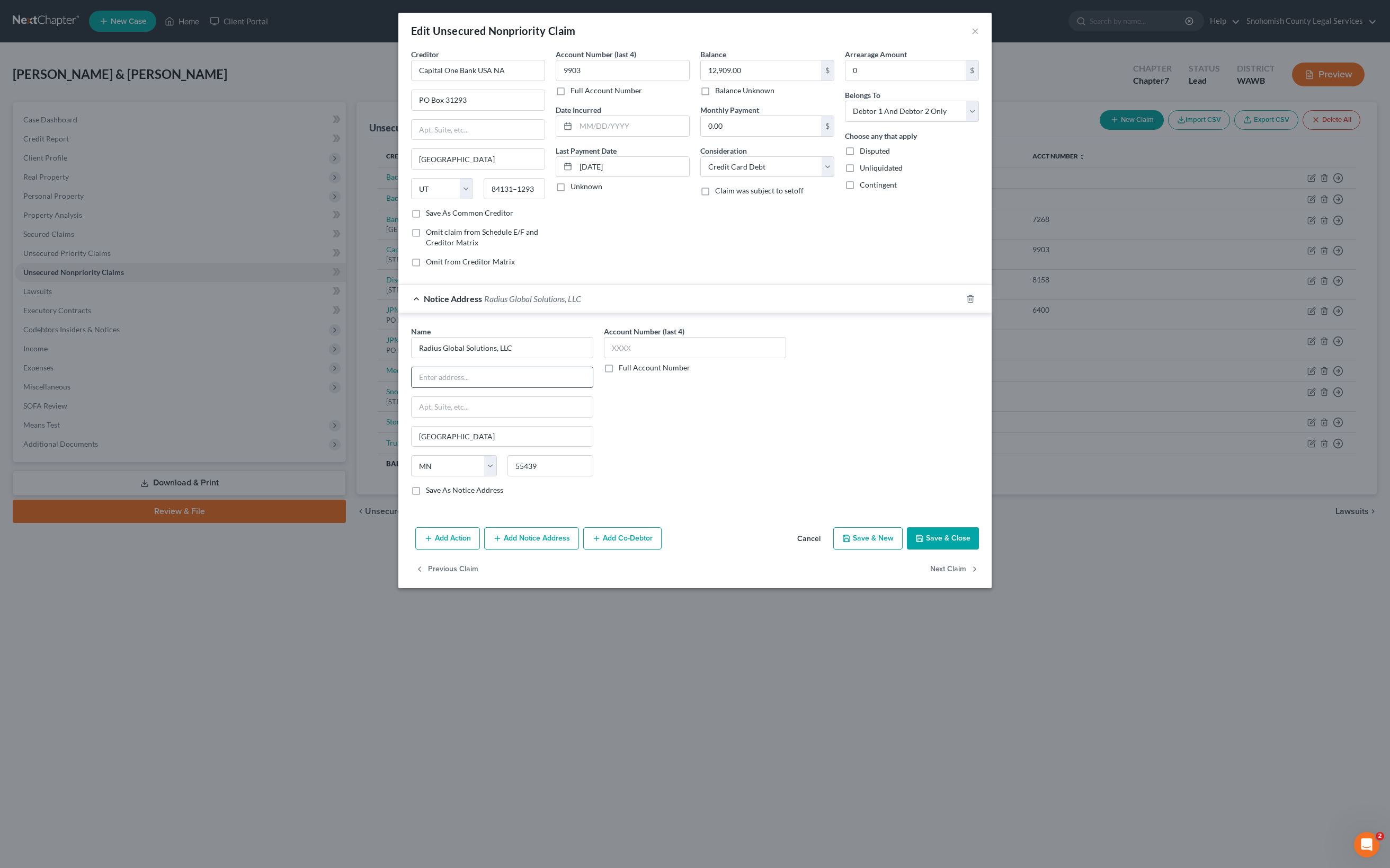
paste input "[STREET_ADDRESS]"
drag, startPoint x: 422, startPoint y: 515, endPoint x: 545, endPoint y: 544, distance: 126.4
click at [545, 504] on div "Name * Radius Global Solutions, LLC [STREET_ADDRESS][GEOGRAPHIC_DATA][US_STATE]…" at bounding box center [695, 415] width 579 height 178
click at [442, 388] on input "[STREET_ADDRESS]," at bounding box center [502, 377] width 181 height 20
drag, startPoint x: 430, startPoint y: 519, endPoint x: 396, endPoint y: 518, distance: 34.0
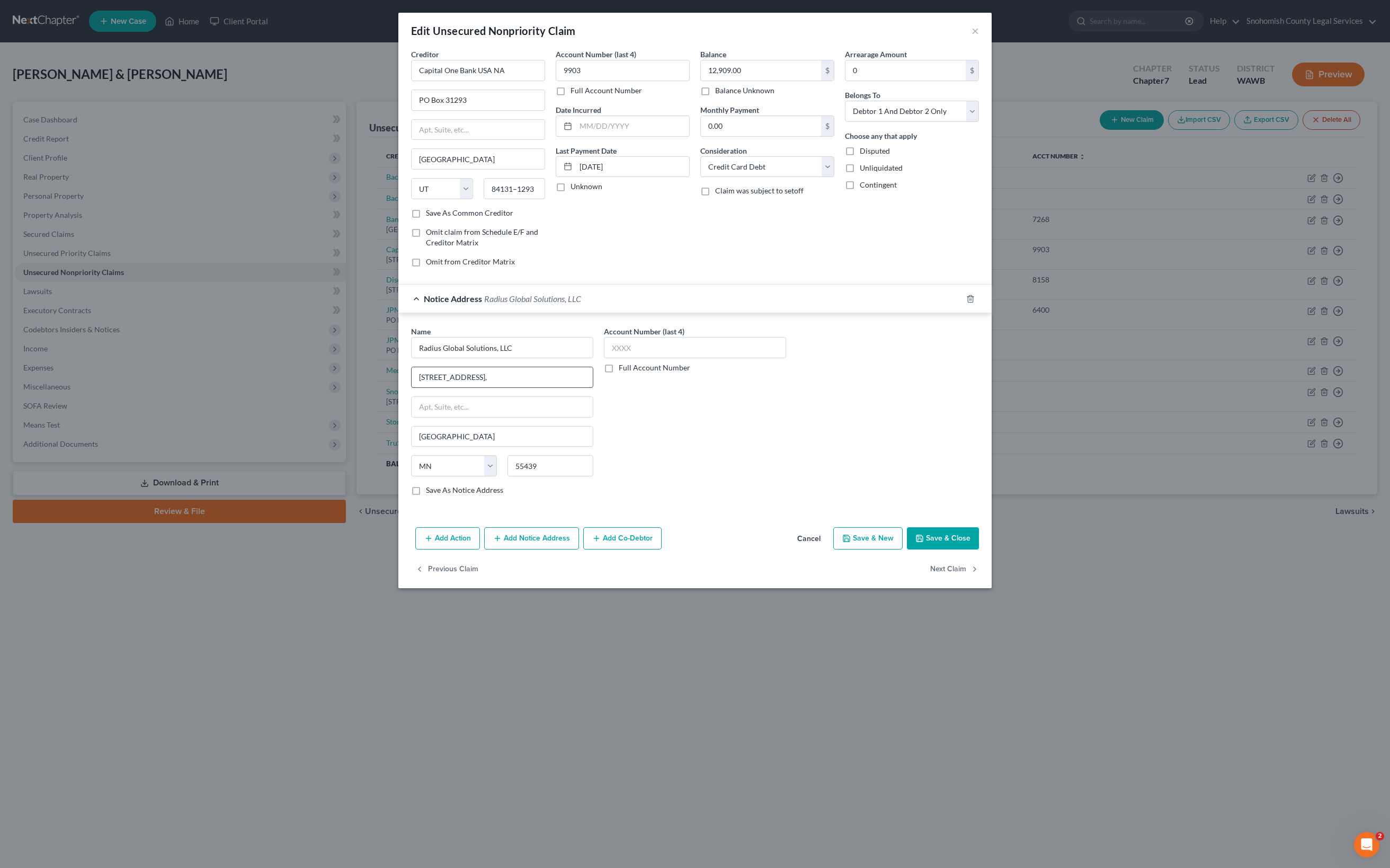
click at [412, 388] on input "[STREET_ADDRESS]," at bounding box center [502, 377] width 181 height 20
type input "[STREET_ADDRESS] ,"
drag, startPoint x: 309, startPoint y: 624, endPoint x: 196, endPoint y: 636, distance: 113.6
paste input "Edina"
type input "Edina"
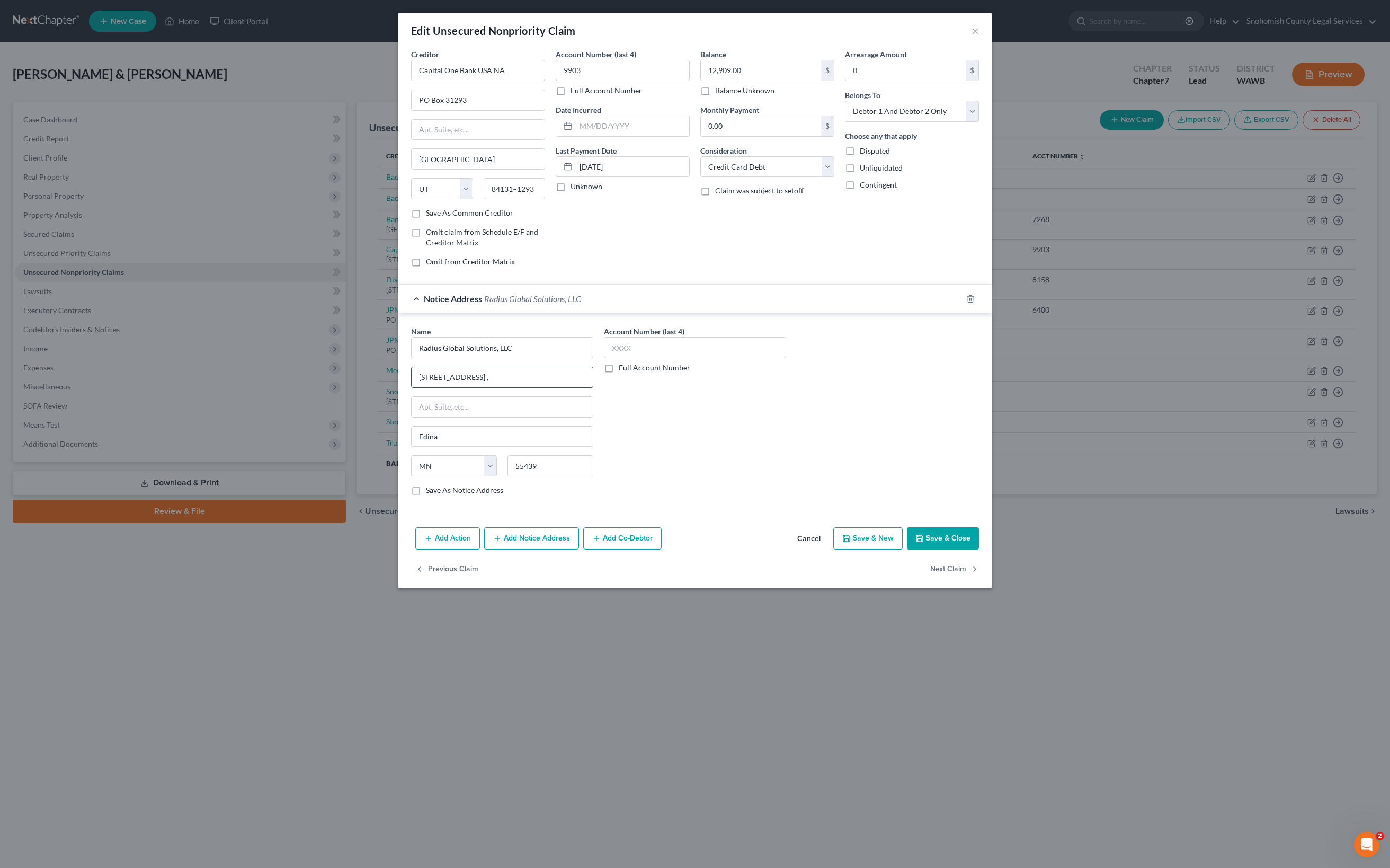
click at [412, 388] on input "[STREET_ADDRESS] ," at bounding box center [502, 377] width 181 height 20
drag, startPoint x: 393, startPoint y: 522, endPoint x: 332, endPoint y: 520, distance: 61.0
click at [412, 388] on input "[STREET_ADDRESS]" at bounding box center [502, 377] width 181 height 20
type input "[STREET_ADDRESS]"
type input "Suite 400"
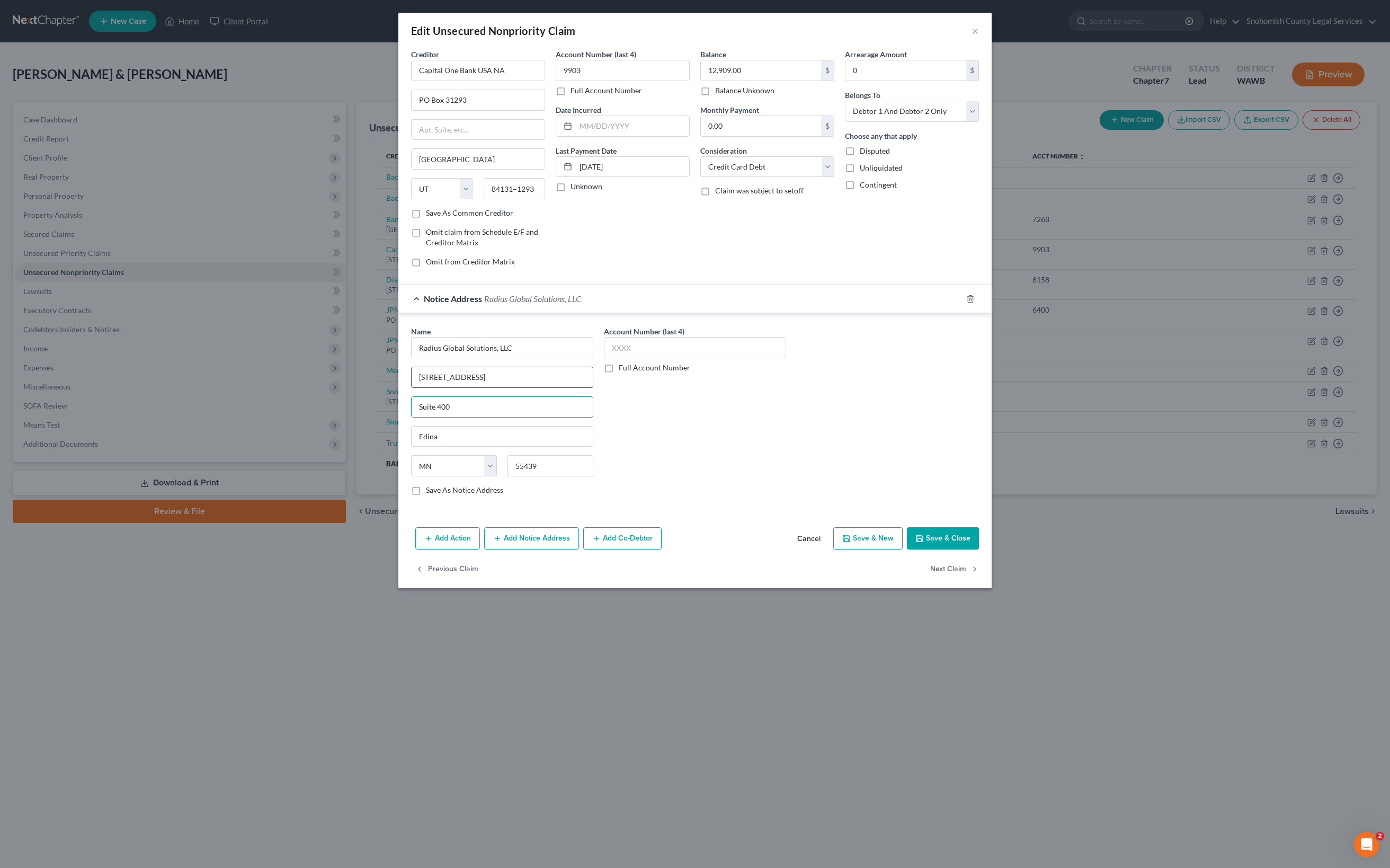
click at [412, 388] on input "[STREET_ADDRESS]" at bounding box center [502, 377] width 181 height 20
type input "[STREET_ADDRESS]"
click at [646, 504] on div "Account Number (last 4) Full Account Number" at bounding box center [695, 415] width 193 height 178
click at [426, 495] on label "Save As Notice Address" at bounding box center [464, 490] width 78 height 10
click at [430, 491] on input "Save As Notice Address" at bounding box center [433, 488] width 7 height 7
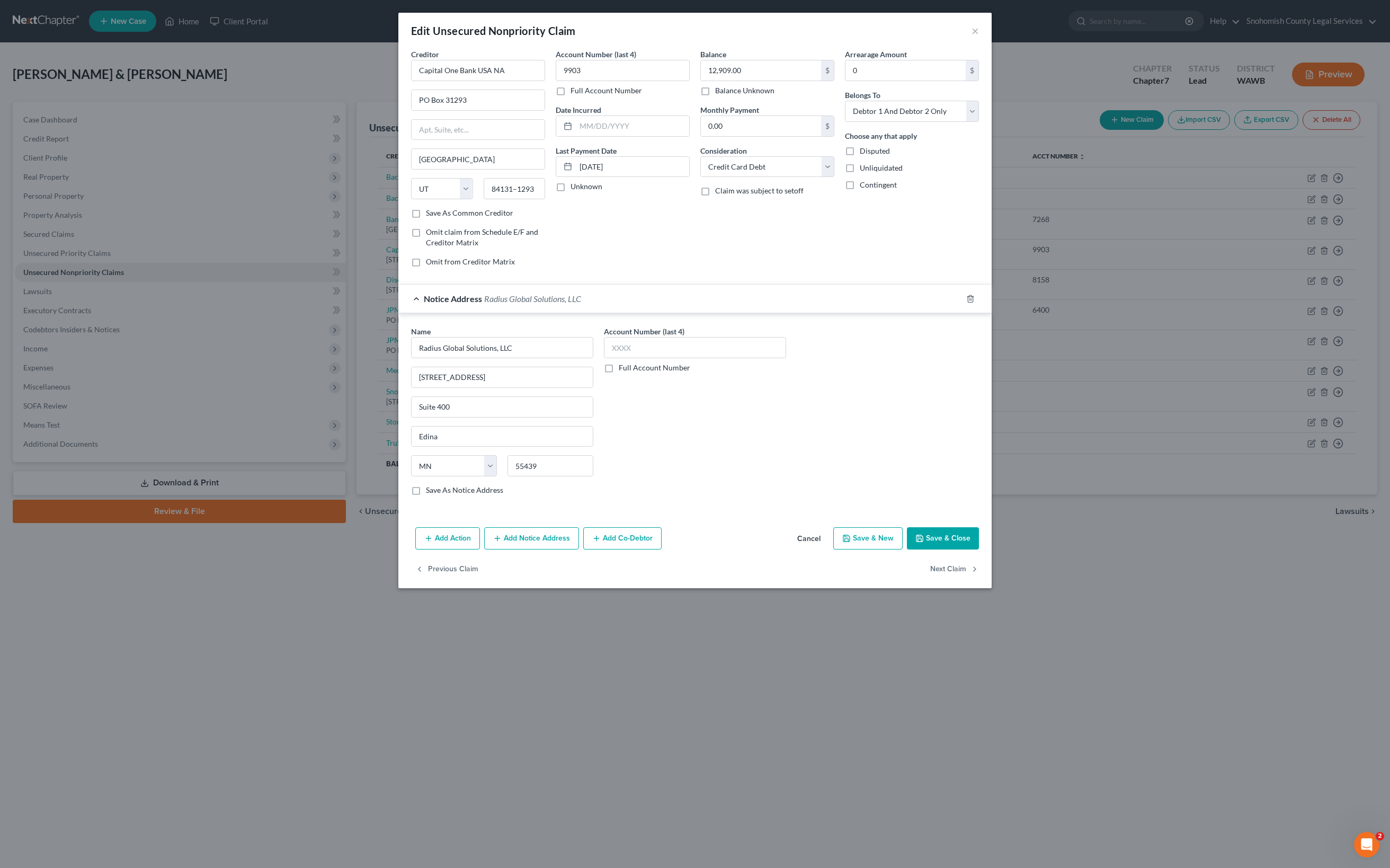
checkbox input "true"
drag, startPoint x: 284, startPoint y: 511, endPoint x: 215, endPoint y: 512, distance: 69.0
click at [412, 417] on input "Suite 400" at bounding box center [502, 406] width 181 height 20
click at [412, 388] on input "[STREET_ADDRESS]" at bounding box center [502, 377] width 181 height 20
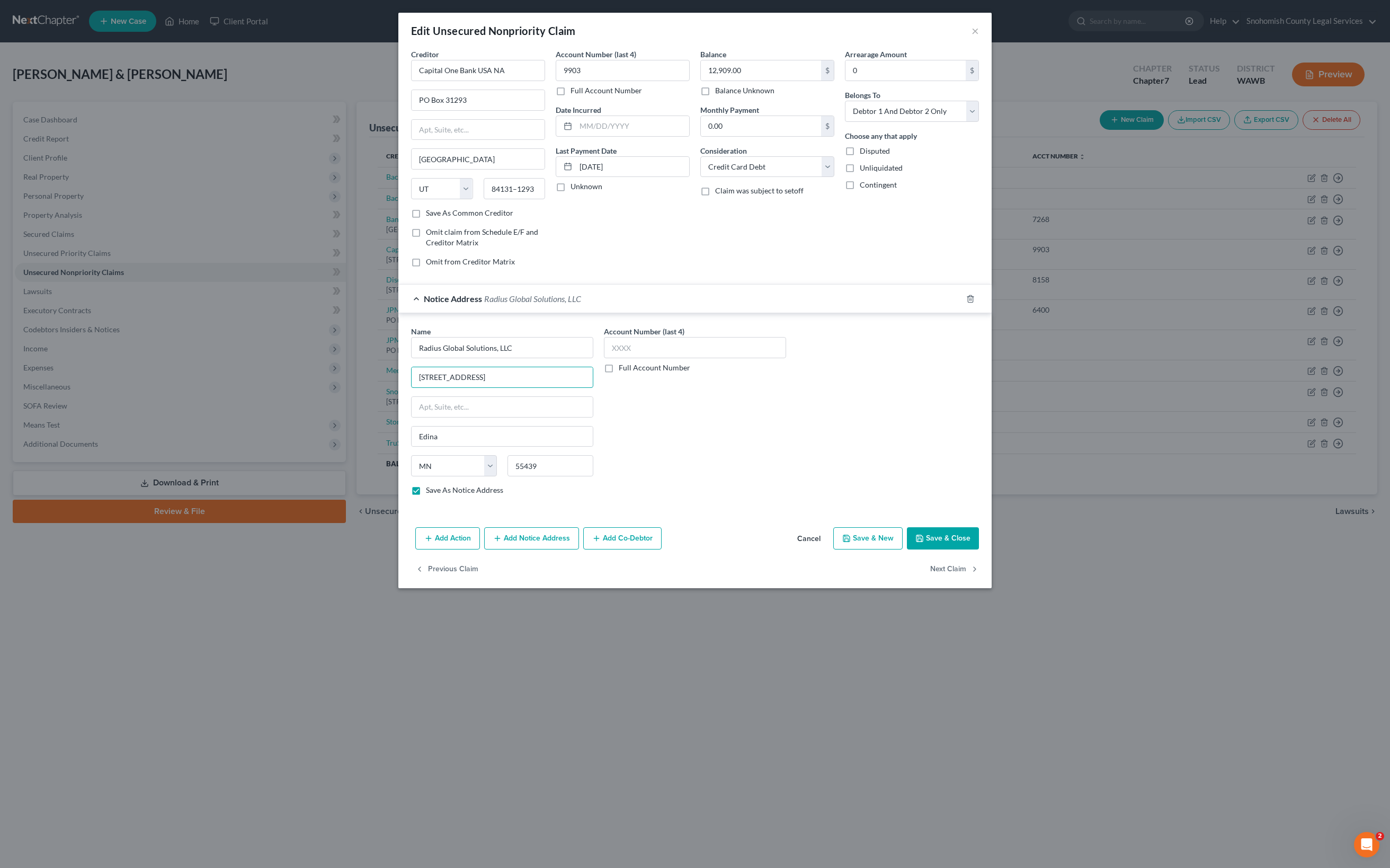
type input "[STREET_ADDRESS]"
click at [599, 504] on div "Account Number (last 4) Full Account Number" at bounding box center [695, 415] width 193 height 178
click at [979, 549] on button "Save & Close" at bounding box center [943, 538] width 72 height 22
checkbox input "false"
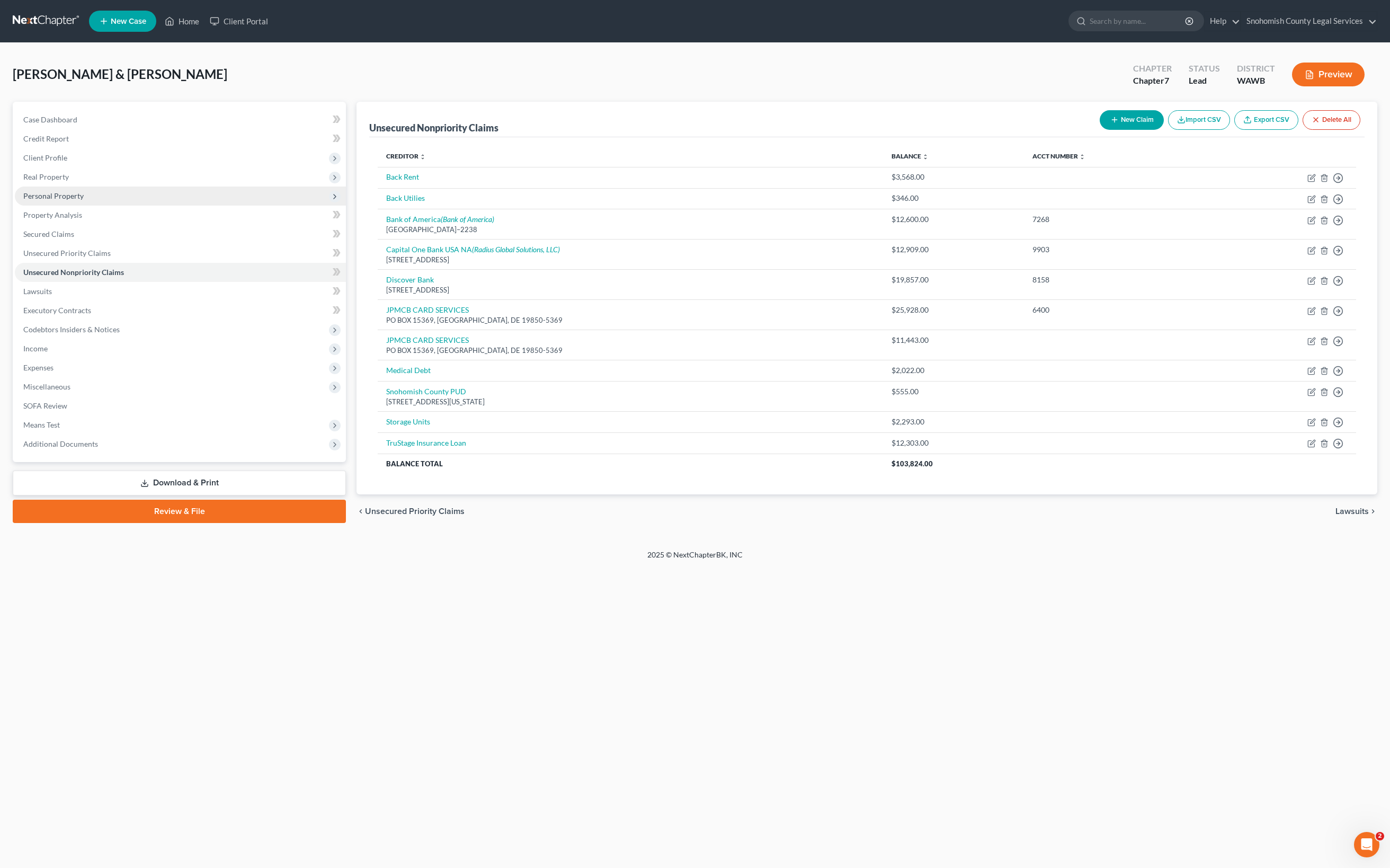
click at [84, 200] on span "Personal Property" at bounding box center [53, 196] width 60 height 9
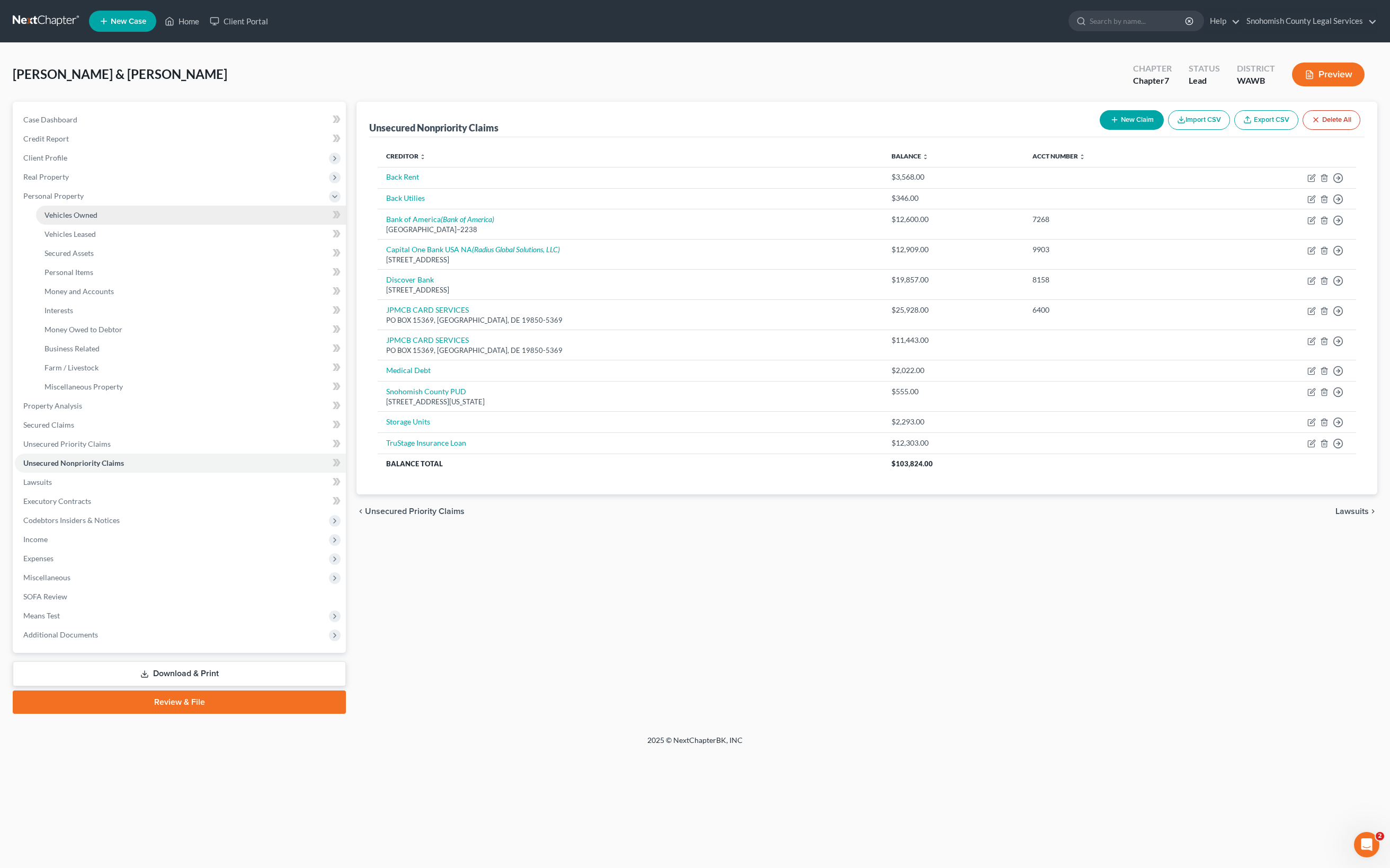
click at [98, 219] on span "Vehicles Owned" at bounding box center [71, 215] width 53 height 9
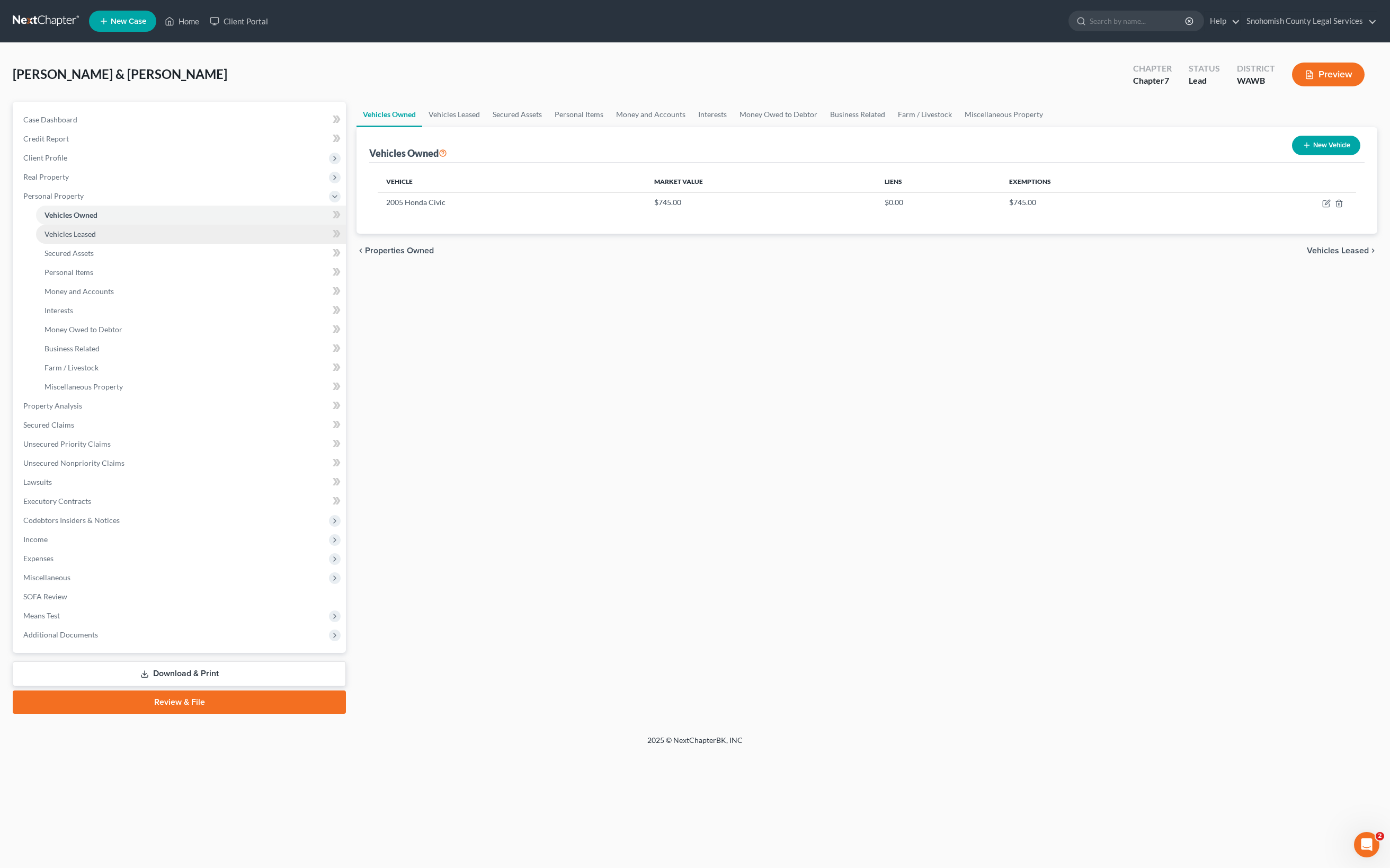
click at [96, 238] on span "Vehicles Leased" at bounding box center [71, 234] width 52 height 9
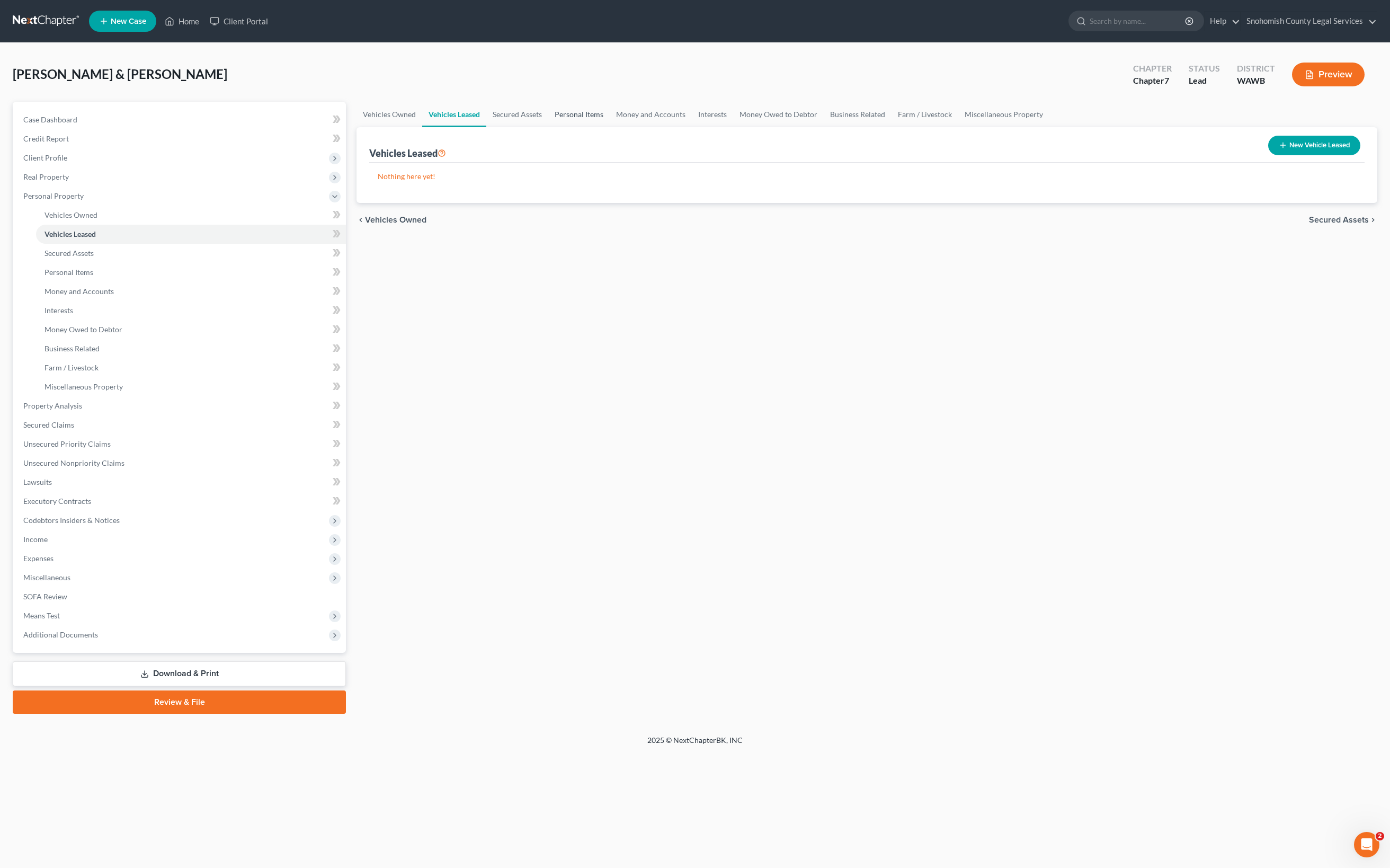
click at [610, 127] on link "Personal Items" at bounding box center [579, 114] width 61 height 25
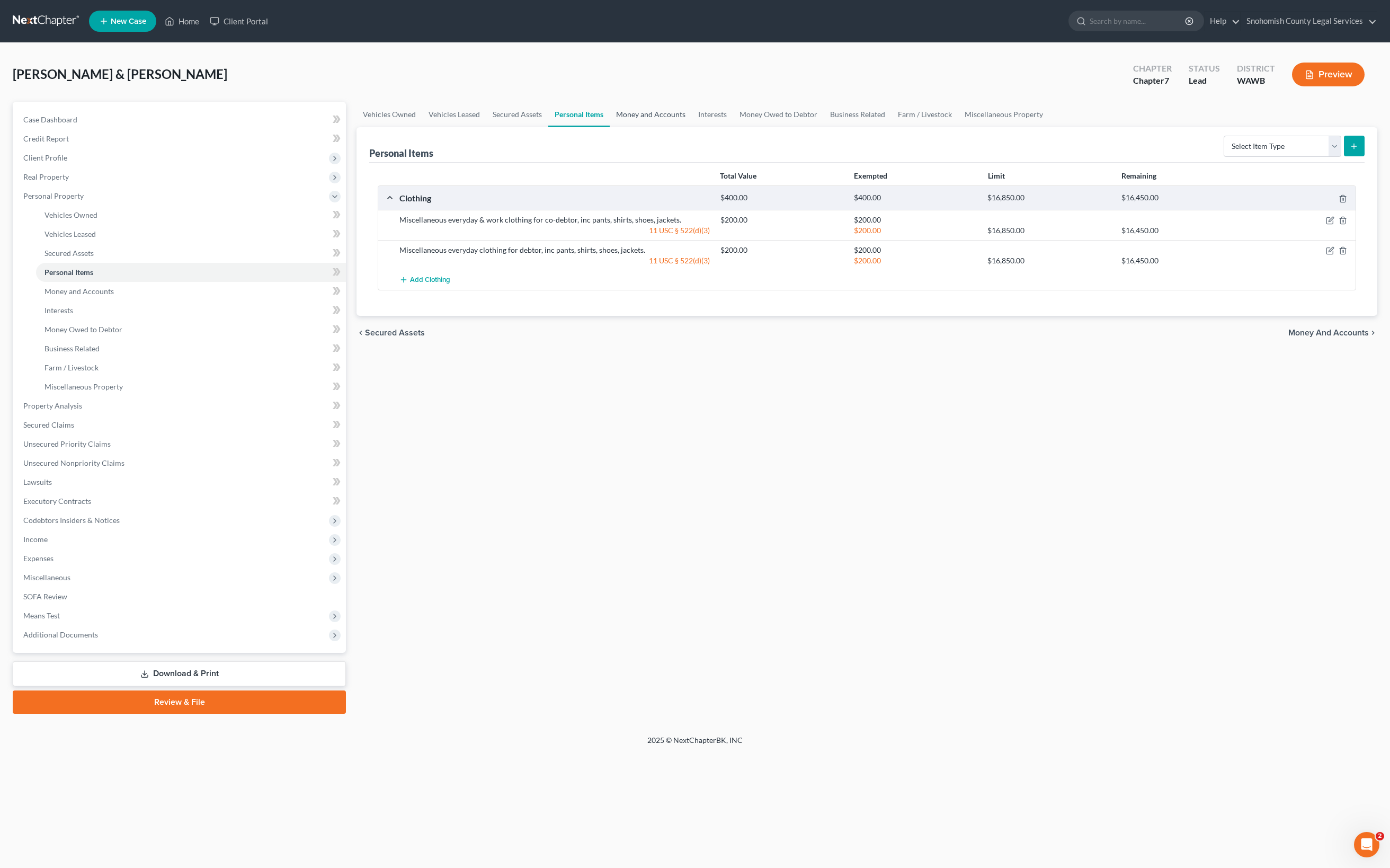
click at [692, 127] on link "Money and Accounts" at bounding box center [651, 114] width 82 height 25
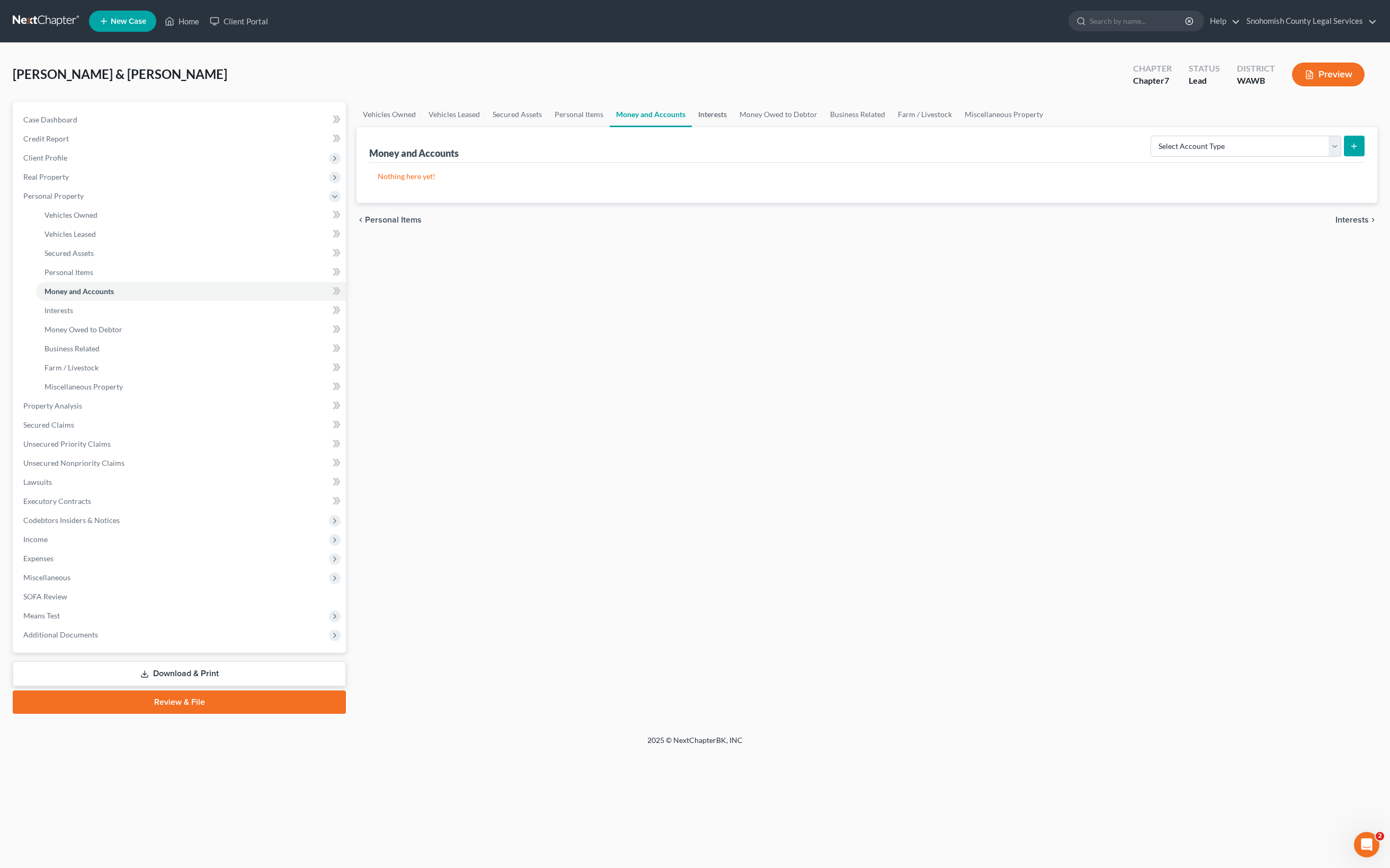
click at [733, 127] on link "Interests" at bounding box center [713, 114] width 41 height 25
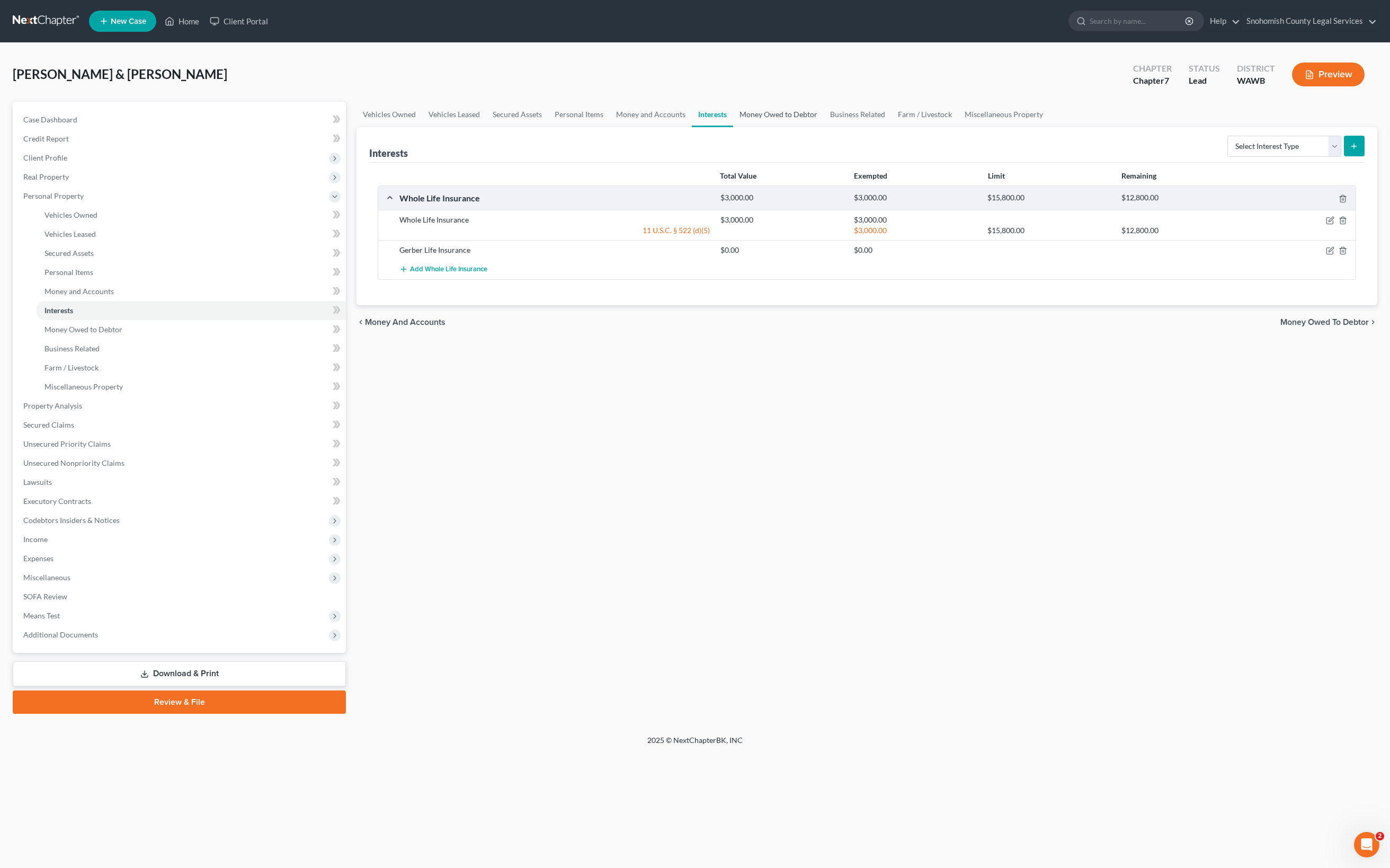
click at [824, 127] on link "Money Owed to Debtor" at bounding box center [779, 114] width 91 height 25
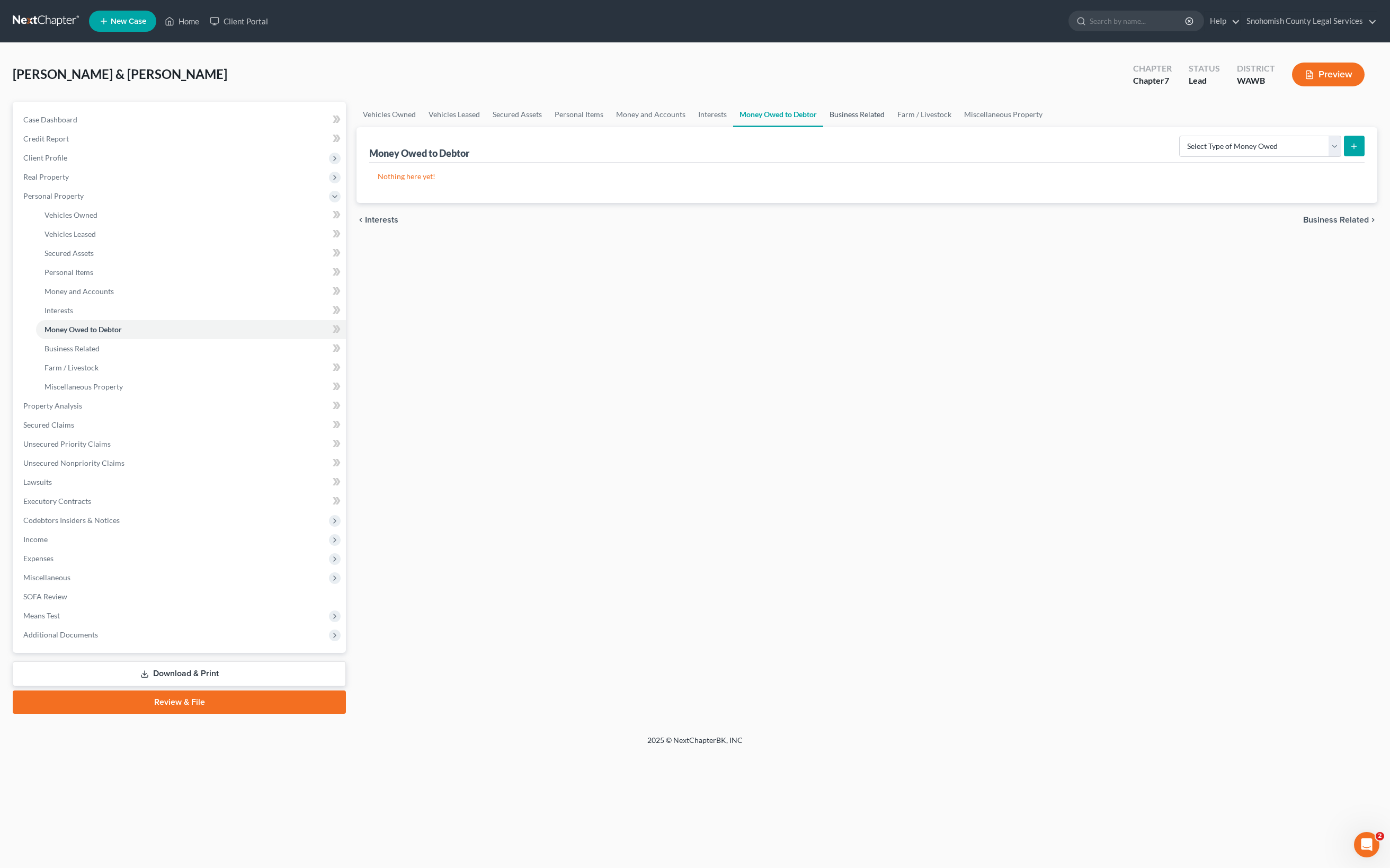
click at [823, 127] on link "Business Related" at bounding box center [857, 114] width 68 height 25
click at [892, 127] on link "Farm / Livestock" at bounding box center [925, 114] width 67 height 25
click at [959, 127] on link "Miscellaneous Property" at bounding box center [1004, 114] width 91 height 25
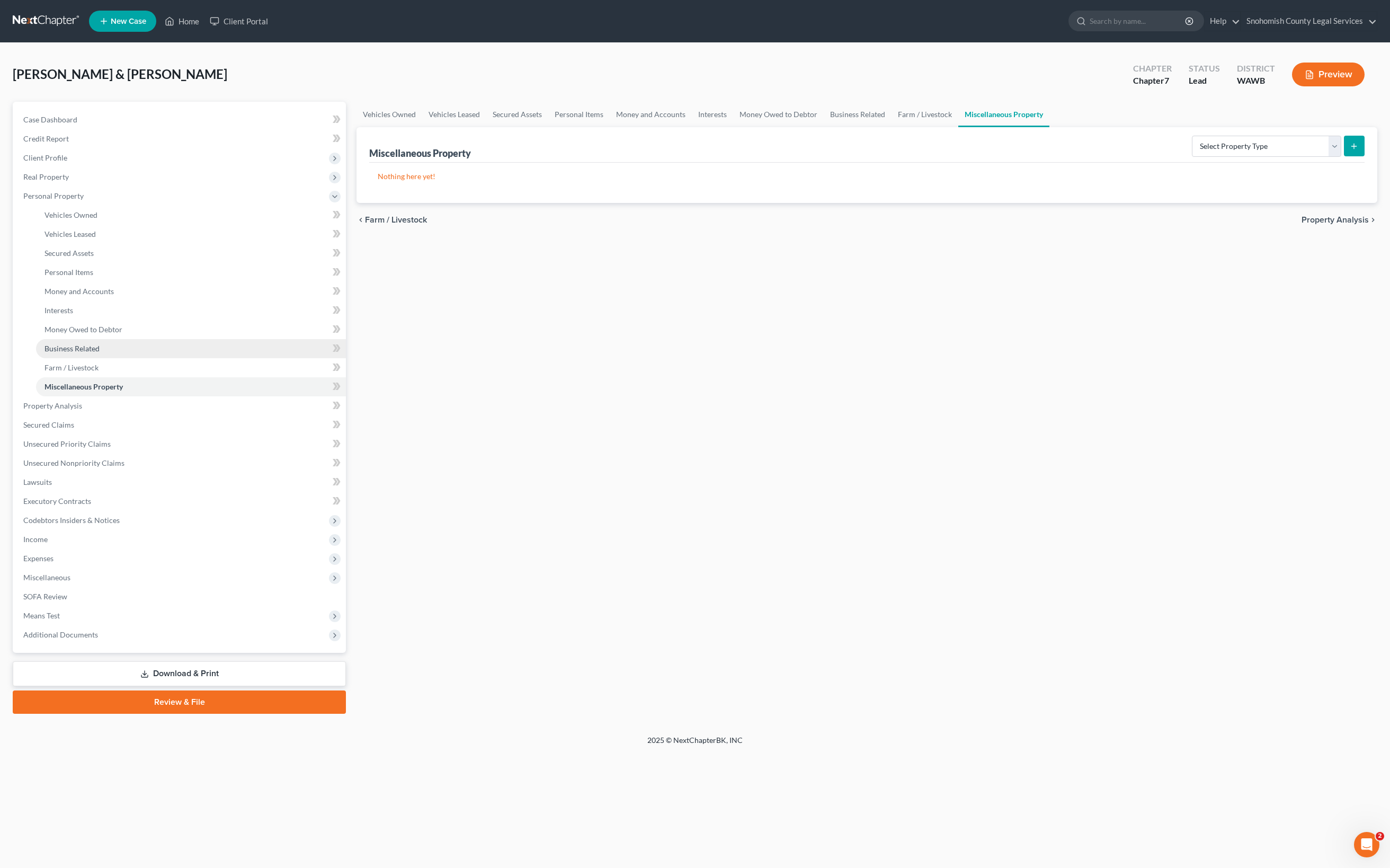
scroll to position [124, 0]
click at [74, 429] on span "Secured Claims" at bounding box center [49, 425] width 51 height 9
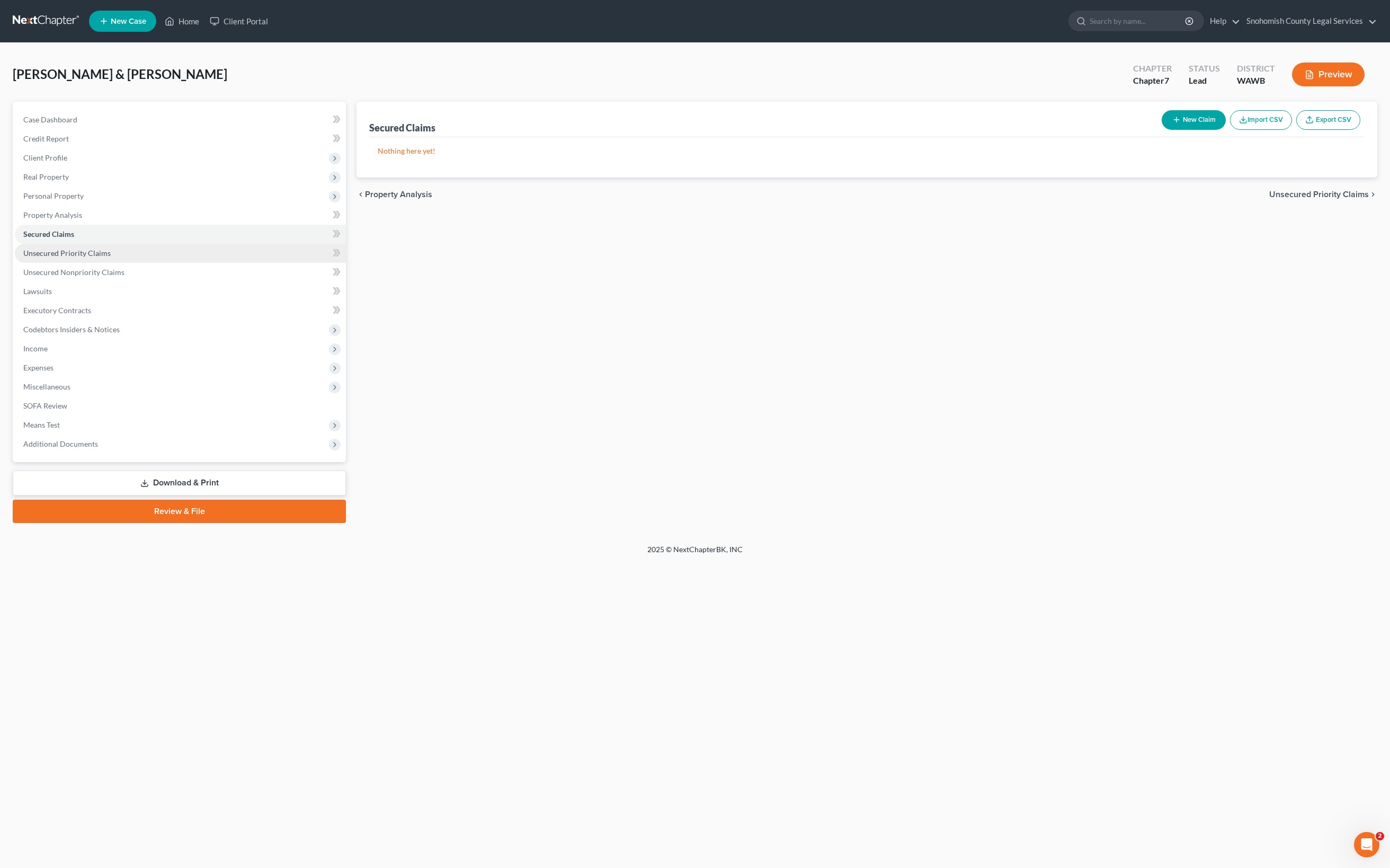
click at [111, 257] on span "Unsecured Priority Claims" at bounding box center [67, 253] width 87 height 9
click at [125, 277] on span "Unsecured Nonpriority Claims" at bounding box center [74, 272] width 101 height 9
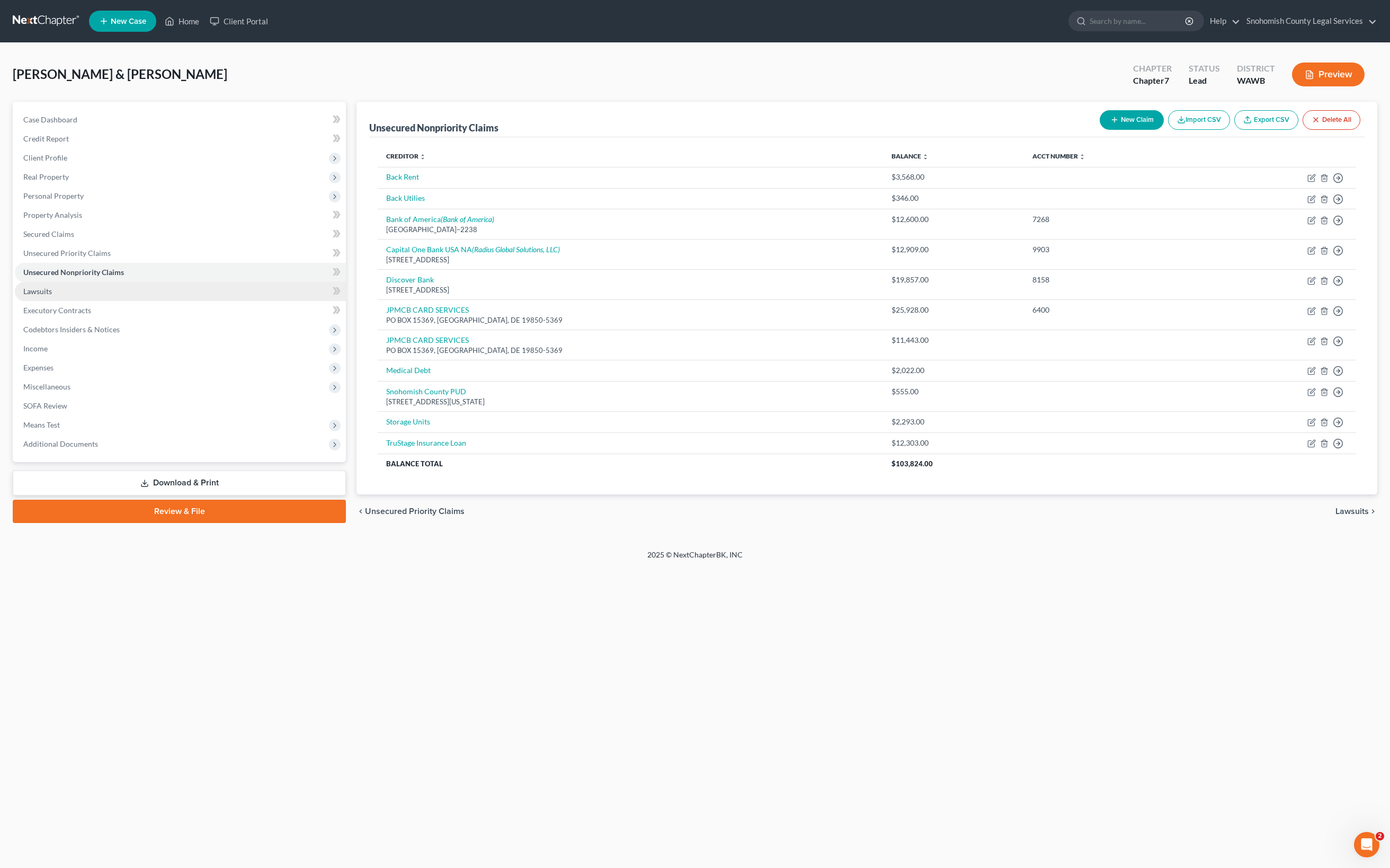
click at [52, 296] on span "Lawsuits" at bounding box center [38, 291] width 29 height 9
